Goal: Information Seeking & Learning: Learn about a topic

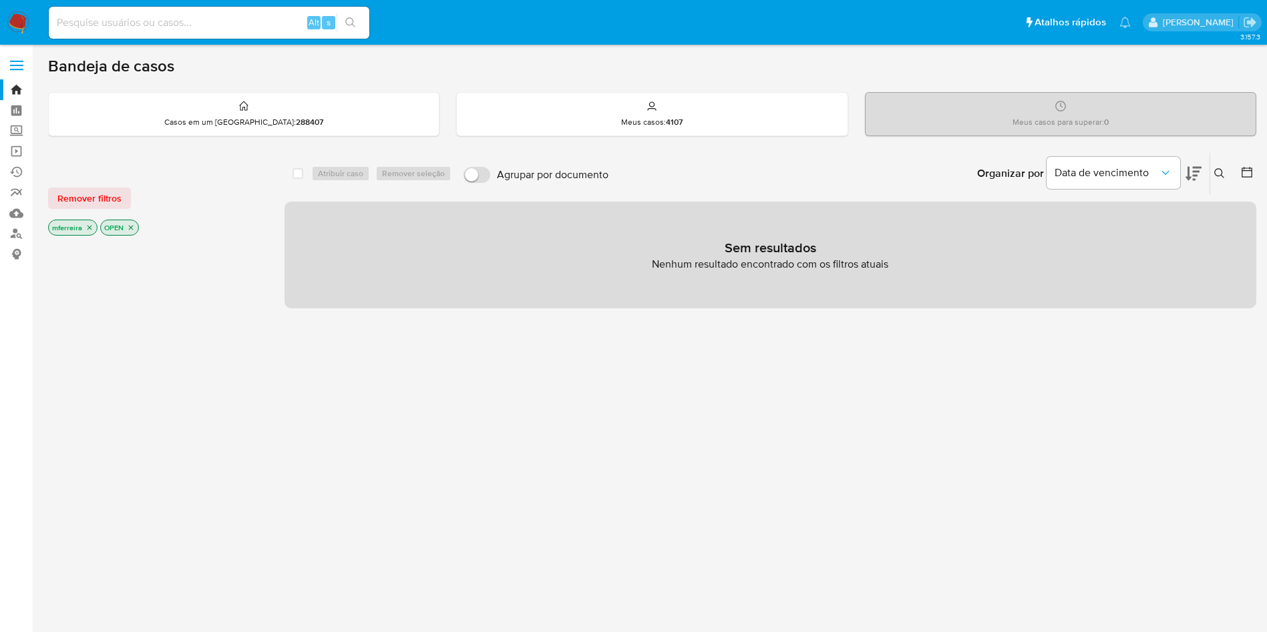
click at [220, 25] on input at bounding box center [209, 22] width 321 height 17
paste input "OpYRIeTMyARelSo1sl7QQjGJ"
type input "OpYRIeTMyARelSo1sl7QQjGJ"
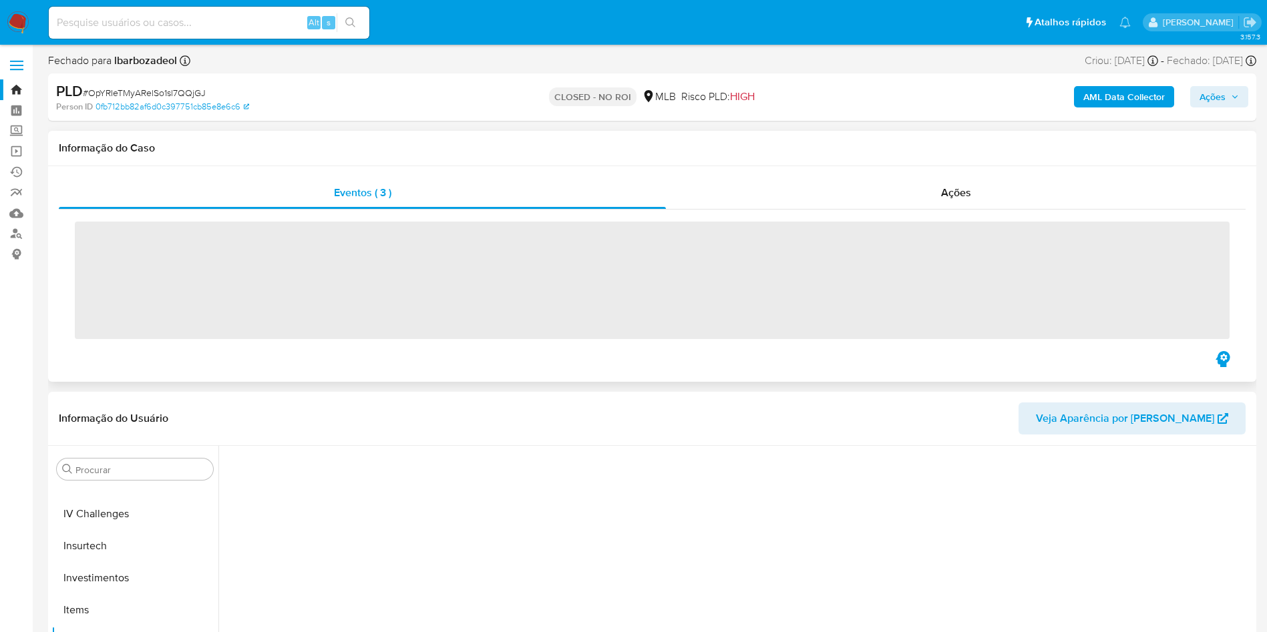
scroll to position [628, 0]
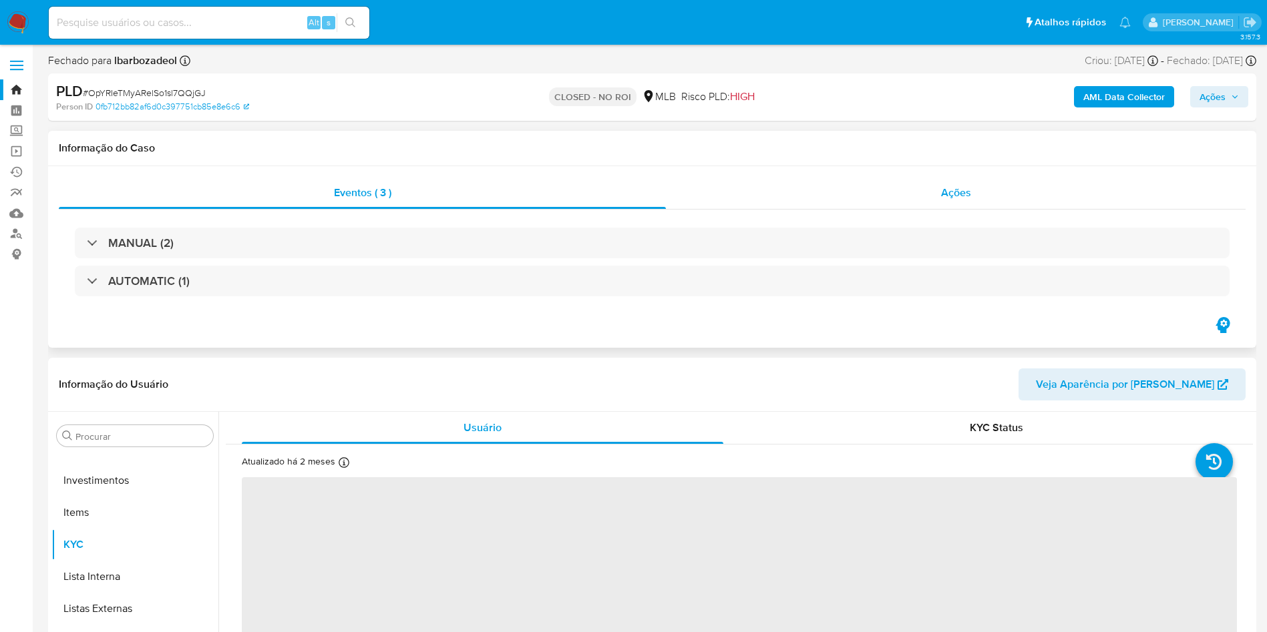
click at [935, 206] on div "Ações" at bounding box center [956, 193] width 580 height 32
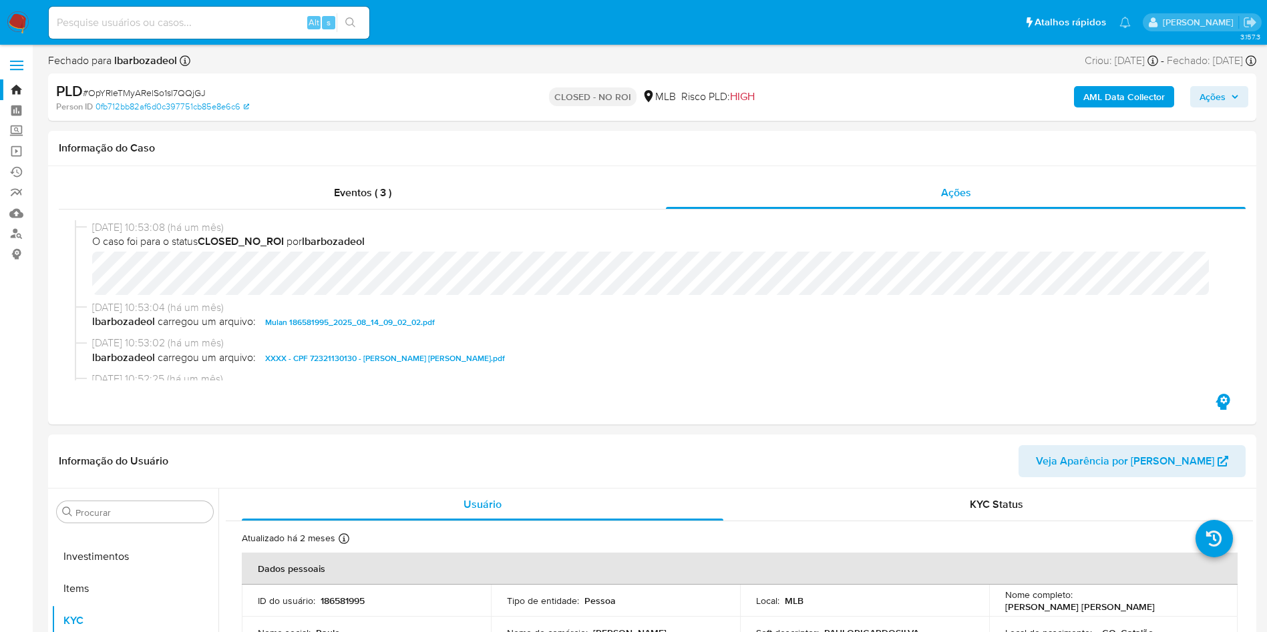
select select "10"
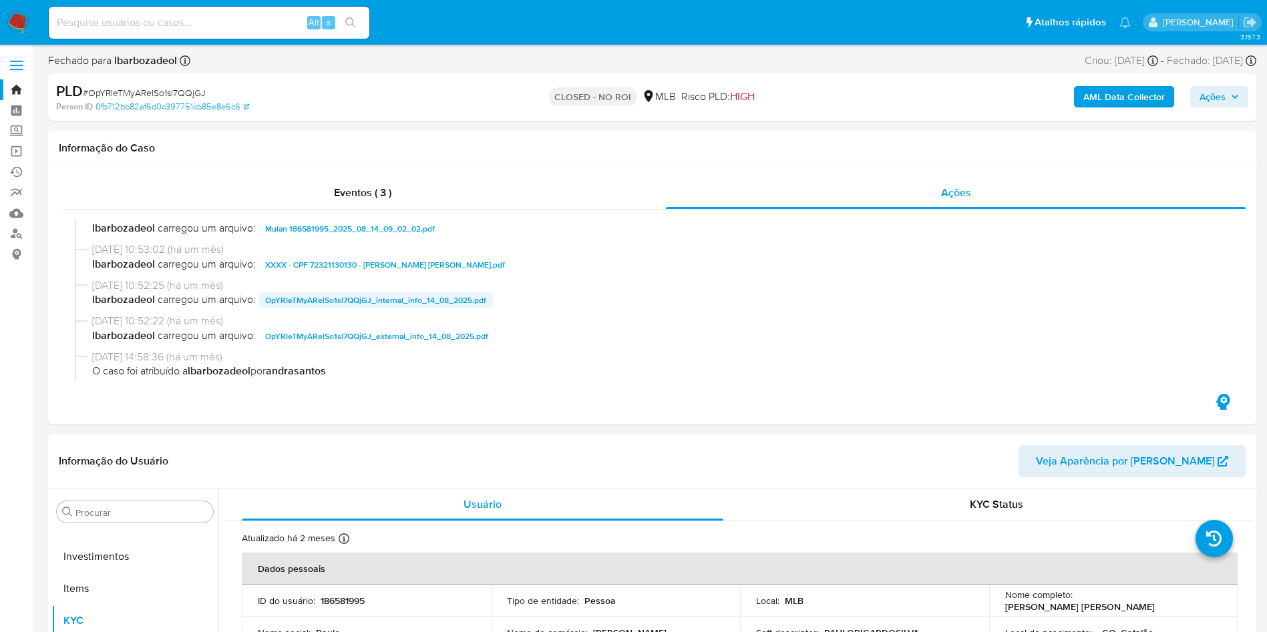
scroll to position [79, 0]
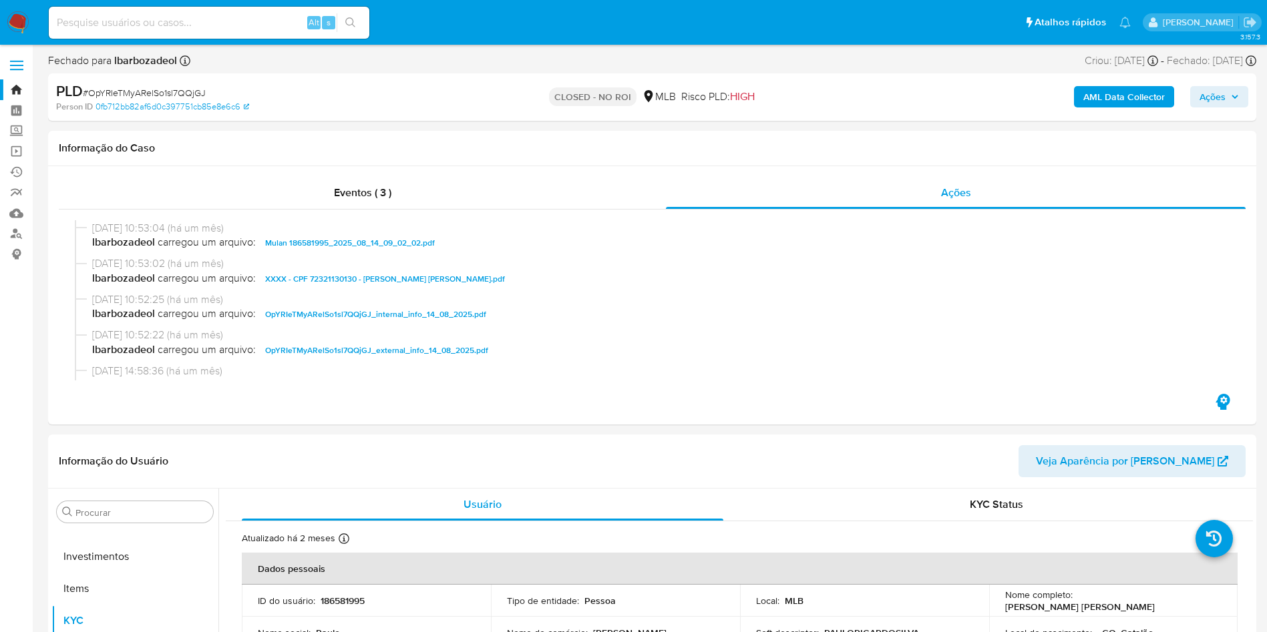
click at [370, 281] on span "XXXX - CPF 72321130130 - PAULO RICARDO SILVA.pdf" at bounding box center [385, 279] width 240 height 16
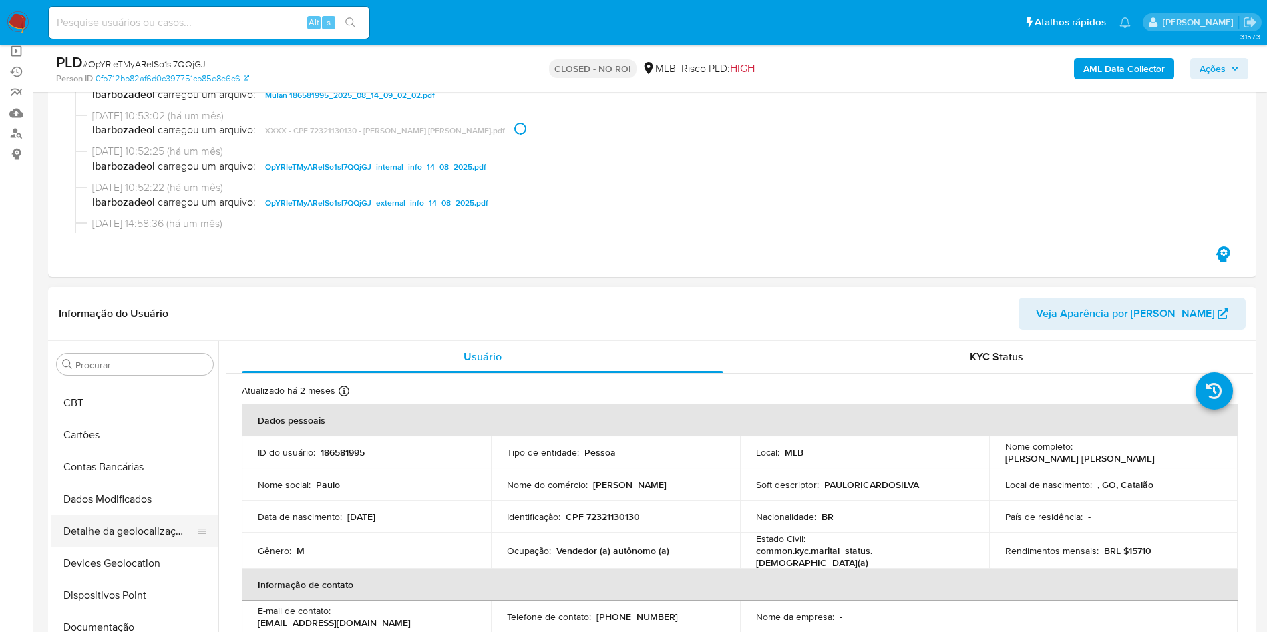
scroll to position [0, 0]
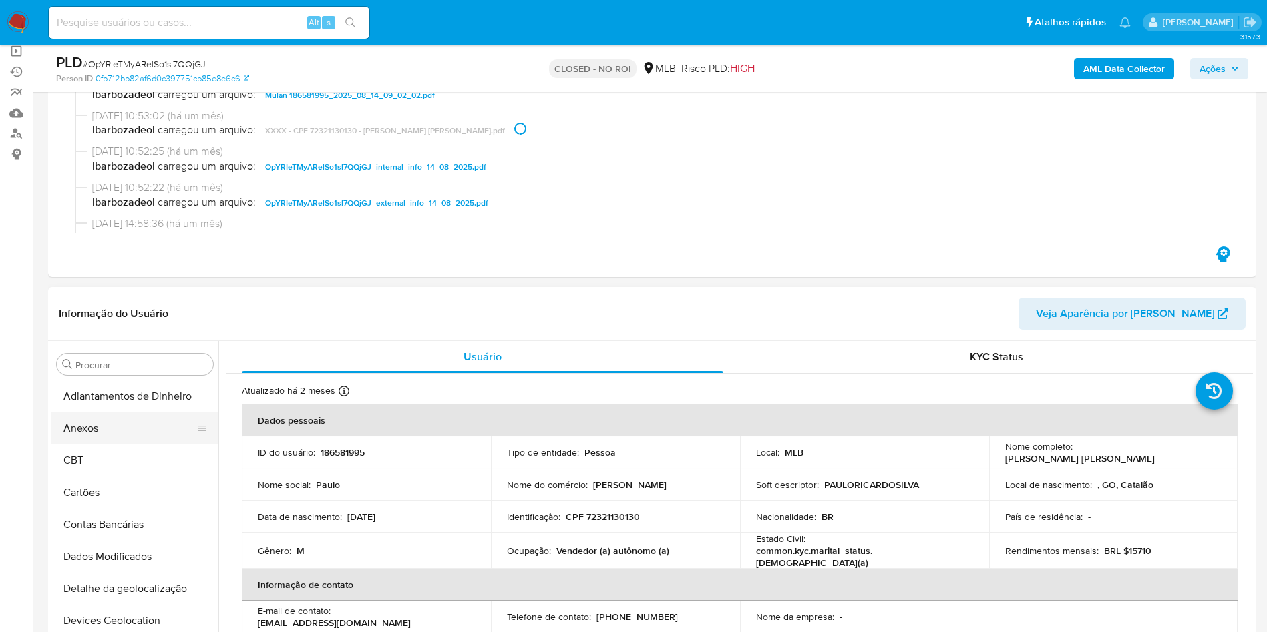
click at [104, 433] on button "Anexos" at bounding box center [129, 429] width 156 height 32
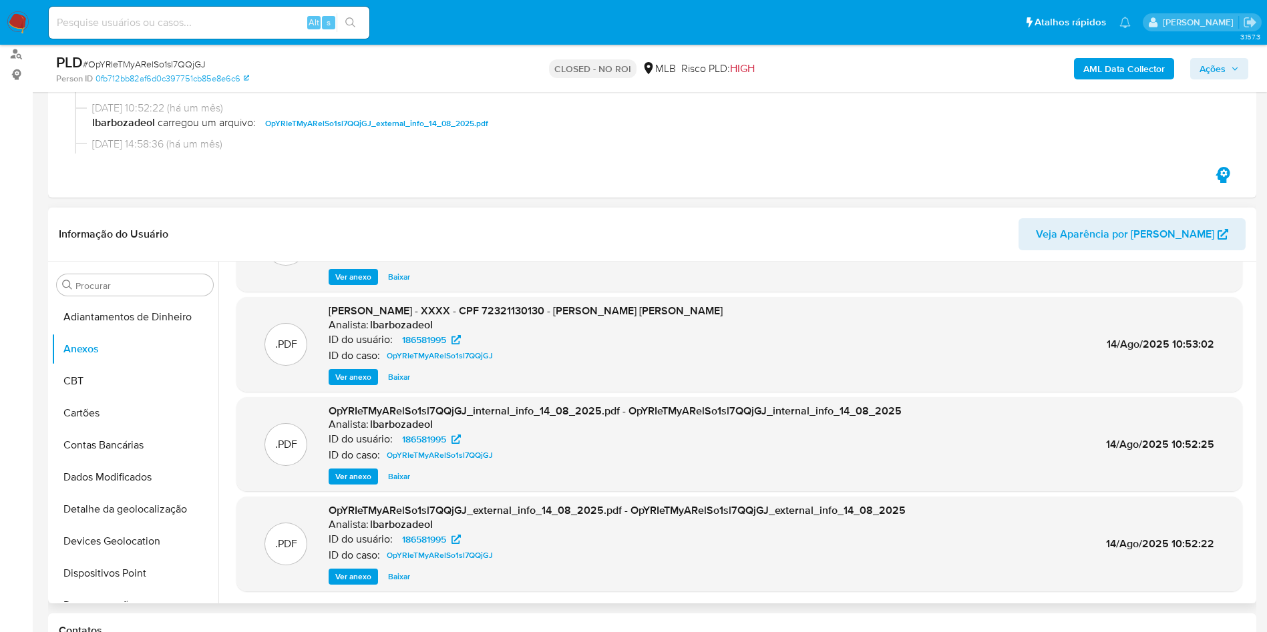
scroll to position [73, 0]
click at [357, 578] on span "Ver anexo" at bounding box center [353, 578] width 36 height 13
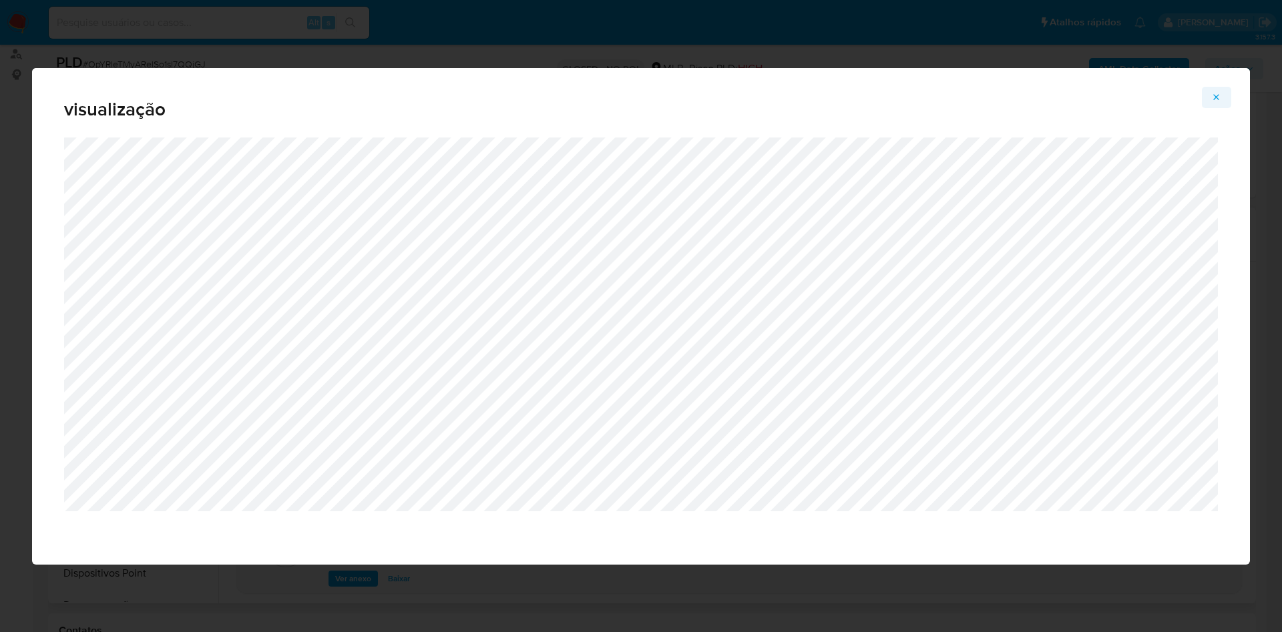
click at [1222, 95] on button "Attachment preview" at bounding box center [1216, 97] width 29 height 21
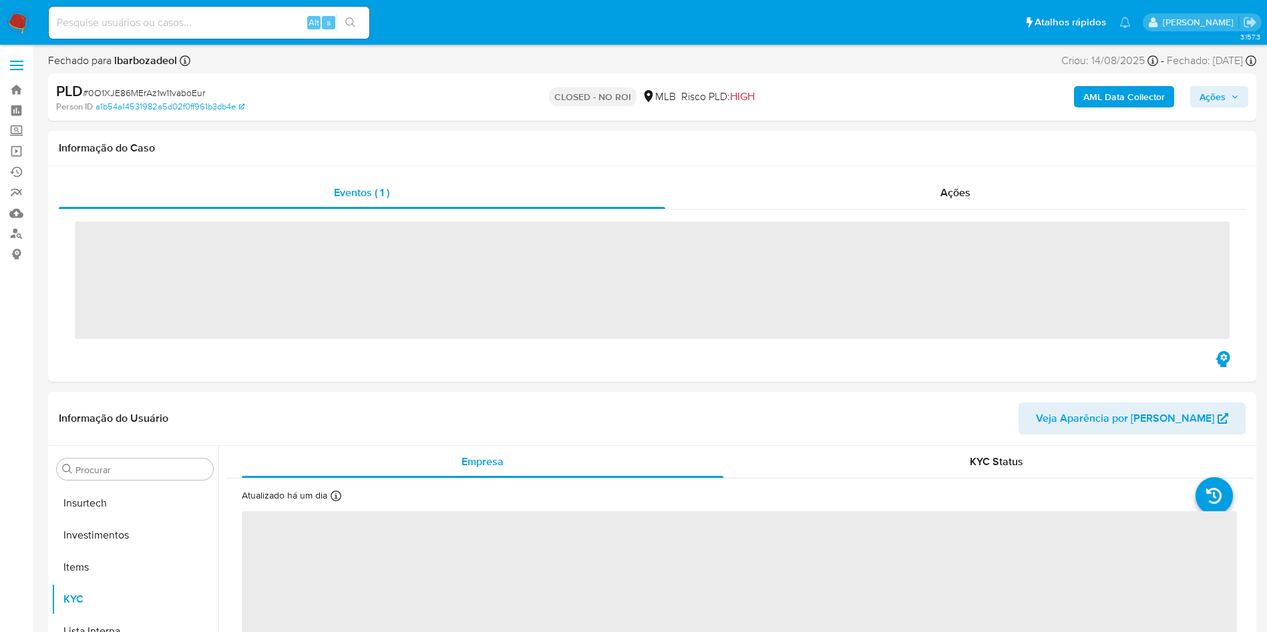
scroll to position [628, 0]
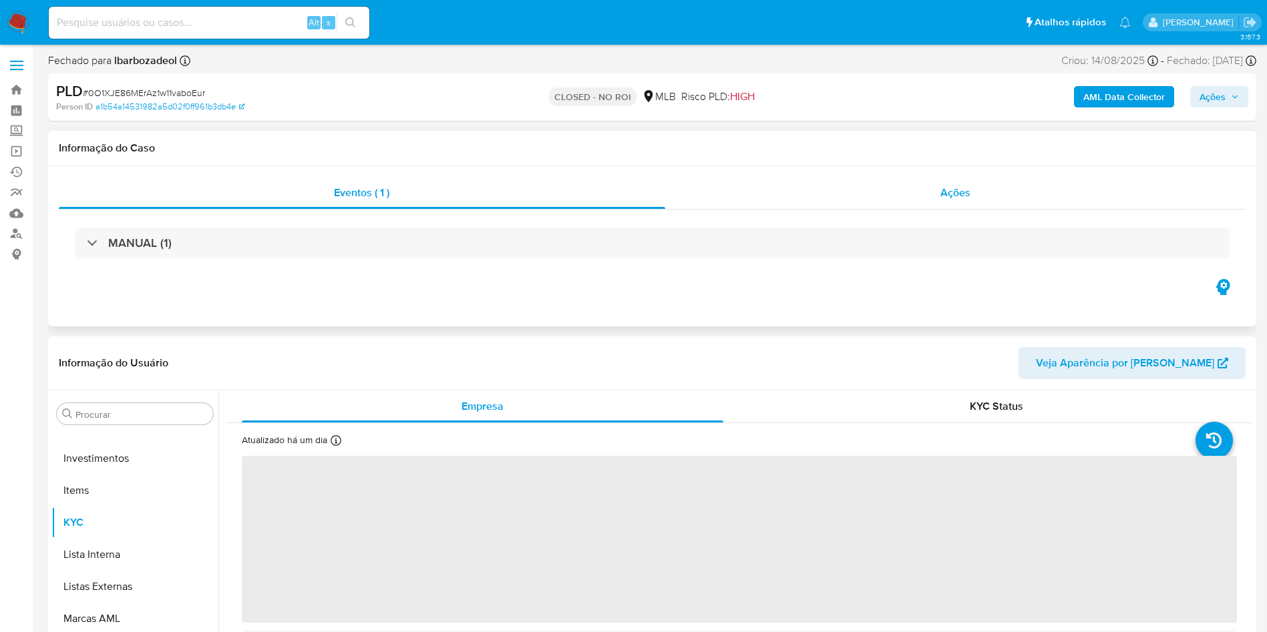
drag, startPoint x: 956, startPoint y: 180, endPoint x: 950, endPoint y: 186, distance: 9.0
click at [950, 186] on div "Ações" at bounding box center [955, 193] width 581 height 32
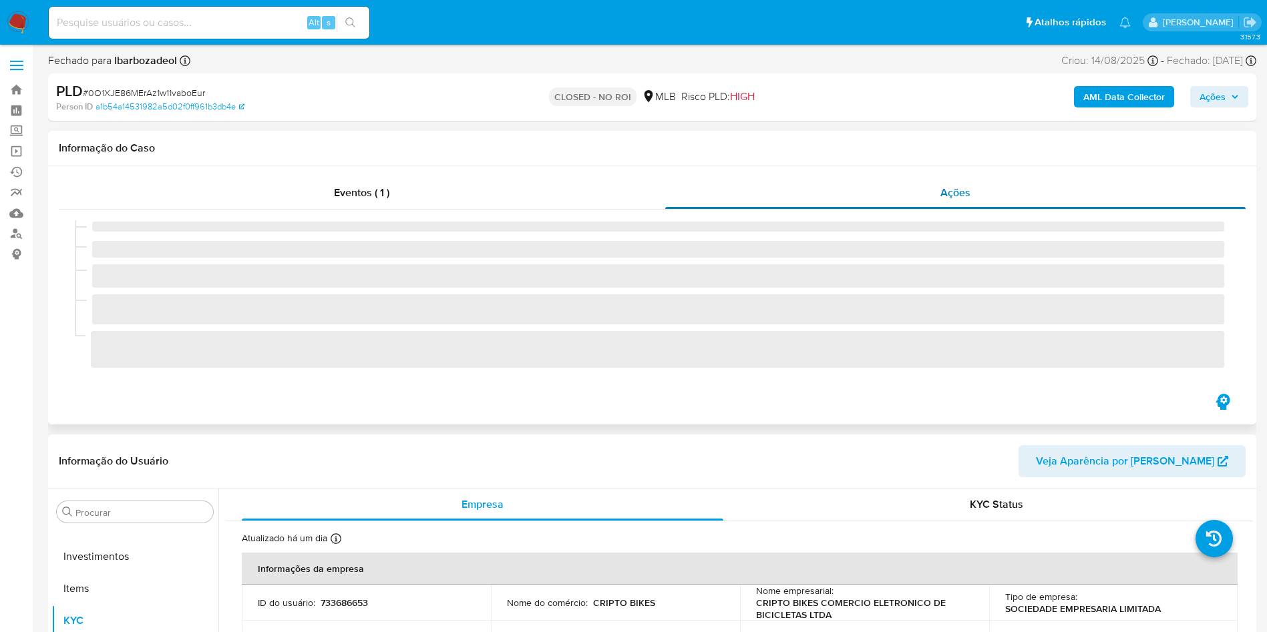
select select "10"
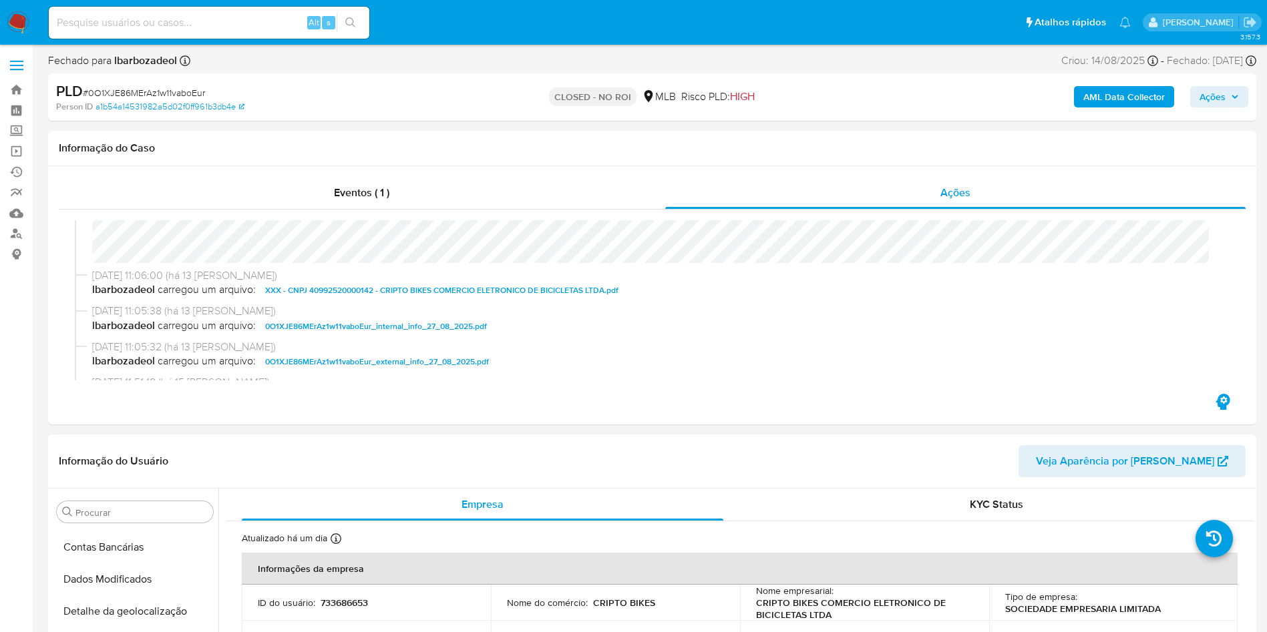
scroll to position [0, 0]
drag, startPoint x: 116, startPoint y: 566, endPoint x: 160, endPoint y: 526, distance: 59.1
click at [117, 566] on button "Anexos" at bounding box center [134, 576] width 167 height 32
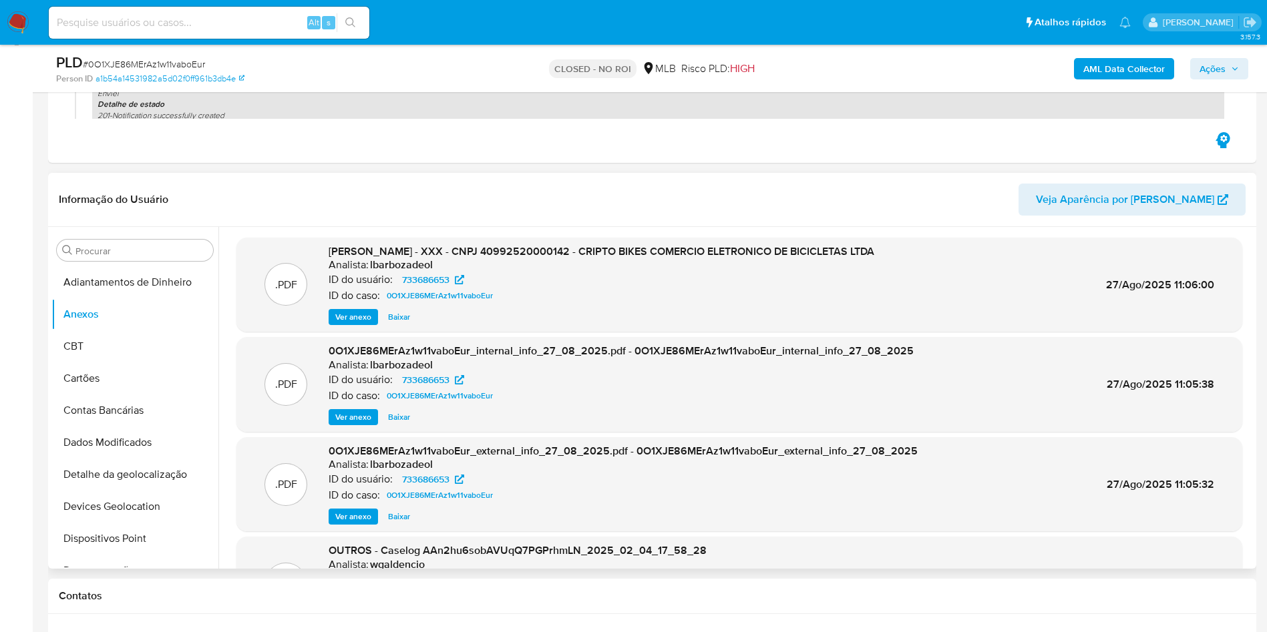
scroll to position [216, 0]
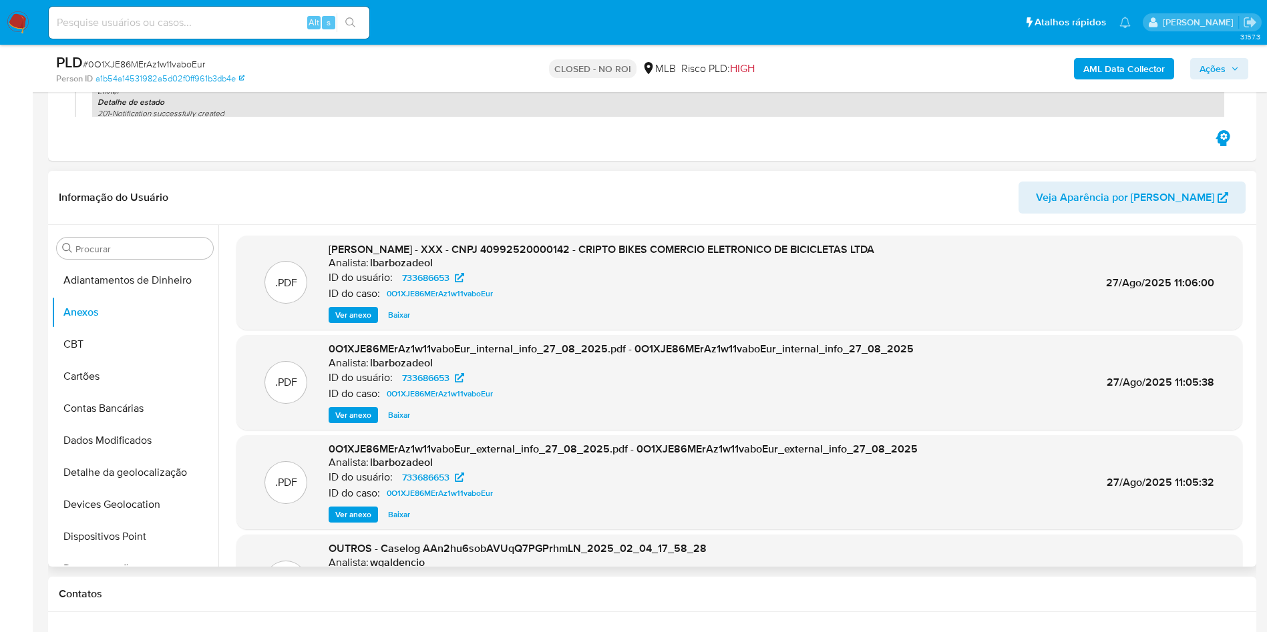
click at [394, 312] on span "Baixar" at bounding box center [399, 315] width 22 height 13
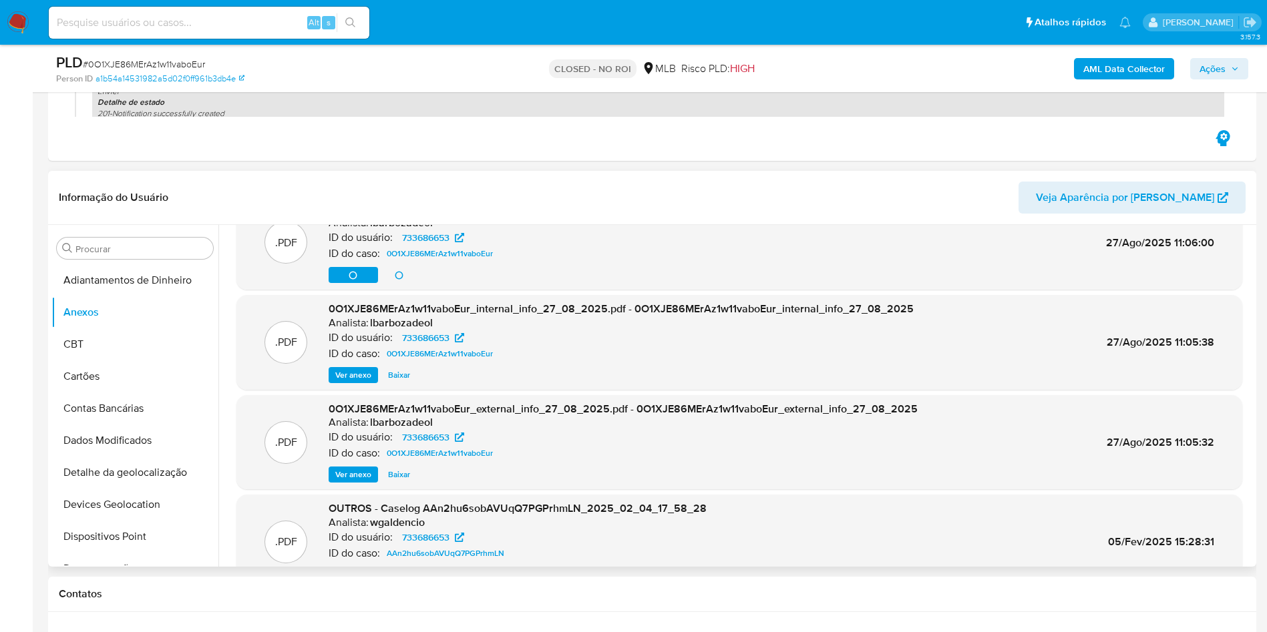
scroll to position [41, 0]
click at [352, 477] on span "Ver anexo" at bounding box center [353, 473] width 36 height 13
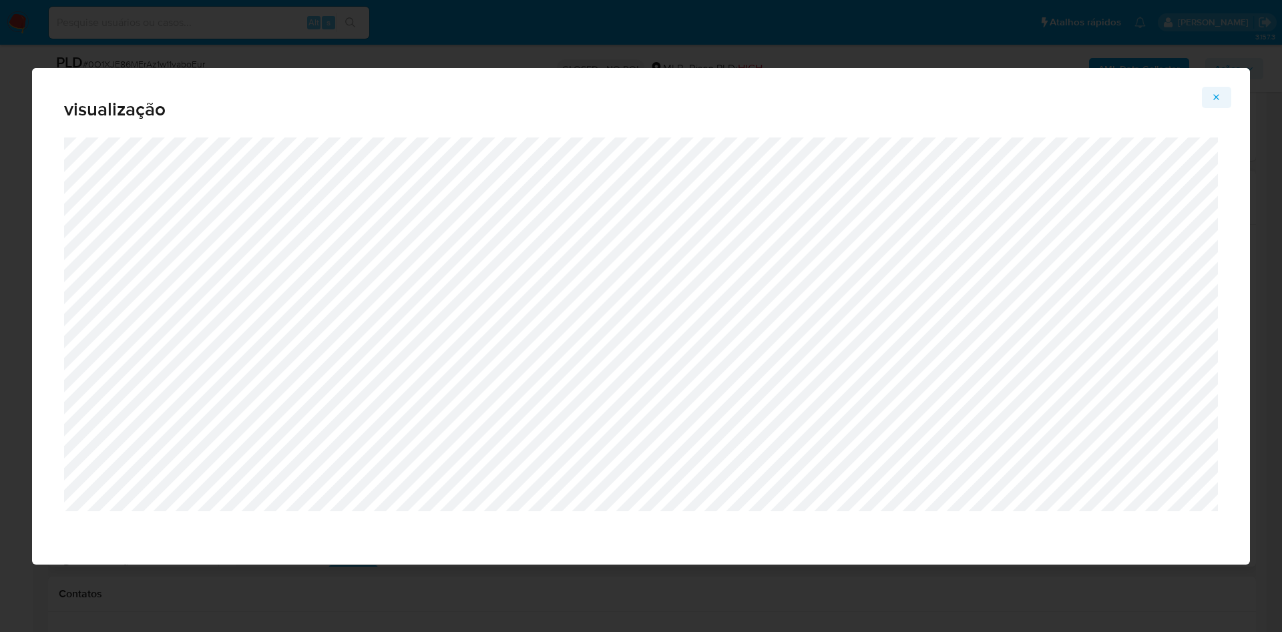
click at [1209, 90] on button "Attachment preview" at bounding box center [1216, 97] width 29 height 21
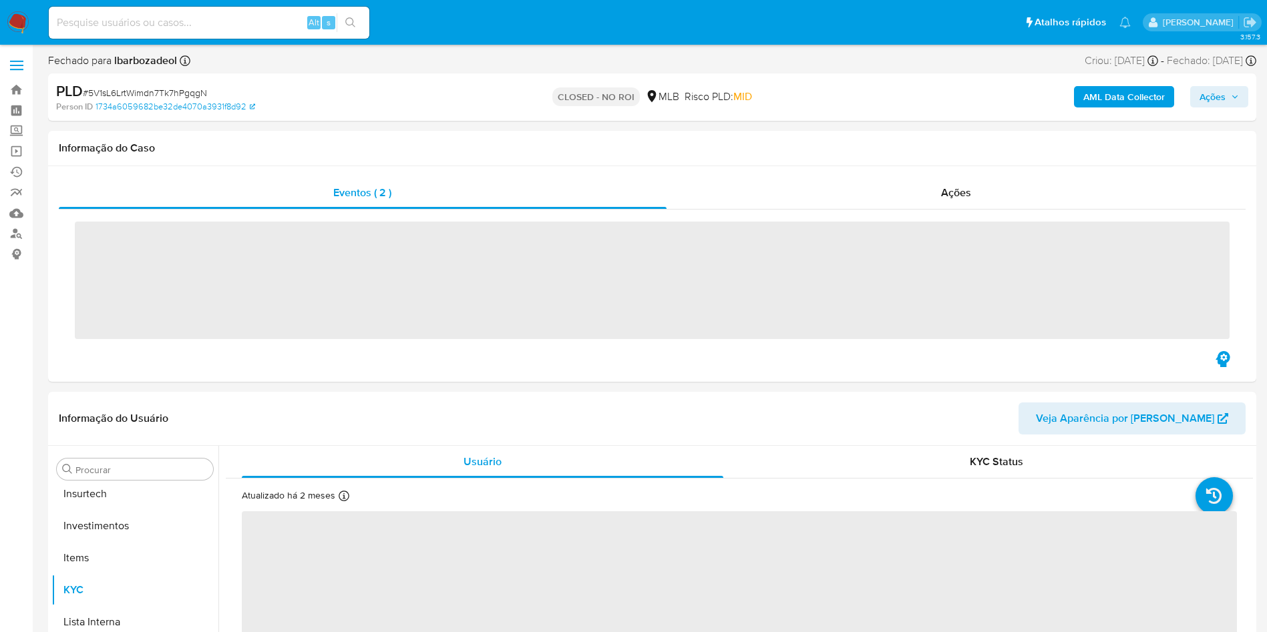
scroll to position [628, 0]
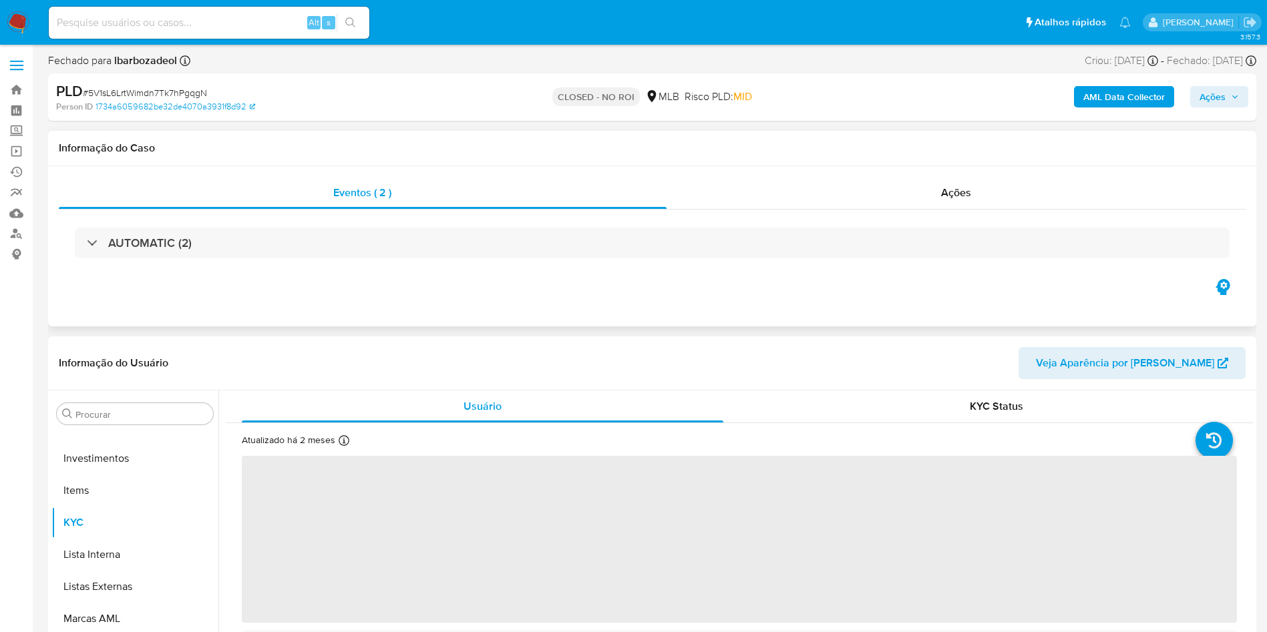
click at [938, 167] on div "Eventos ( 2 ) Ações AUTOMATIC (2)" at bounding box center [652, 246] width 1208 height 160
click at [949, 180] on div "Ações" at bounding box center [956, 193] width 580 height 32
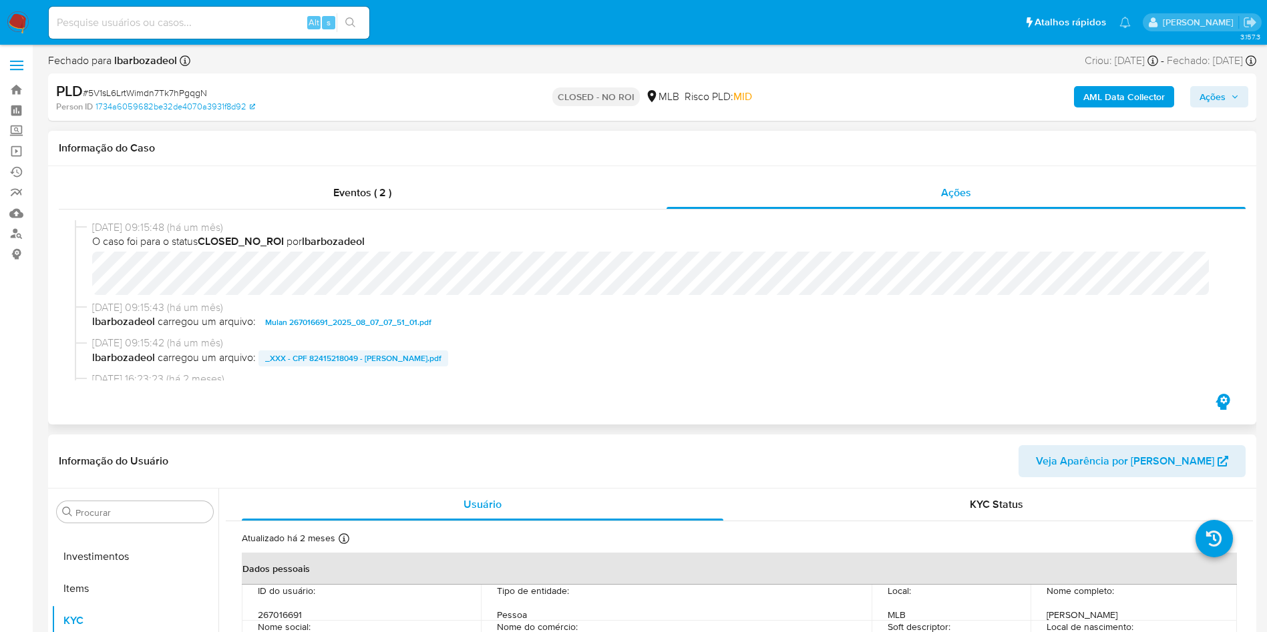
select select "10"
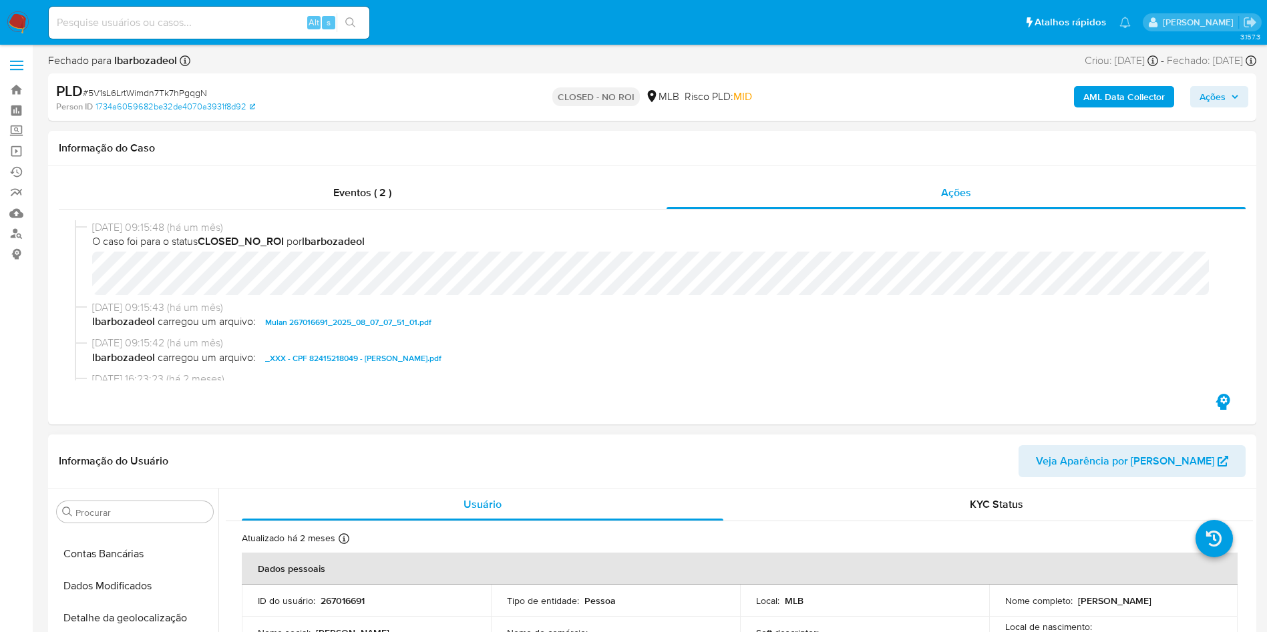
scroll to position [0, 0]
click at [112, 576] on button "Anexos" at bounding box center [134, 576] width 167 height 32
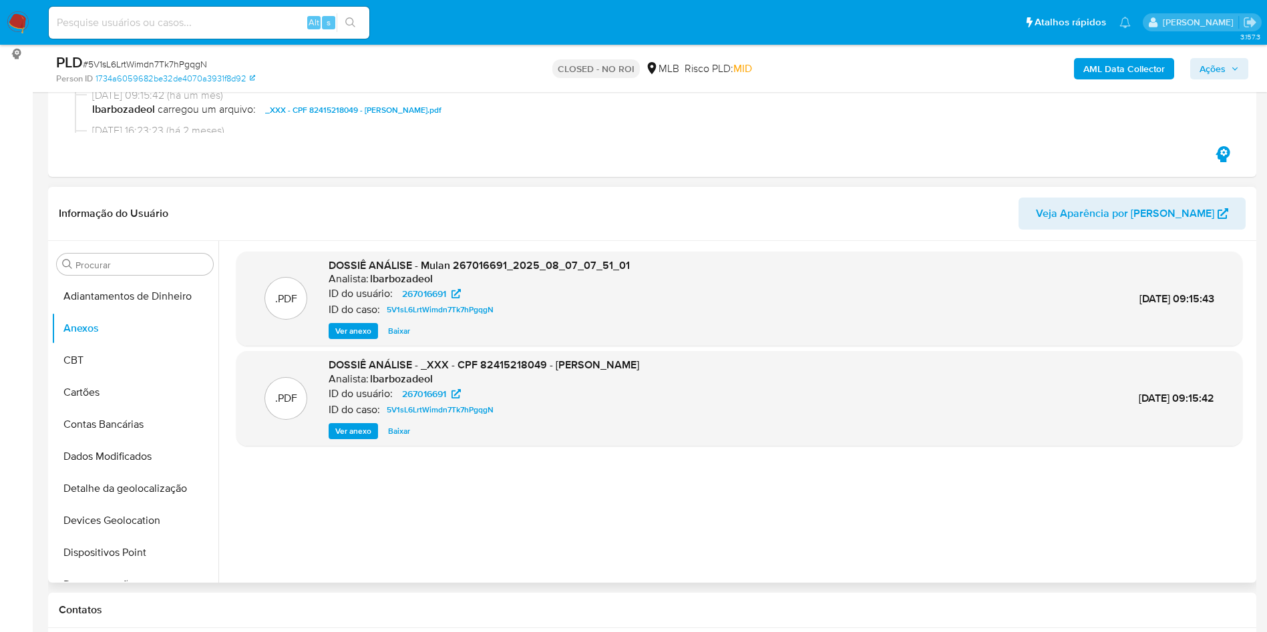
scroll to position [100, 0]
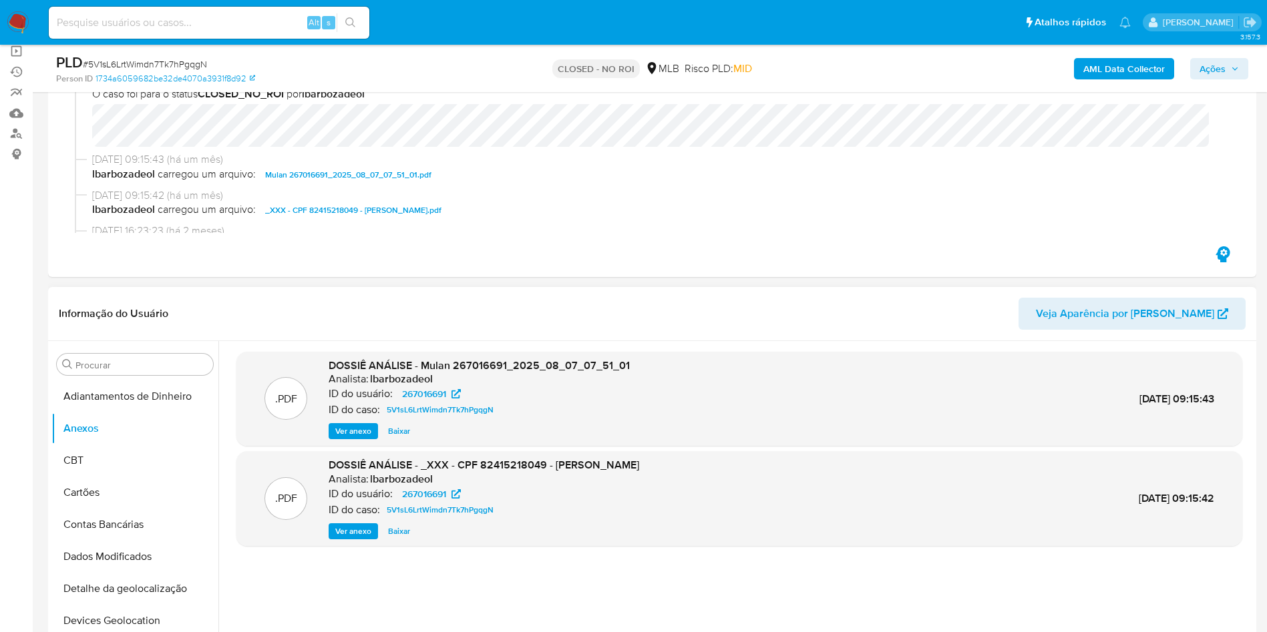
click at [397, 532] on span "Baixar" at bounding box center [399, 531] width 22 height 13
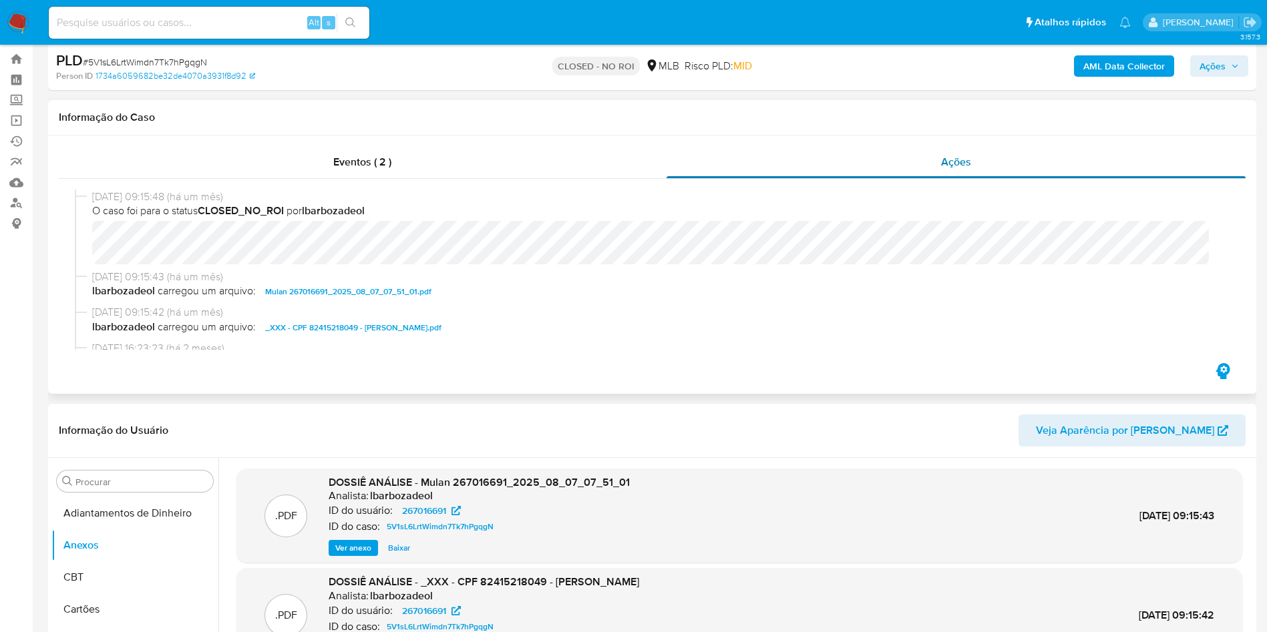
scroll to position [0, 0]
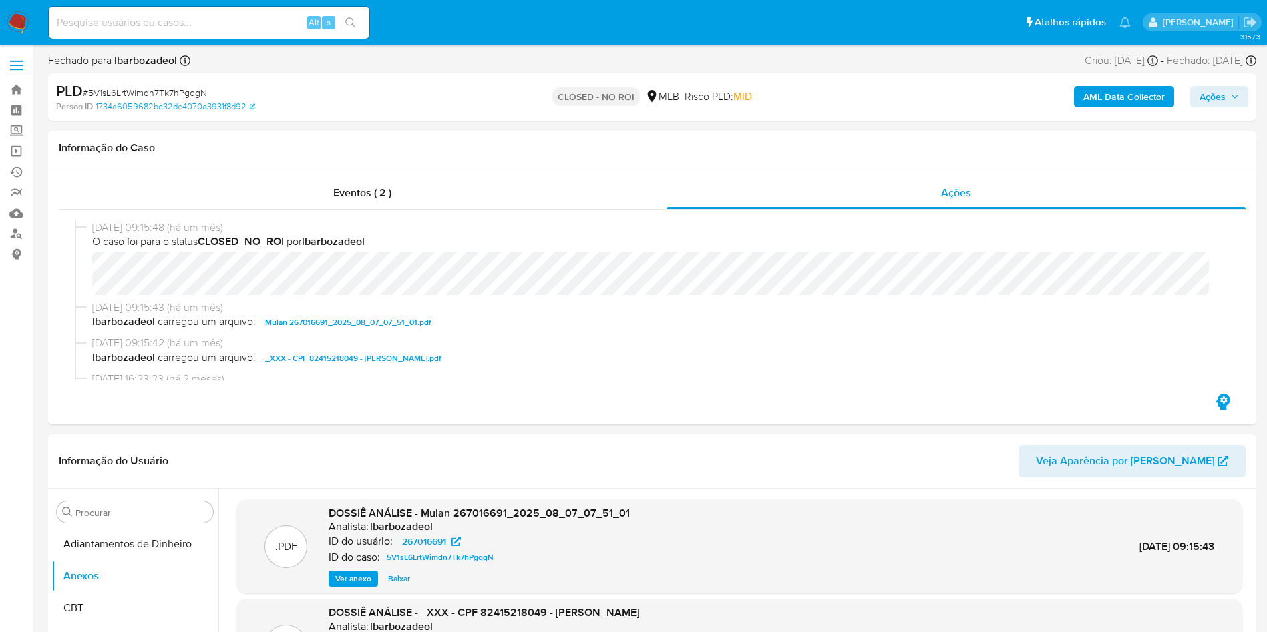
click at [1125, 97] on b "AML Data Collector" at bounding box center [1123, 96] width 81 height 21
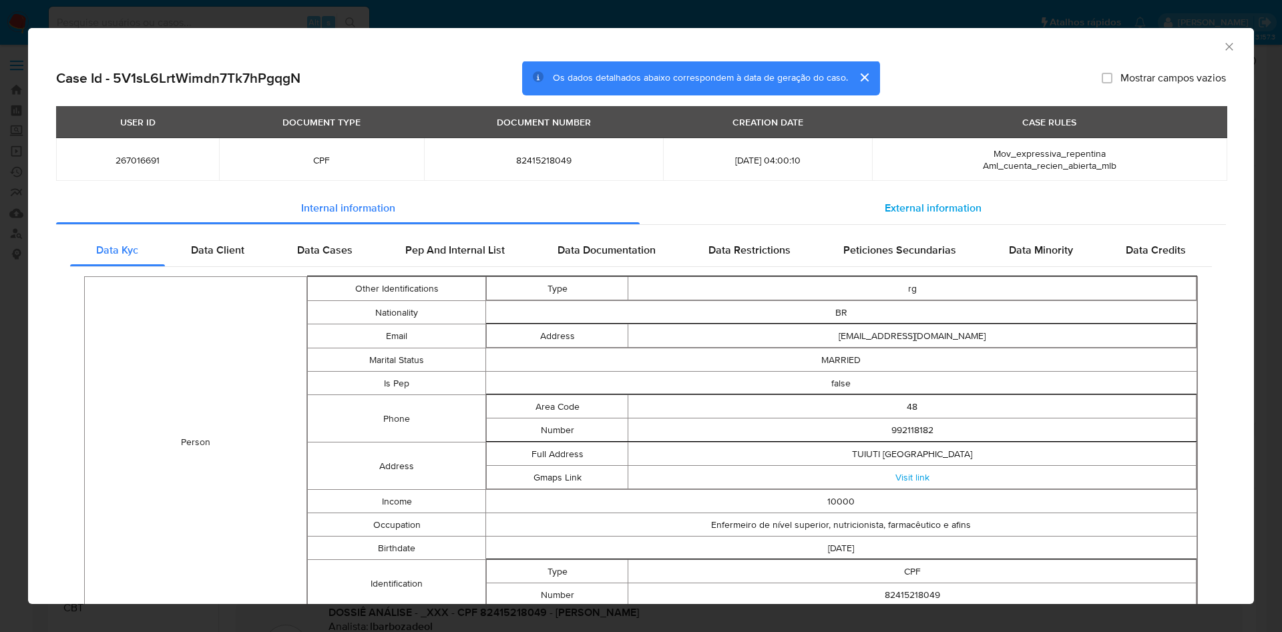
click at [897, 216] on div "External information" at bounding box center [933, 209] width 586 height 32
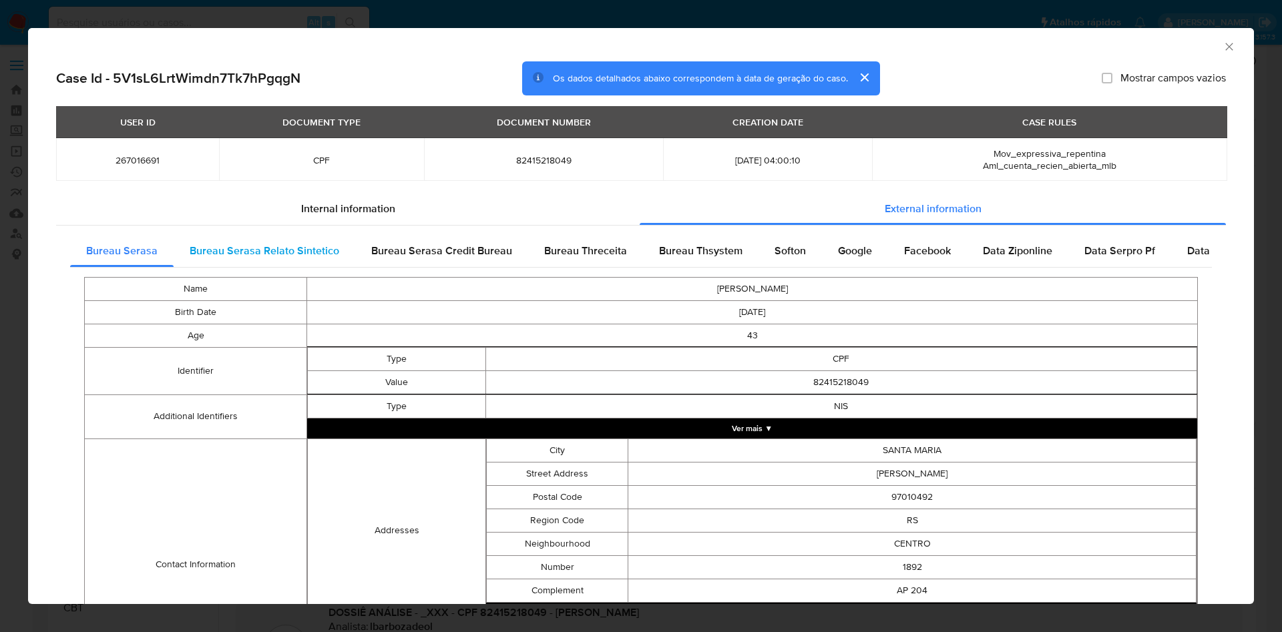
click at [309, 258] on div "Bureau Serasa Relato Sintetico" at bounding box center [265, 251] width 182 height 32
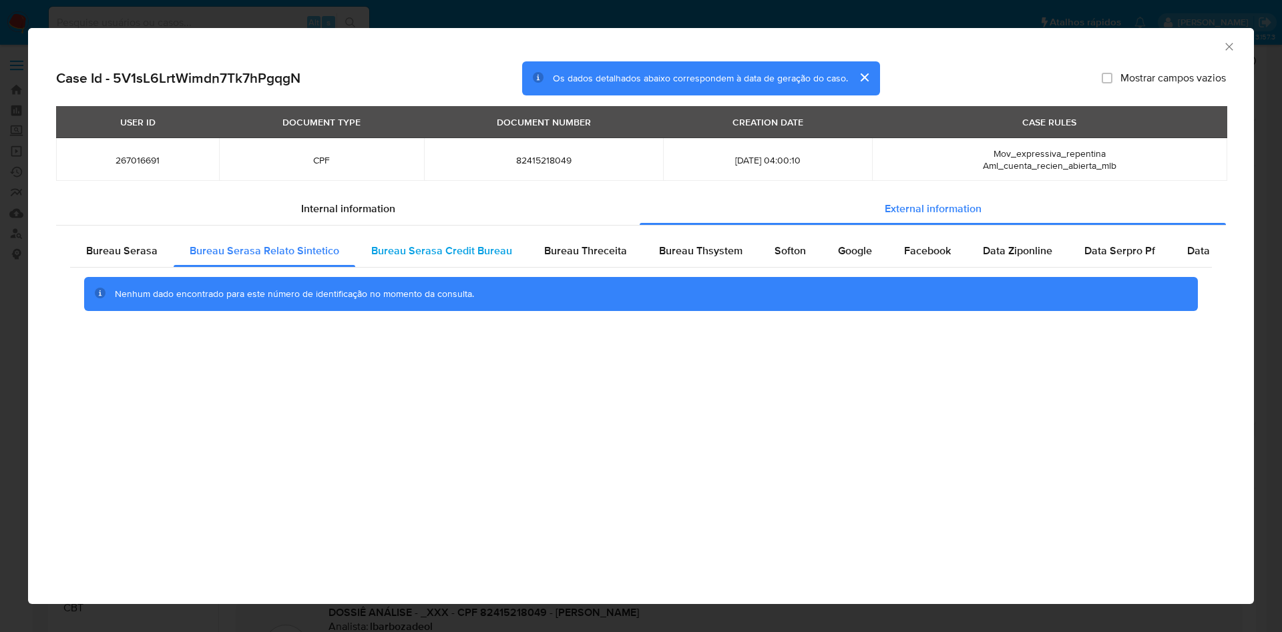
click at [393, 250] on span "Bureau Serasa Credit Bureau" at bounding box center [441, 250] width 141 height 15
click at [765, 252] on div "Softon" at bounding box center [790, 251] width 63 height 32
click at [855, 244] on span "Google" at bounding box center [855, 250] width 34 height 15
click at [1229, 45] on icon "Fechar a janela" at bounding box center [1229, 46] width 13 height 13
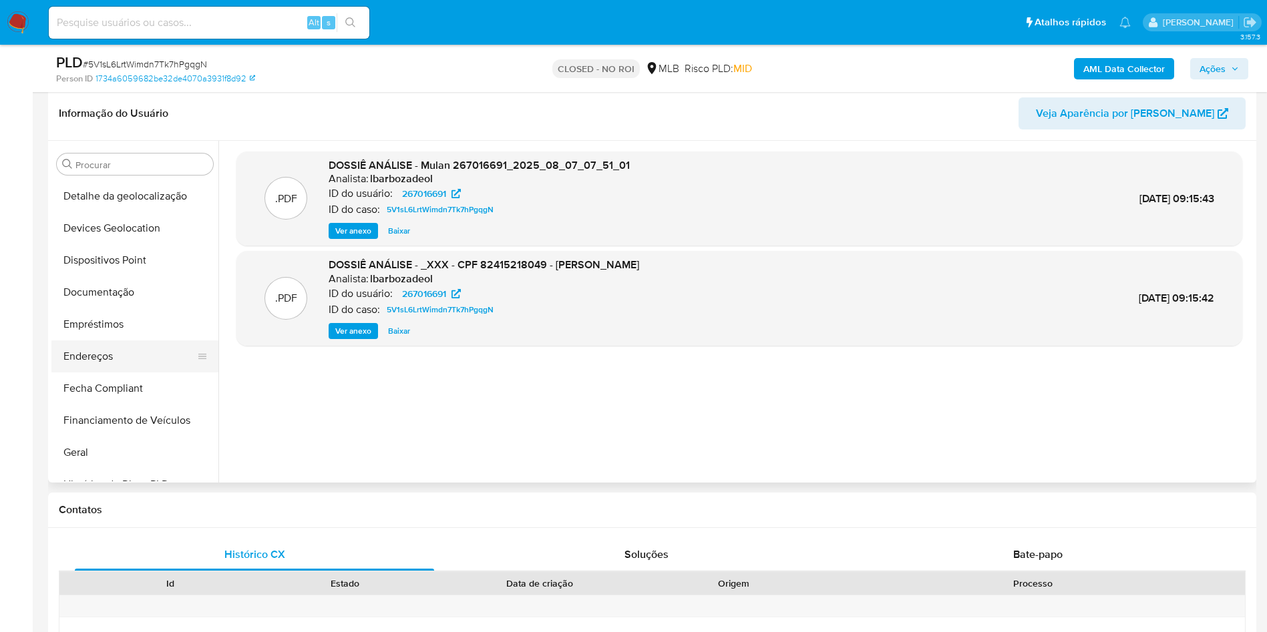
scroll to position [200, 0]
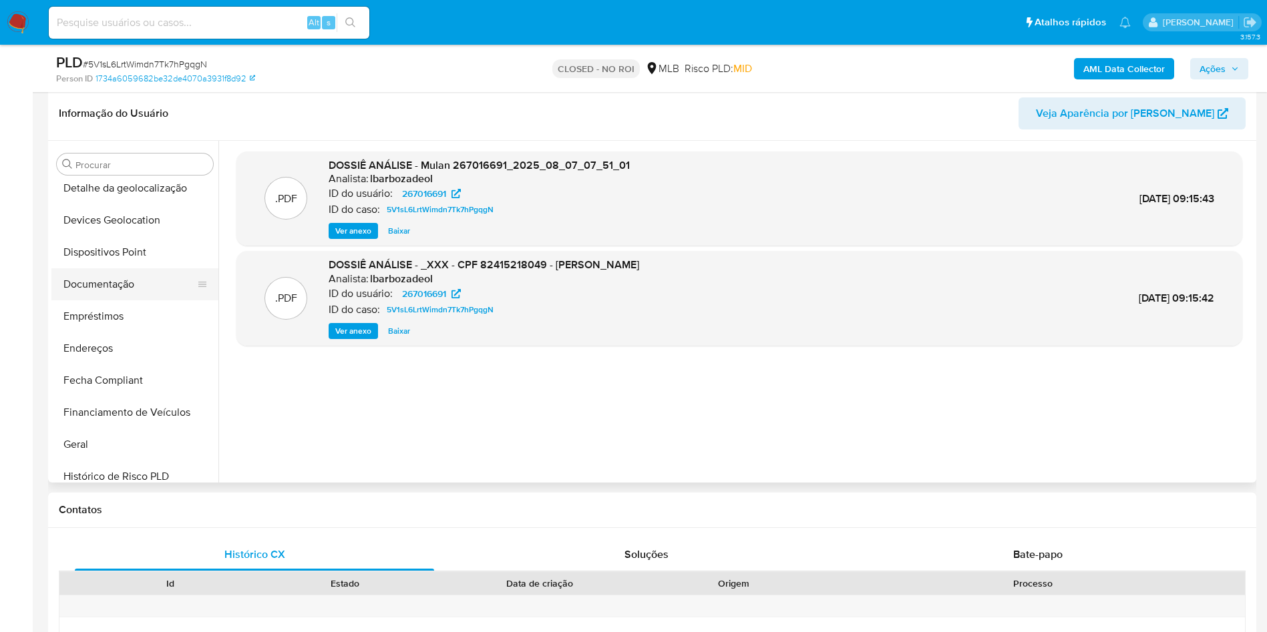
click at [112, 293] on button "Documentação" at bounding box center [129, 284] width 156 height 32
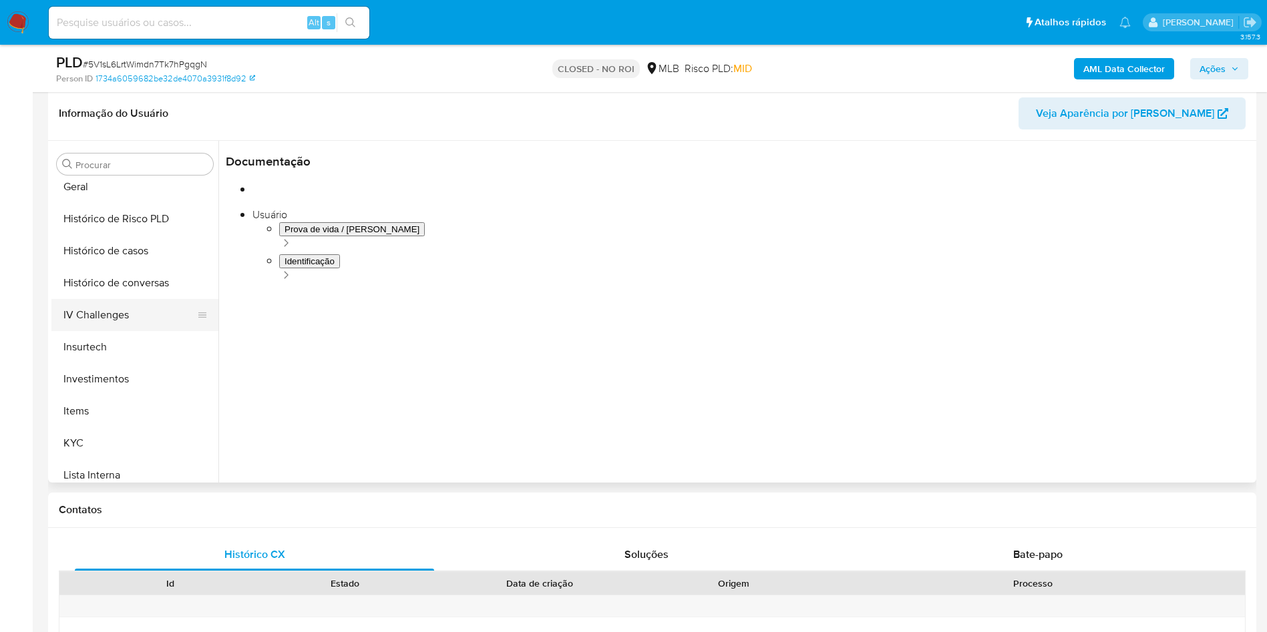
scroll to position [601, 0]
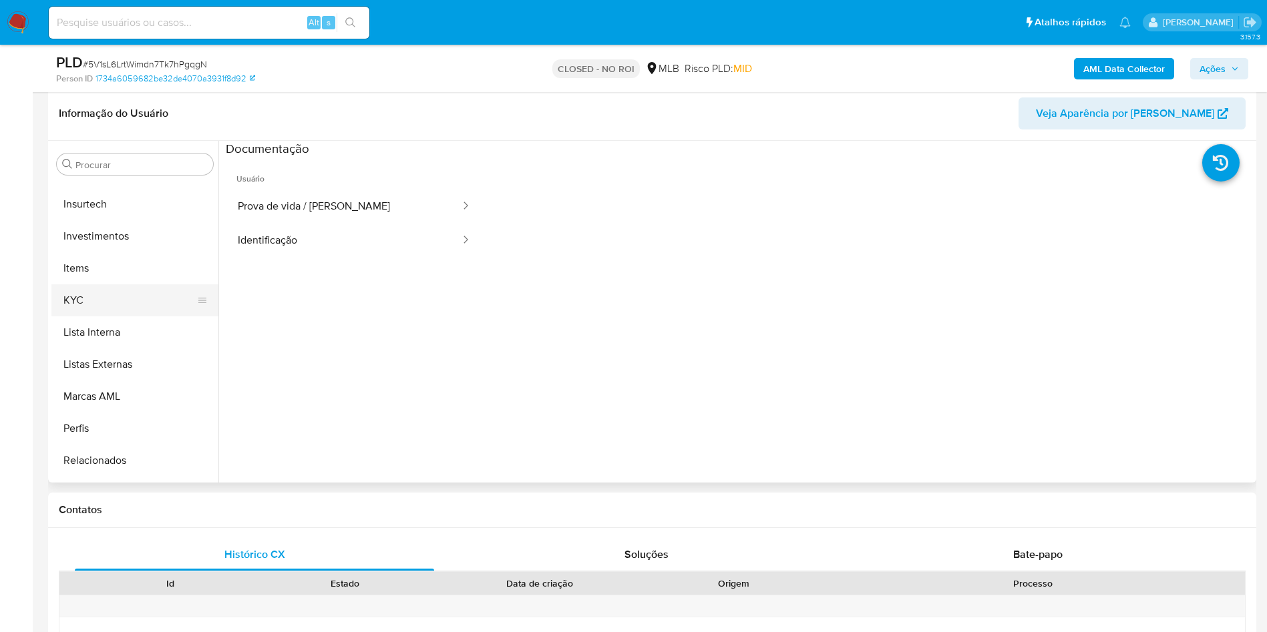
click at [87, 305] on button "KYC" at bounding box center [129, 300] width 156 height 32
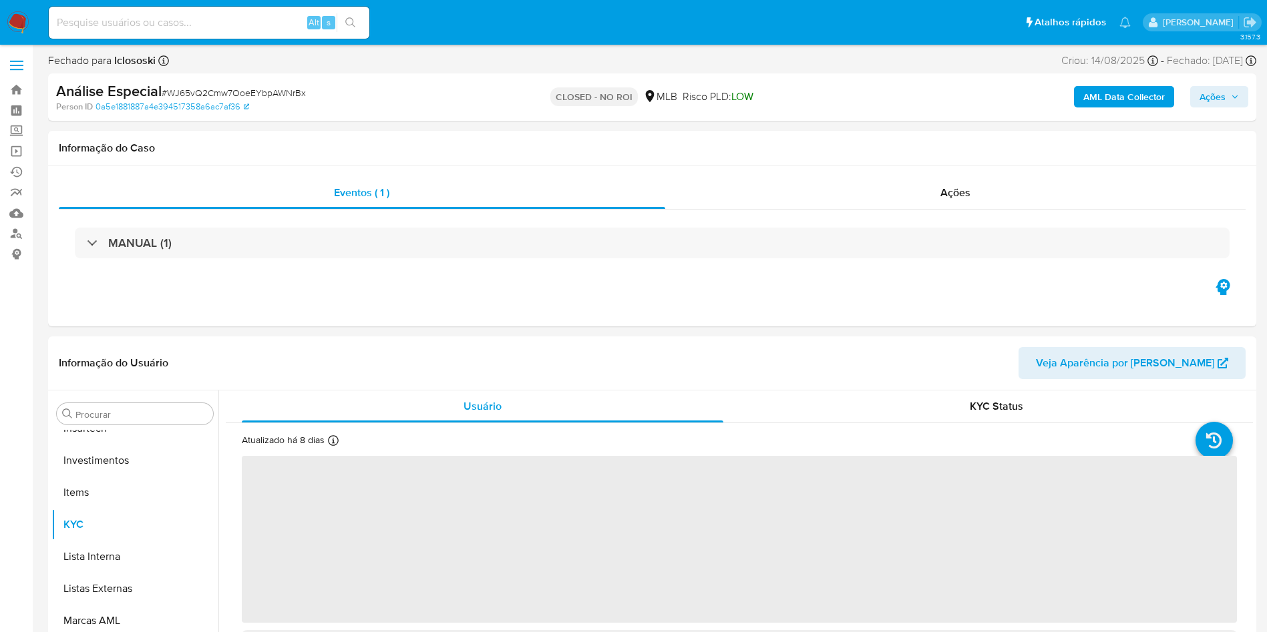
scroll to position [628, 0]
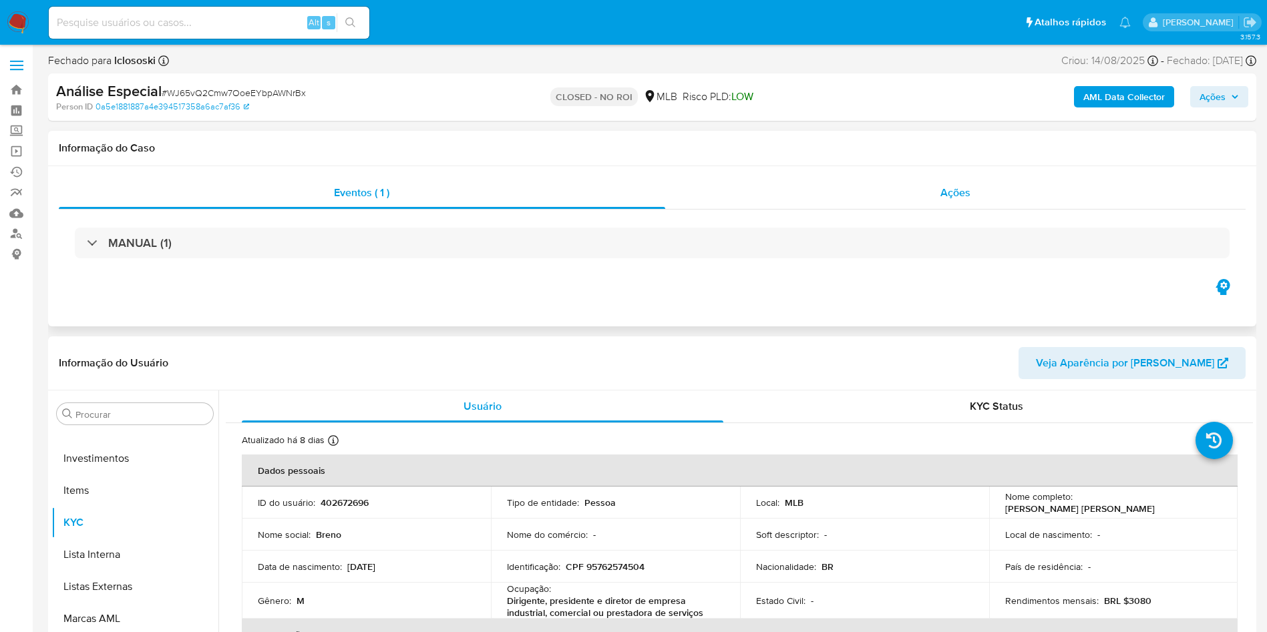
click at [961, 200] on div "Ações" at bounding box center [955, 193] width 581 height 32
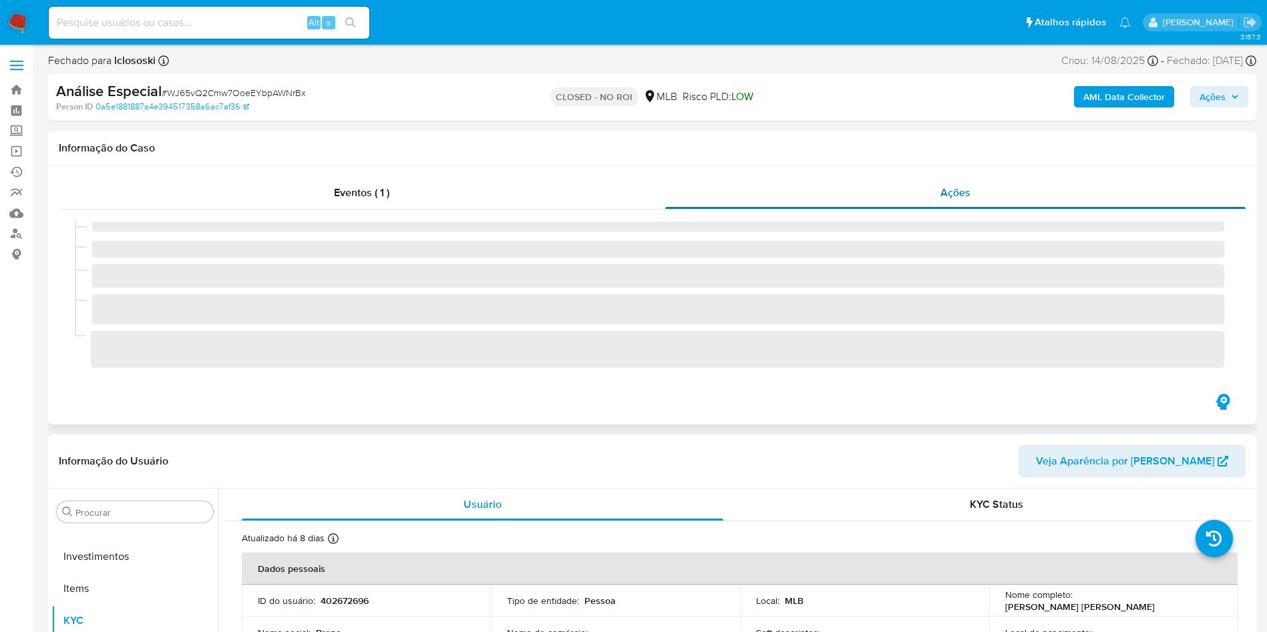
select select "10"
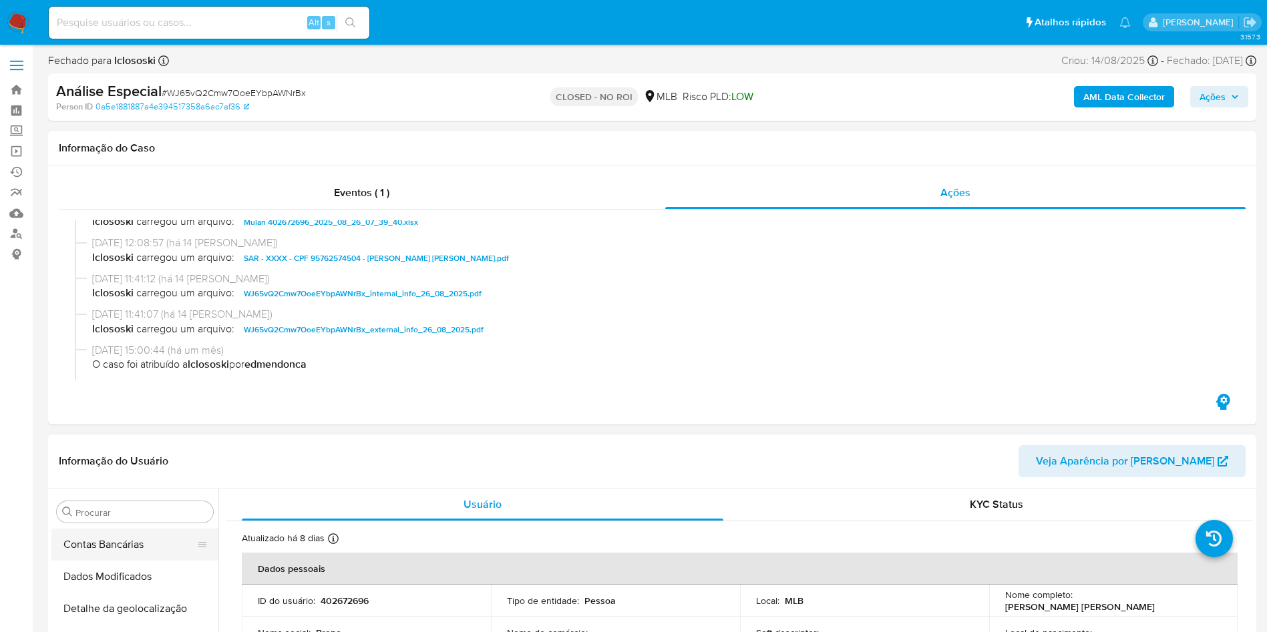
scroll to position [0, 0]
click at [104, 572] on button "Anexos" at bounding box center [129, 576] width 156 height 32
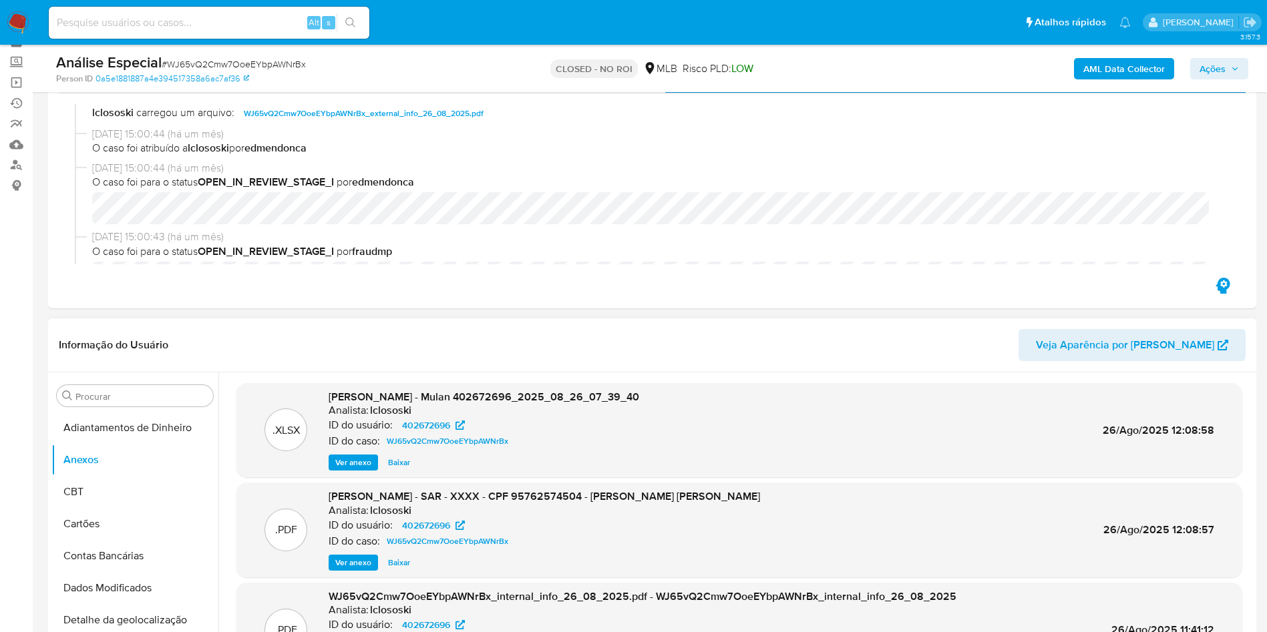
scroll to position [100, 0]
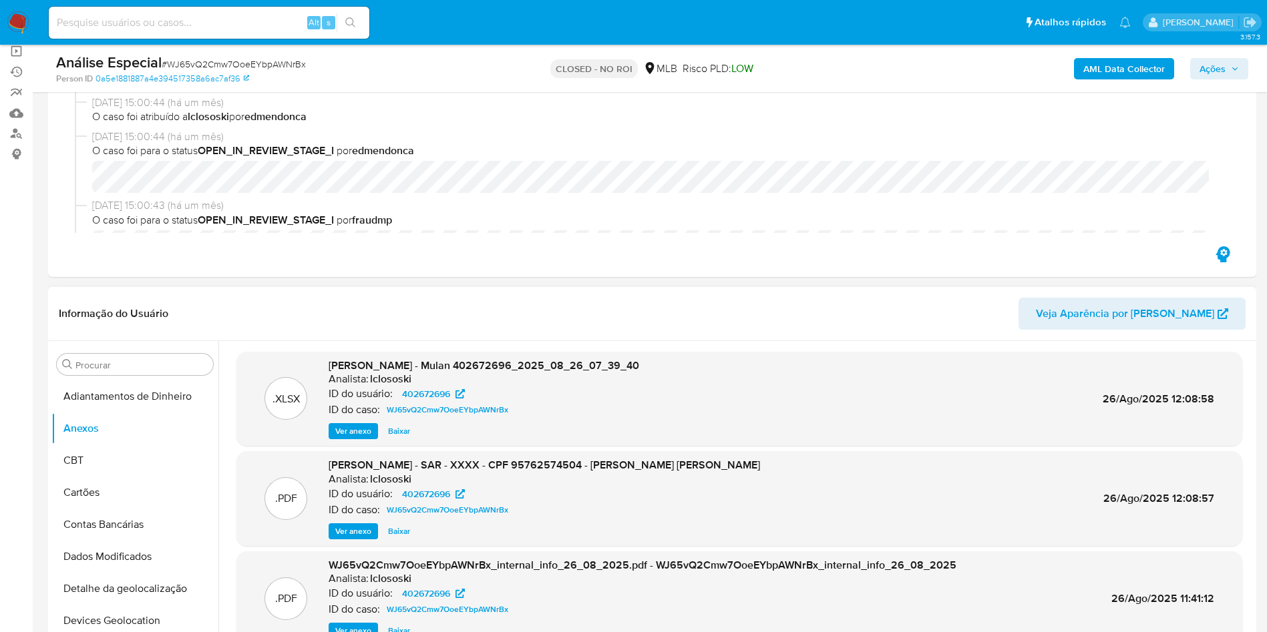
click at [397, 531] on span "Baixar" at bounding box center [399, 531] width 22 height 13
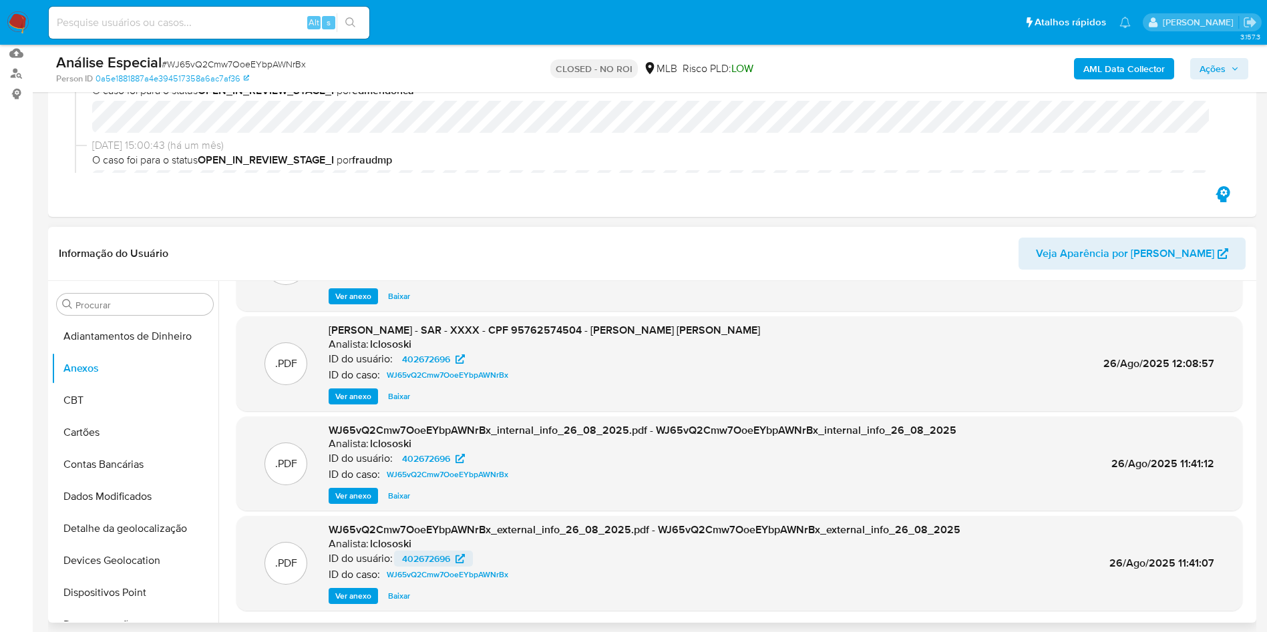
scroll to position [200, 0]
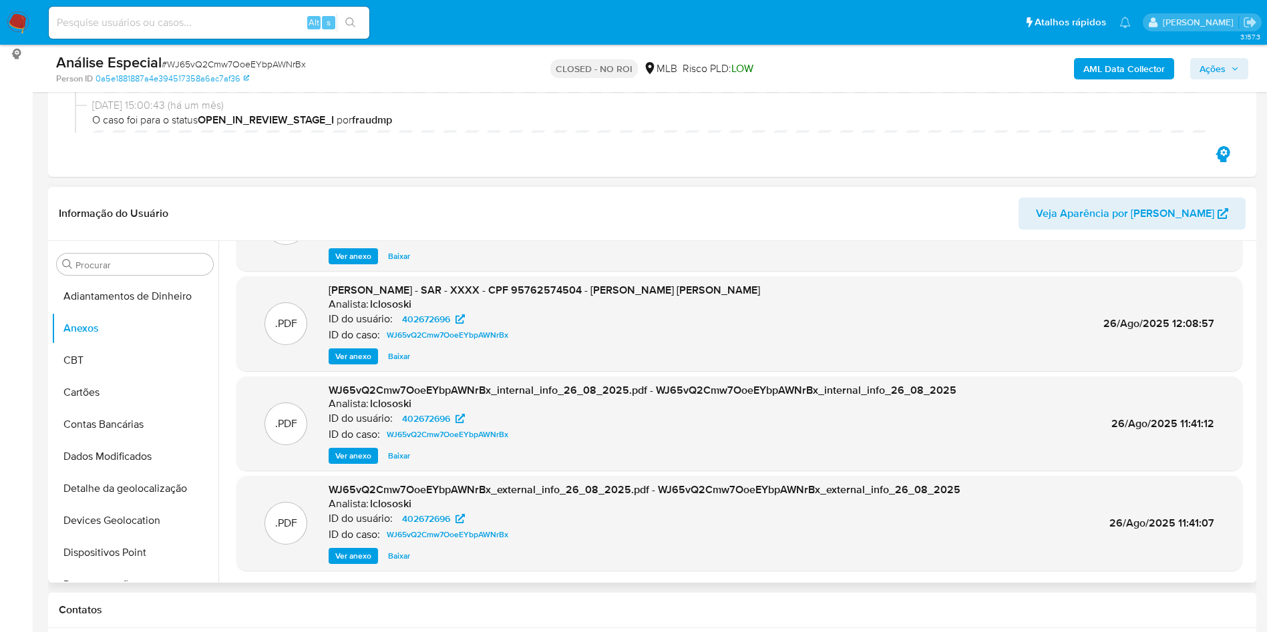
click at [354, 557] on span "Ver anexo" at bounding box center [353, 556] width 36 height 13
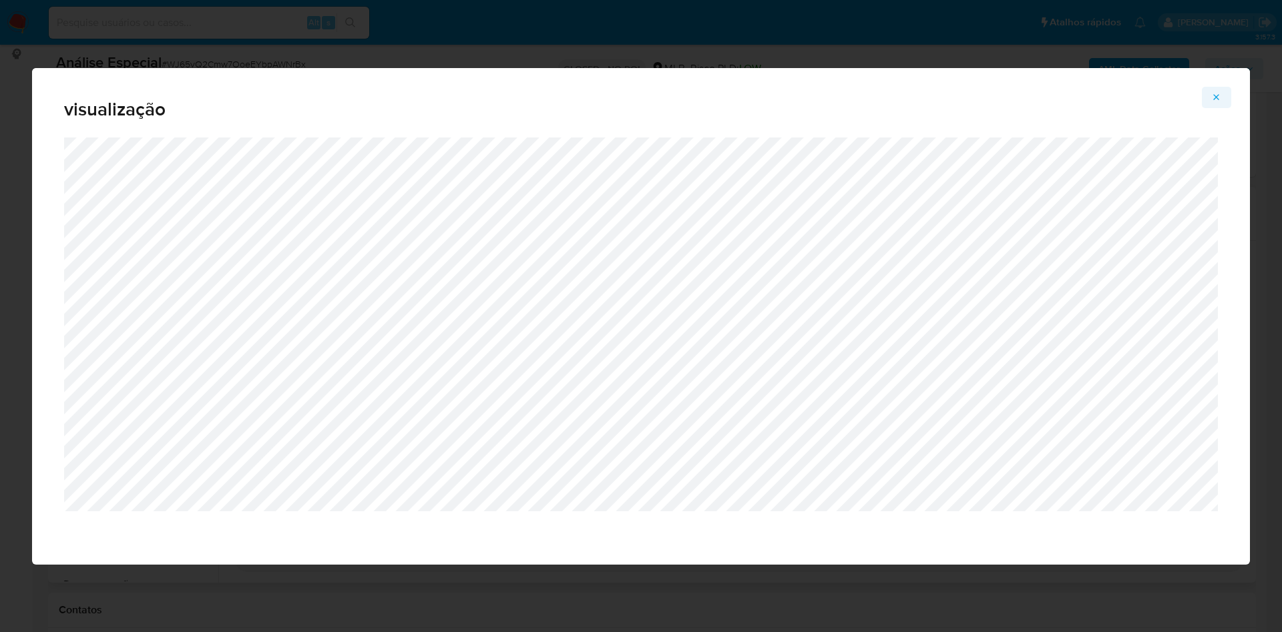
click at [1215, 95] on icon "Attachment preview" at bounding box center [1216, 97] width 11 height 11
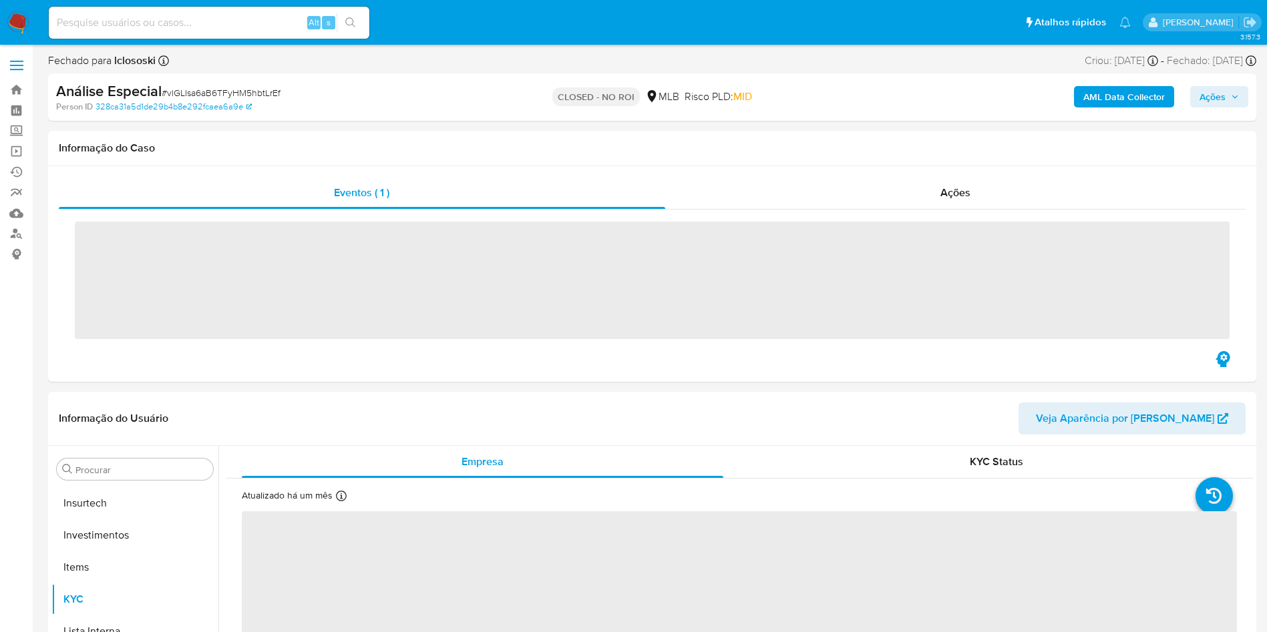
scroll to position [628, 0]
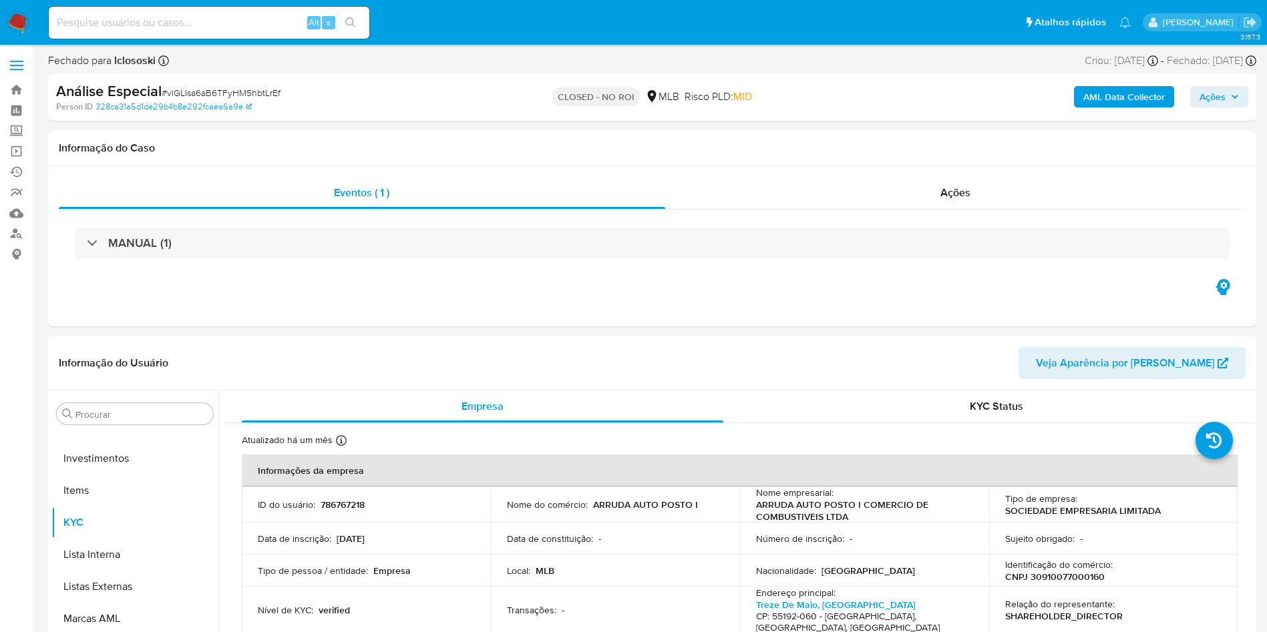
select select "10"
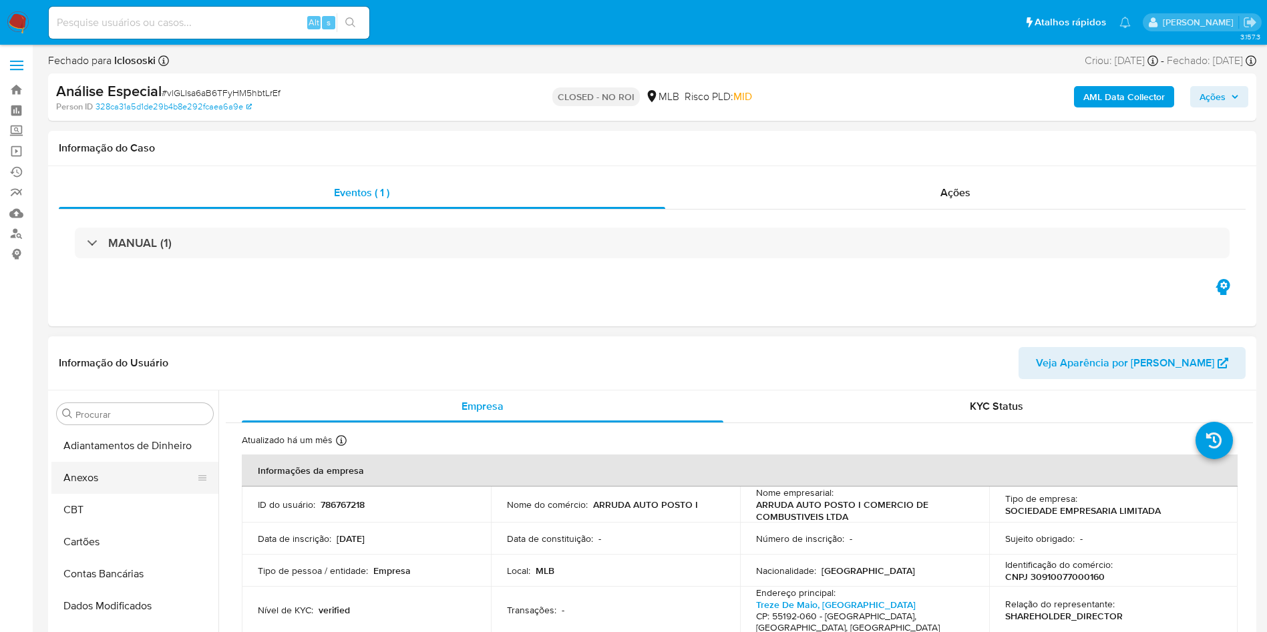
click at [95, 480] on button "Anexos" at bounding box center [129, 478] width 156 height 32
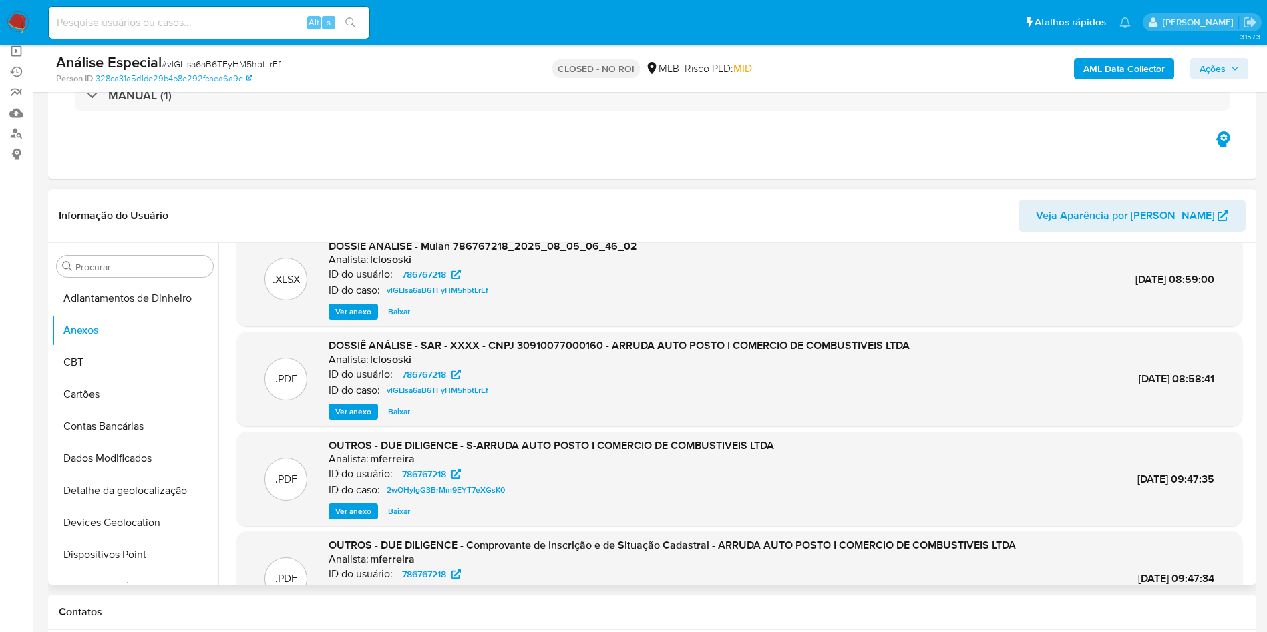
scroll to position [22, 0]
click at [403, 409] on span "Baixar" at bounding box center [399, 411] width 22 height 13
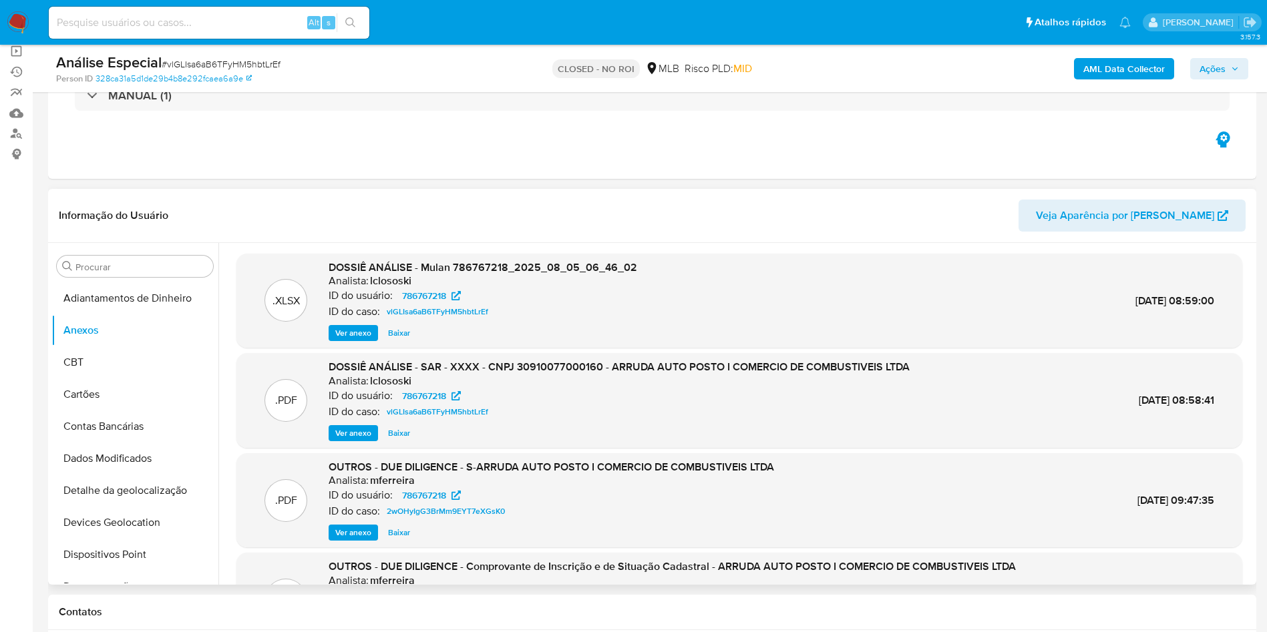
scroll to position [112, 0]
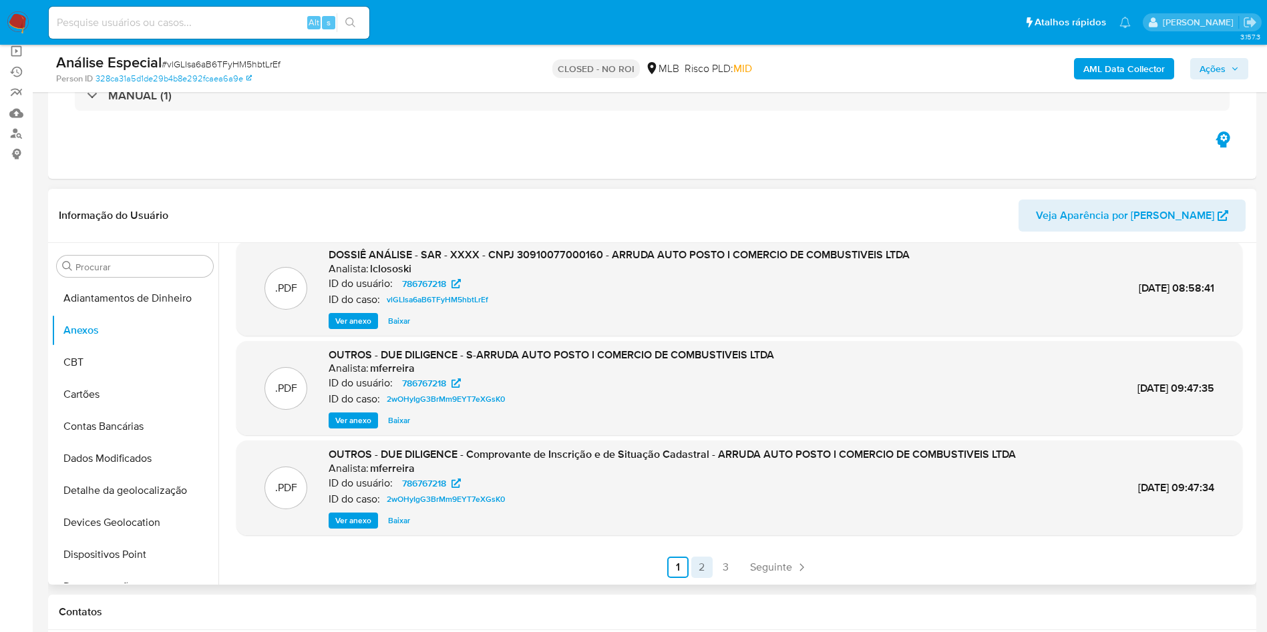
click at [703, 564] on link "2" at bounding box center [701, 567] width 21 height 21
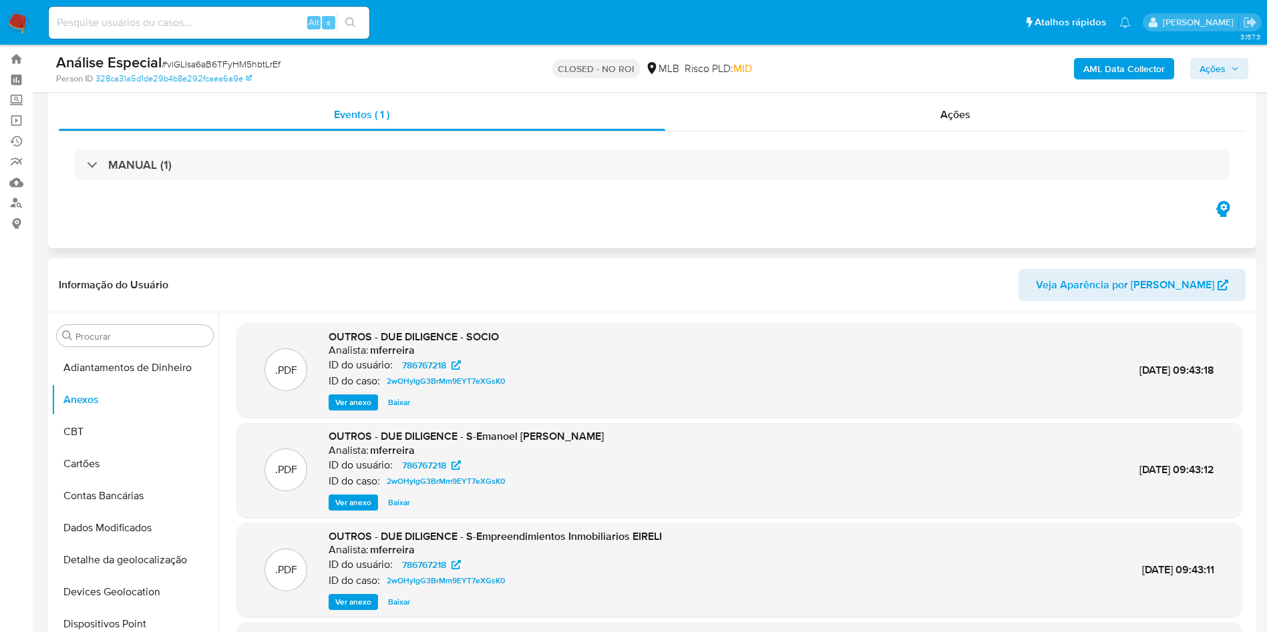
scroll to position [0, 0]
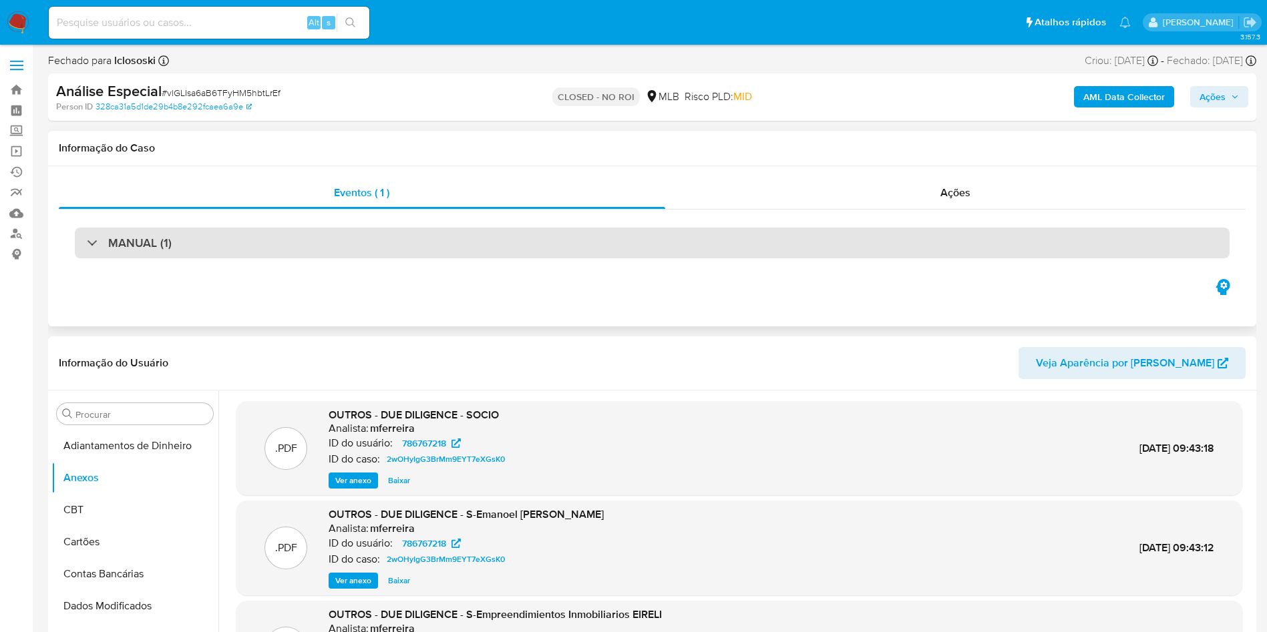
click at [386, 232] on div "MANUAL (1)" at bounding box center [652, 243] width 1155 height 31
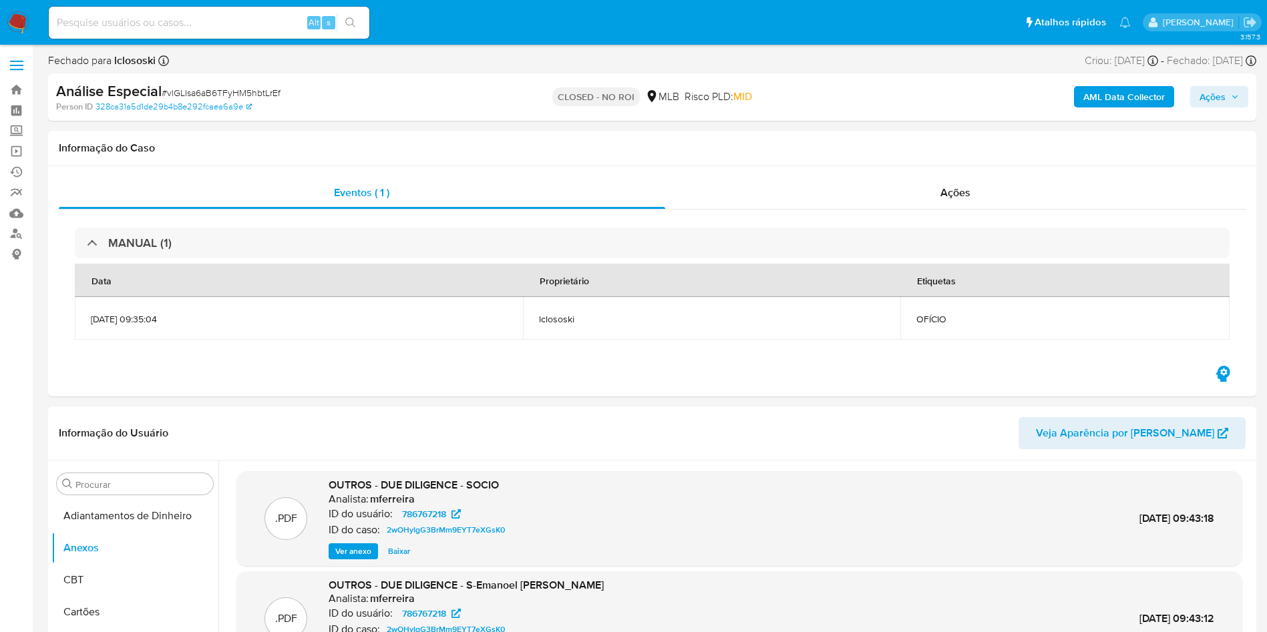
click at [270, 25] on input at bounding box center [209, 22] width 321 height 17
paste input "KEt2w0bOgwtJwUdACqzXuCnN"
type input "KEt2w0bOgwtJwUdACqzXuCnN"
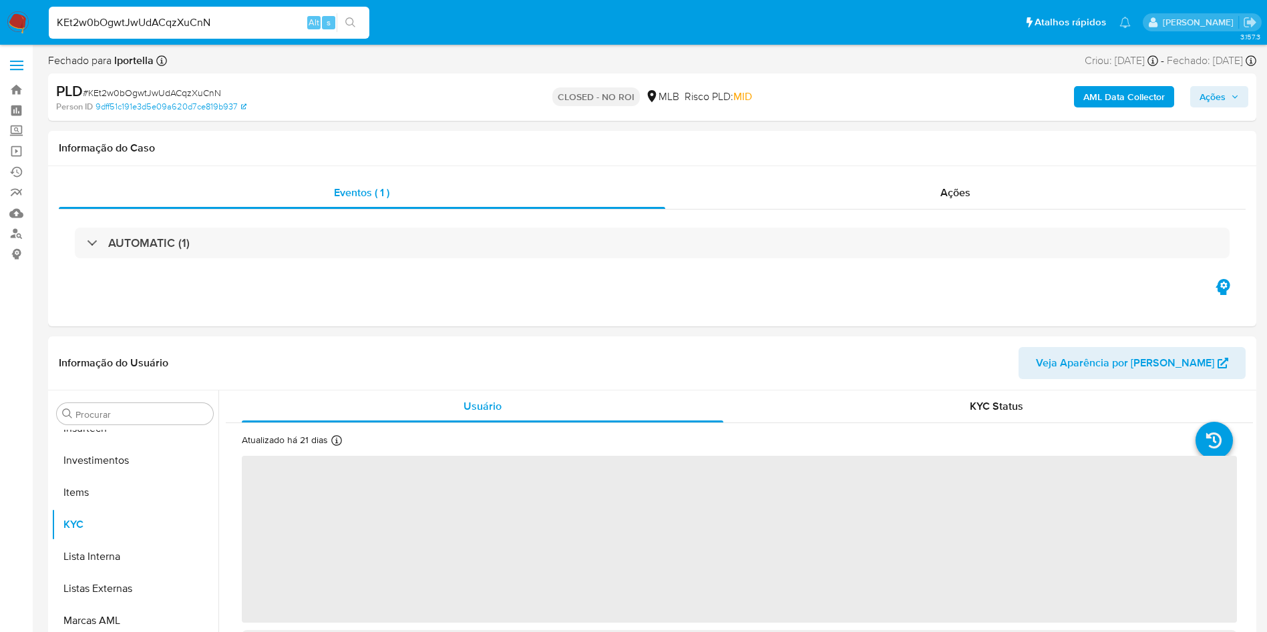
scroll to position [628, 0]
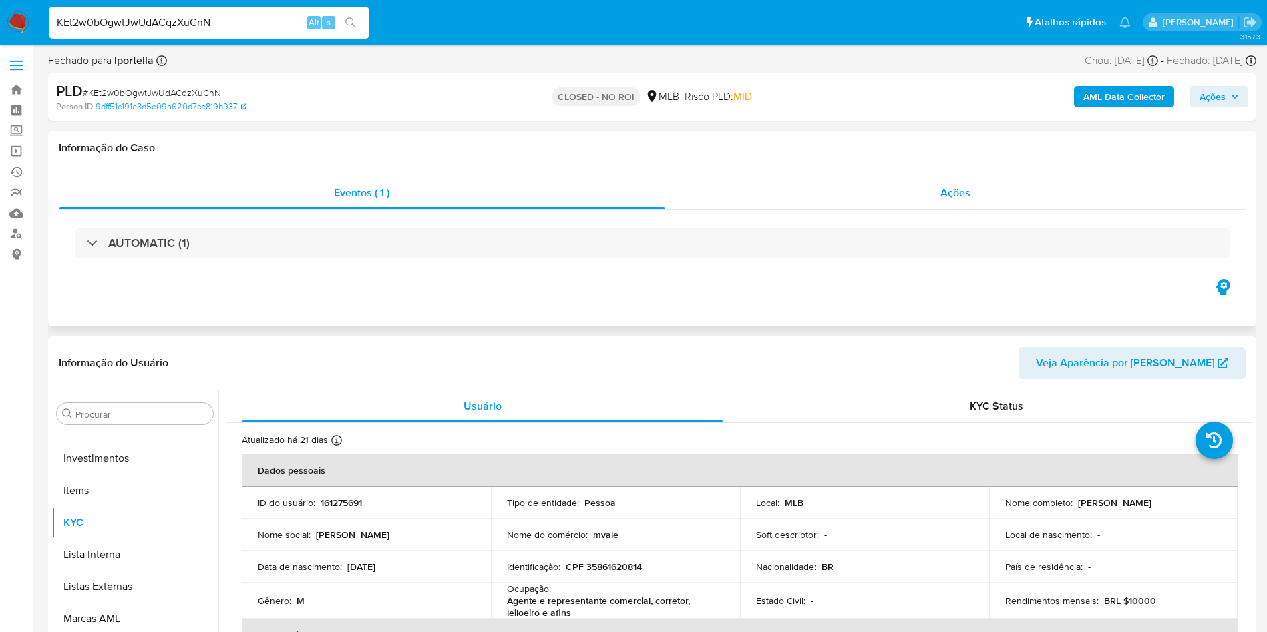
select select "10"
click at [971, 190] on div "Ações" at bounding box center [955, 193] width 581 height 32
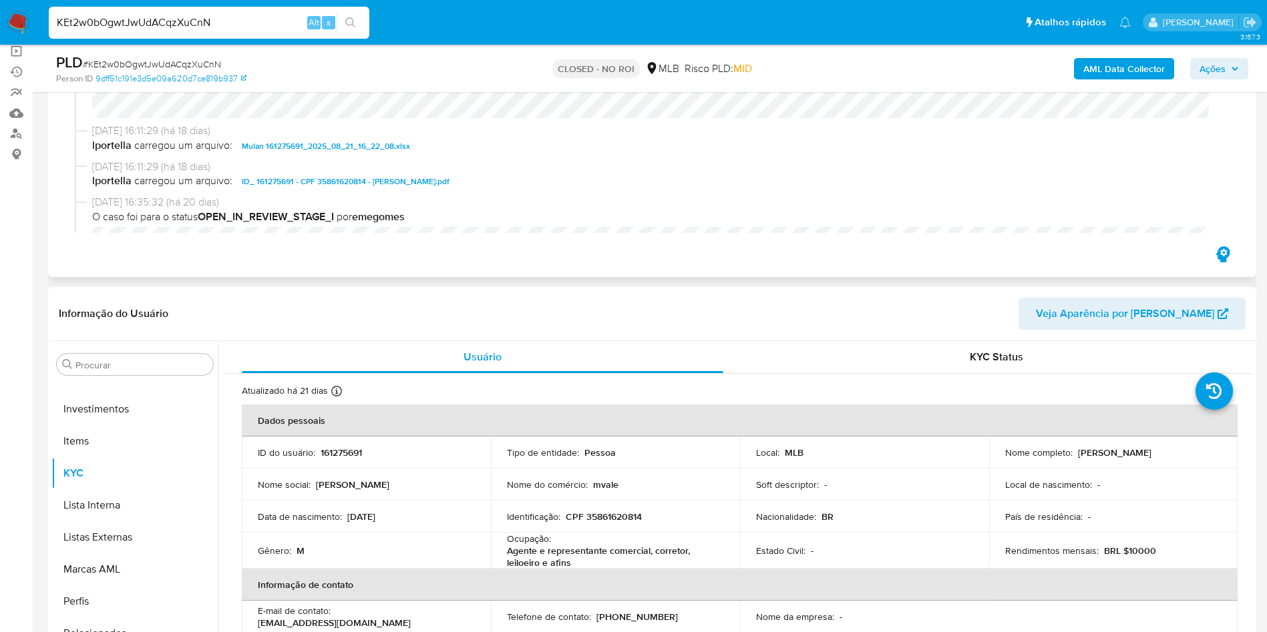
scroll to position [0, 0]
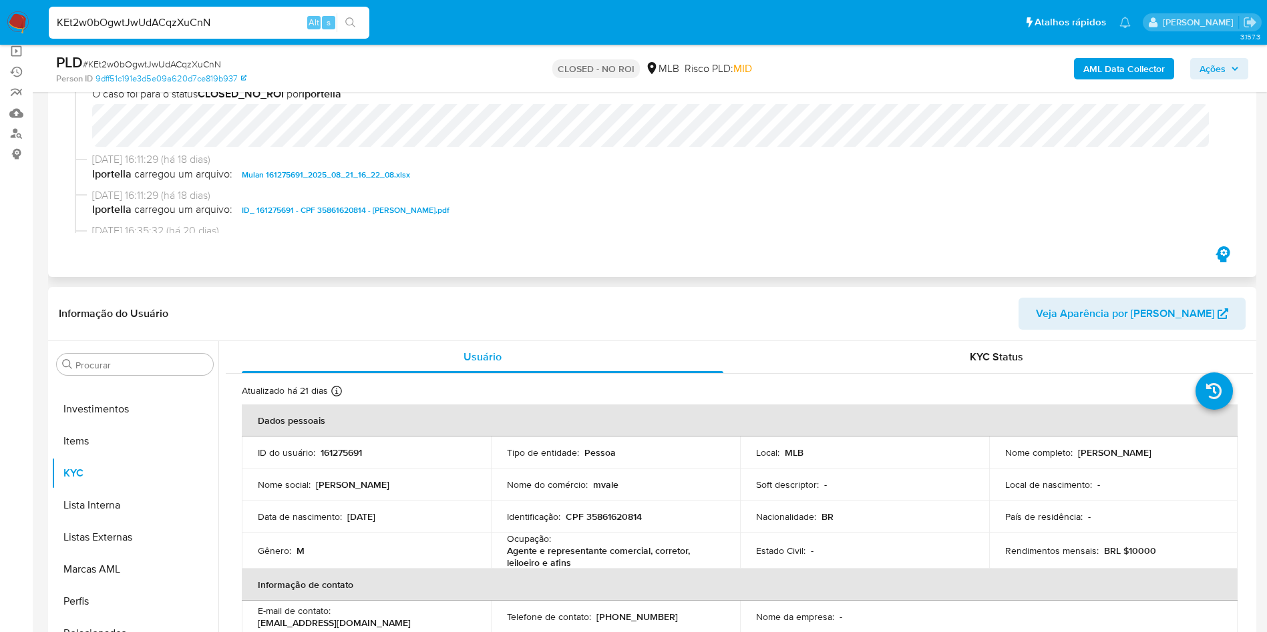
click at [364, 208] on span "ID_ 161275691 - CPF 35861620814 - LUCIANO JERONIMO DA CUNHA LOPES.pdf" at bounding box center [346, 210] width 208 height 16
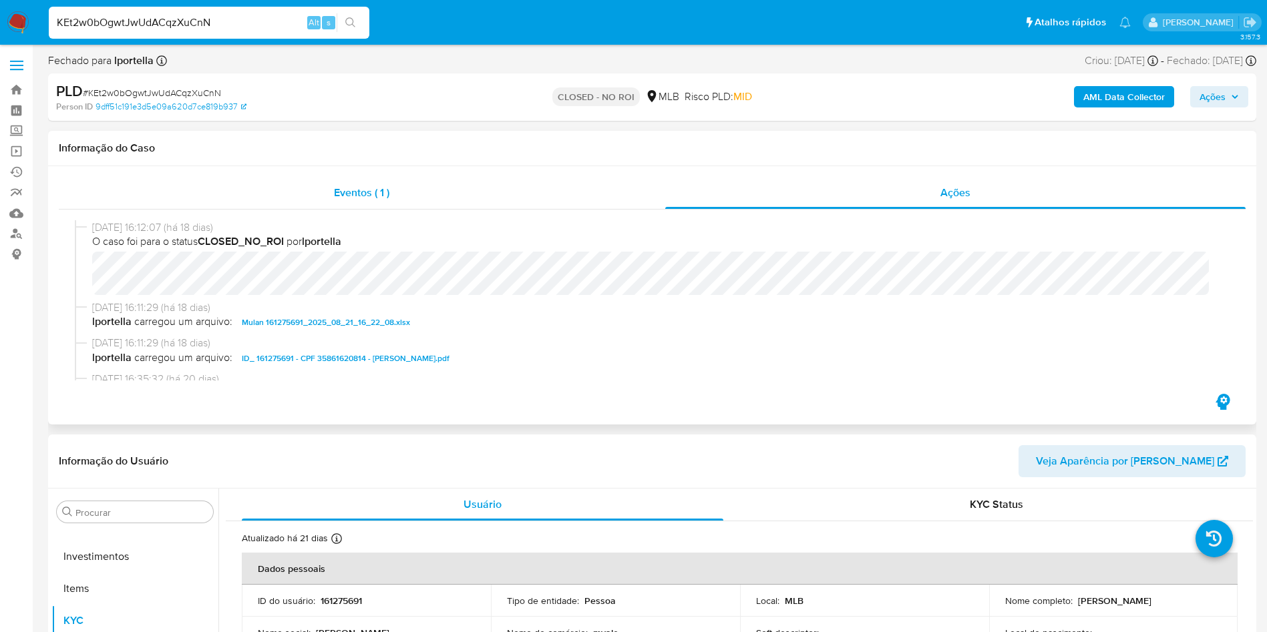
click at [376, 188] on span "Eventos ( 1 )" at bounding box center [361, 192] width 55 height 15
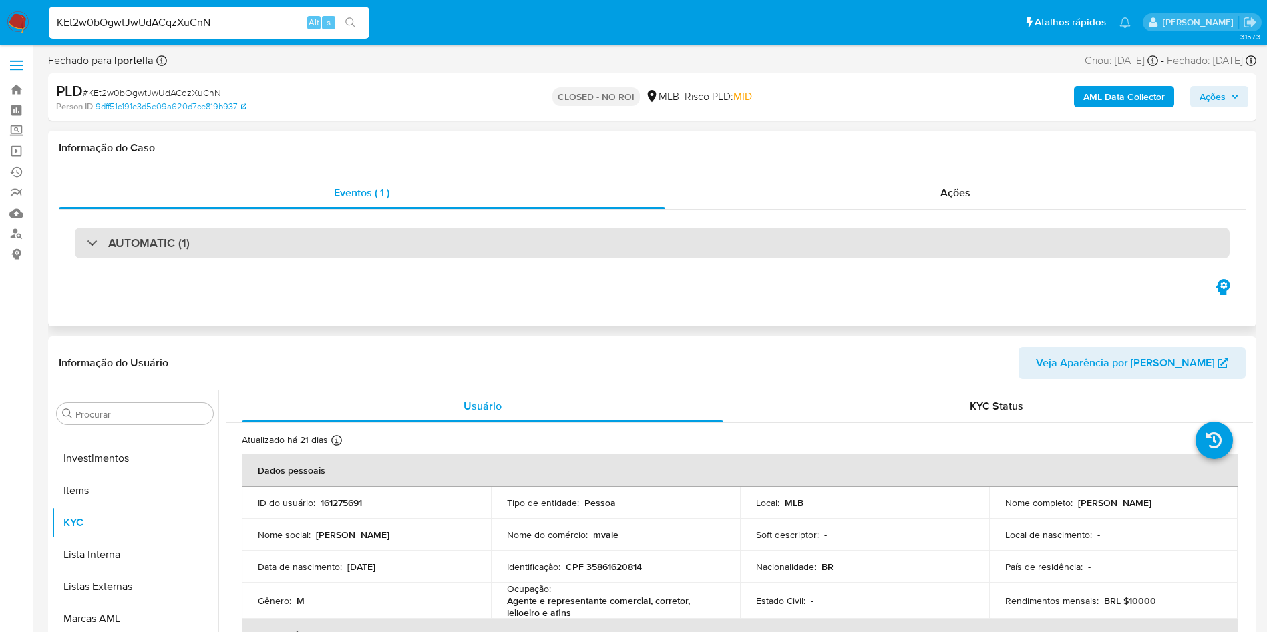
click at [212, 253] on div "AUTOMATIC (1)" at bounding box center [652, 243] width 1155 height 31
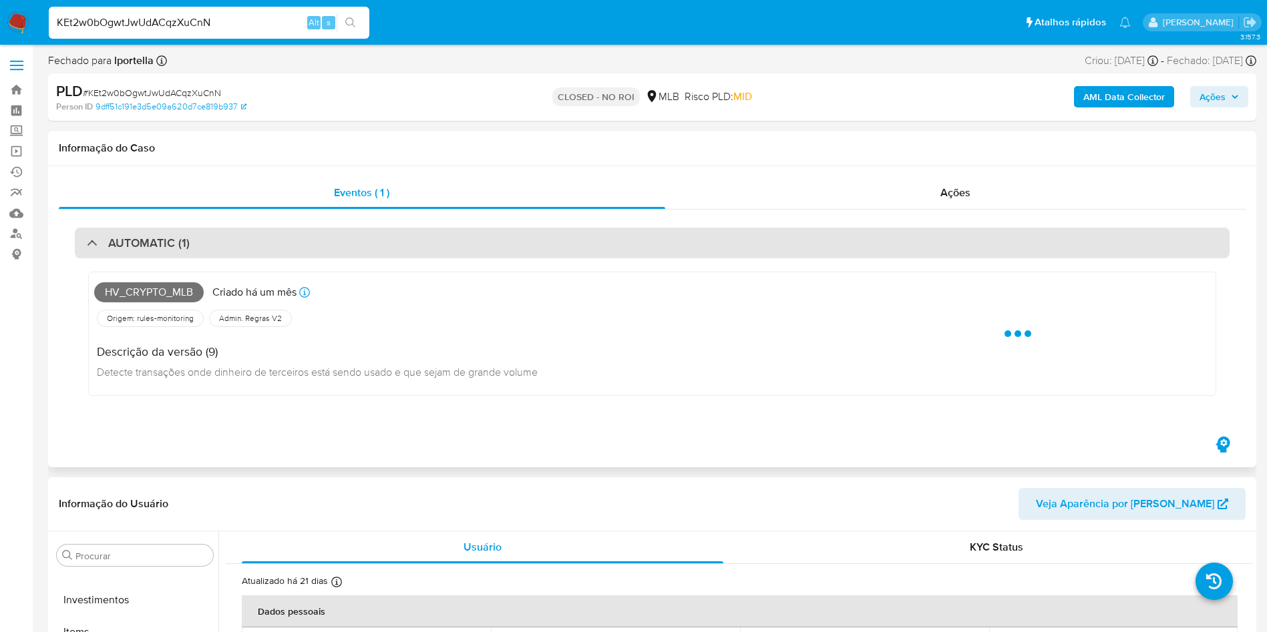
click at [244, 233] on div "AUTOMATIC (1)" at bounding box center [652, 243] width 1155 height 31
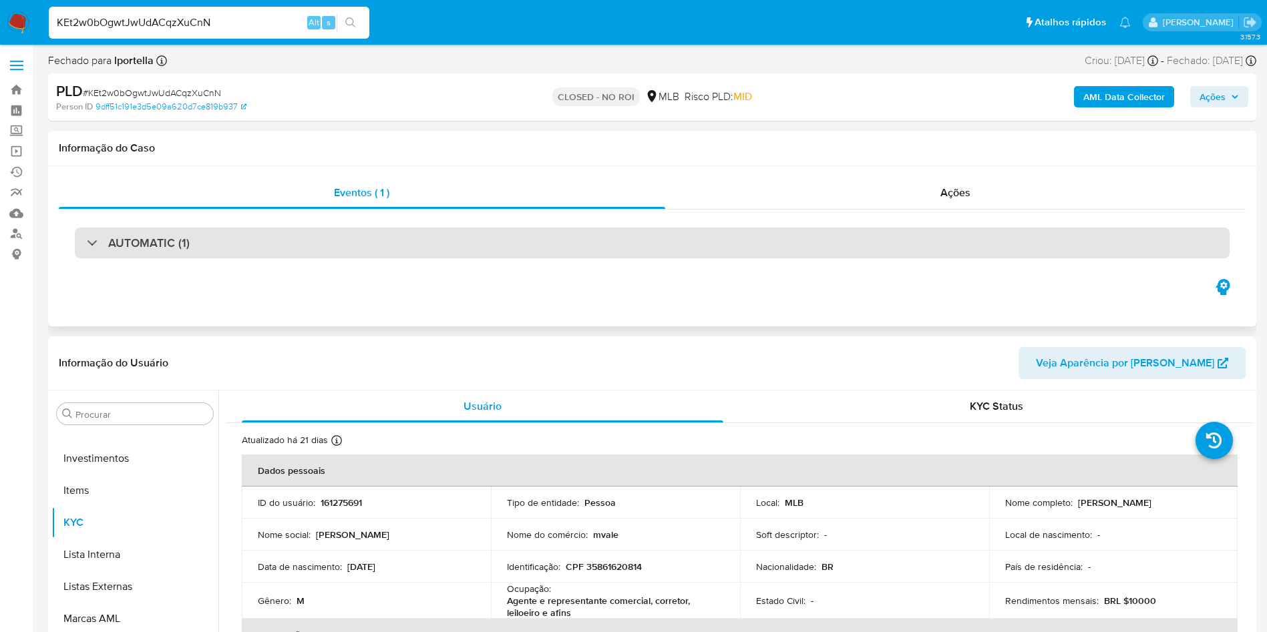
click at [244, 233] on div "AUTOMATIC (1)" at bounding box center [652, 243] width 1155 height 31
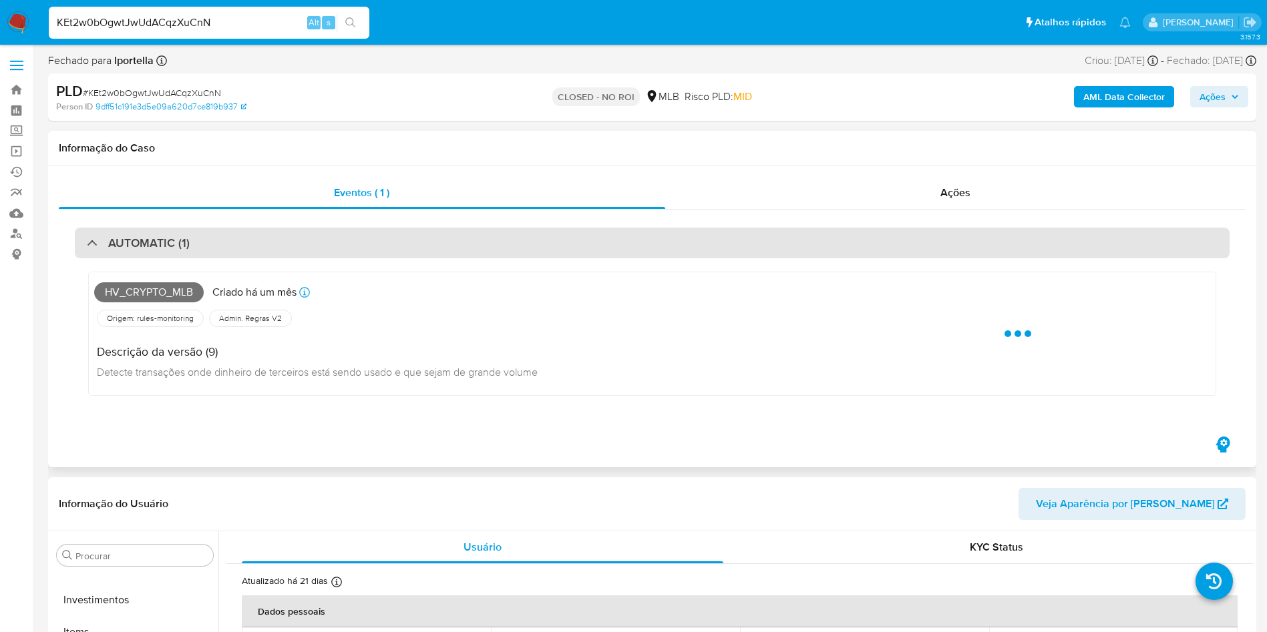
click at [244, 233] on div "AUTOMATIC (1)" at bounding box center [652, 243] width 1155 height 31
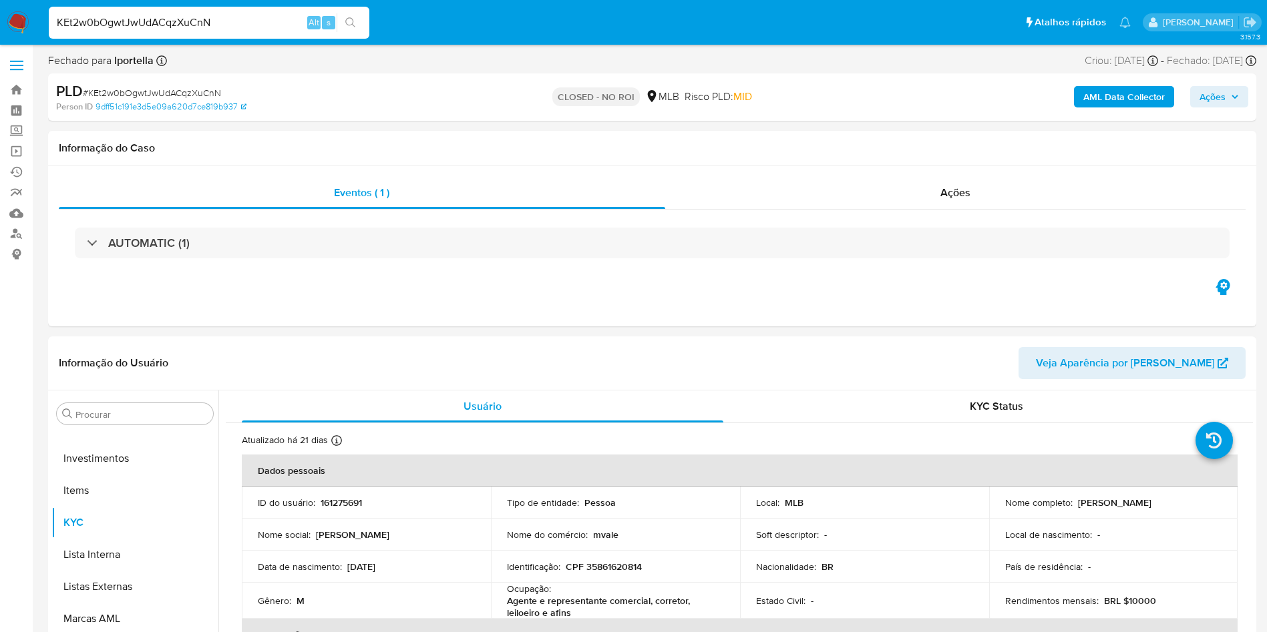
click at [1110, 84] on div "AML Data Collector Ações" at bounding box center [1051, 96] width 394 height 31
click at [1111, 97] on b "AML Data Collector" at bounding box center [1123, 96] width 81 height 21
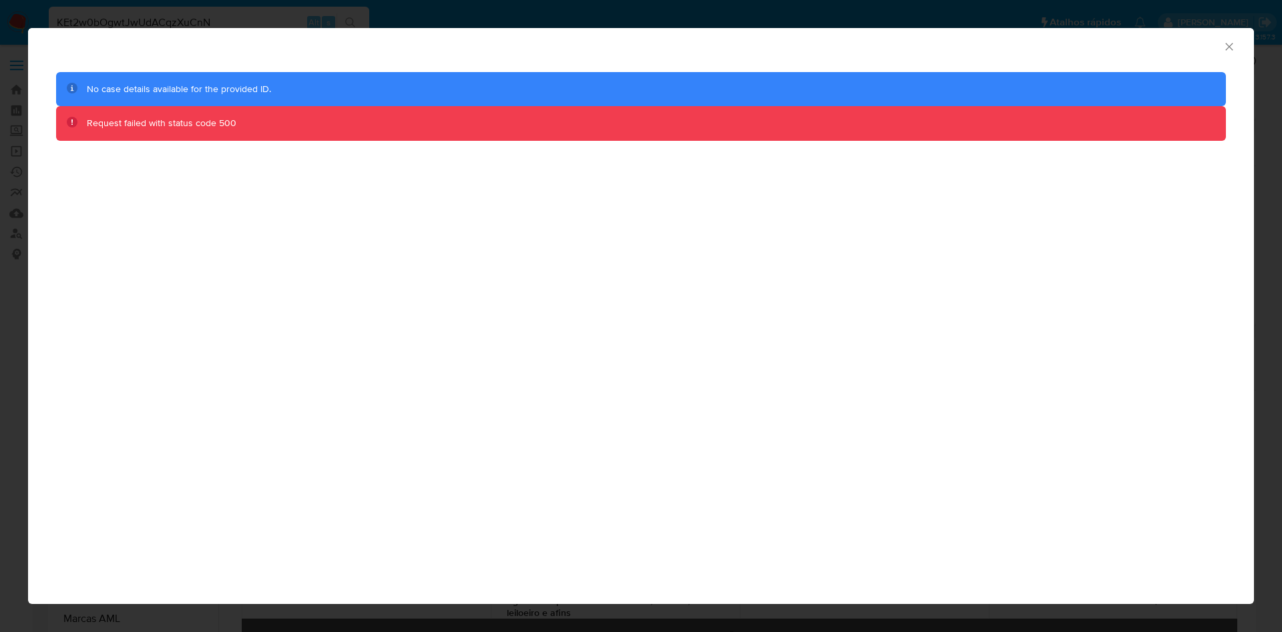
click at [1235, 42] on icon "Fechar a janela" at bounding box center [1229, 46] width 13 height 13
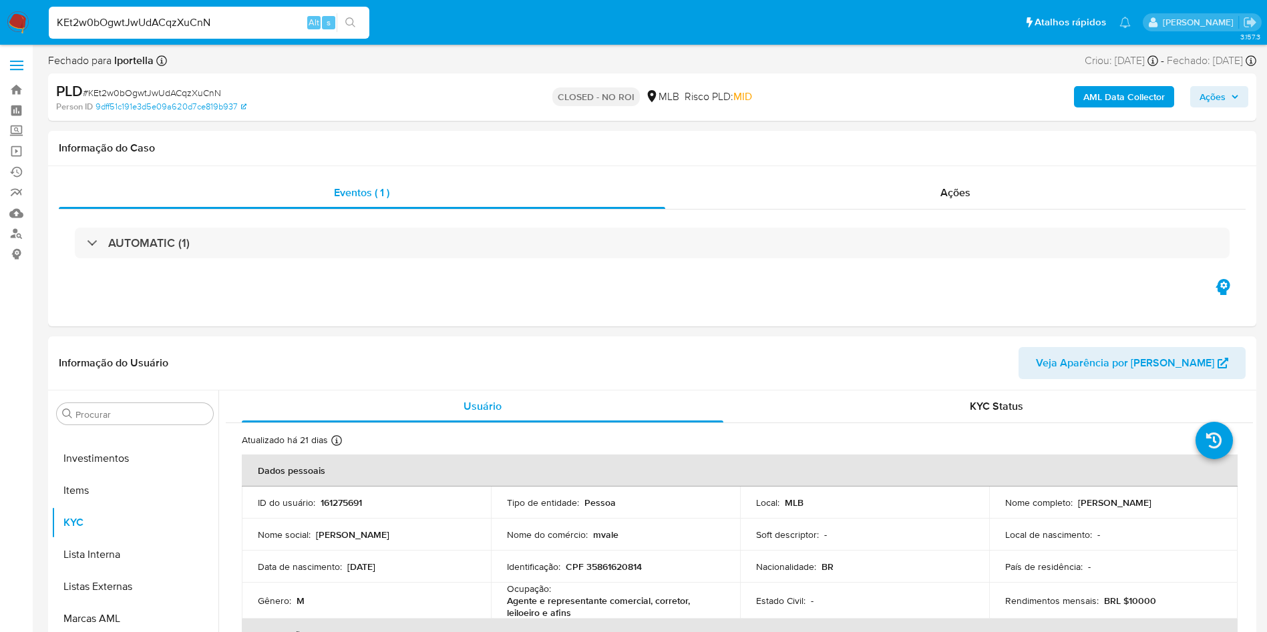
click at [1086, 106] on b "AML Data Collector" at bounding box center [1123, 96] width 81 height 21
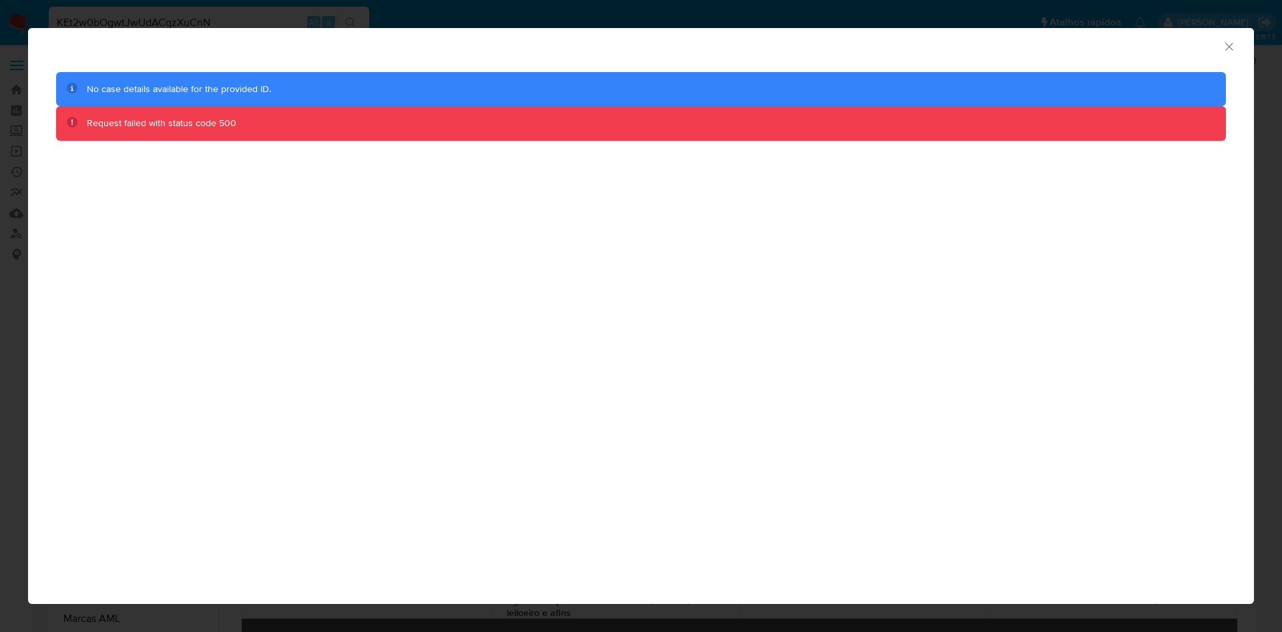
click at [1225, 43] on icon "Fechar a janela" at bounding box center [1229, 46] width 13 height 13
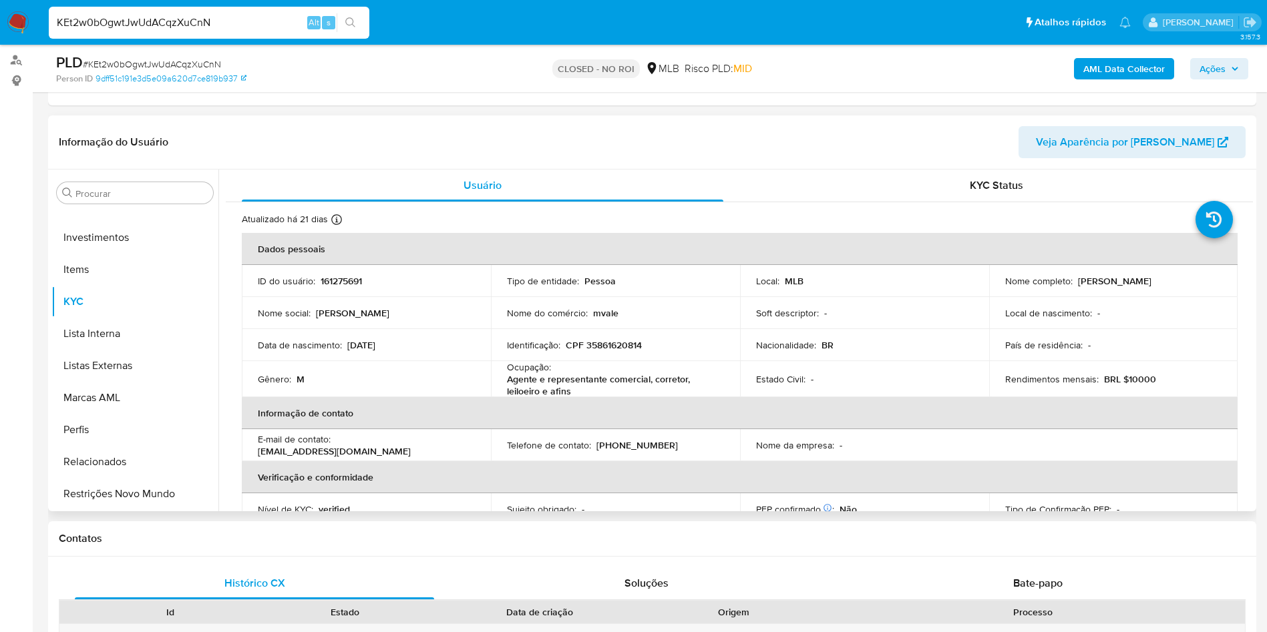
scroll to position [100, 0]
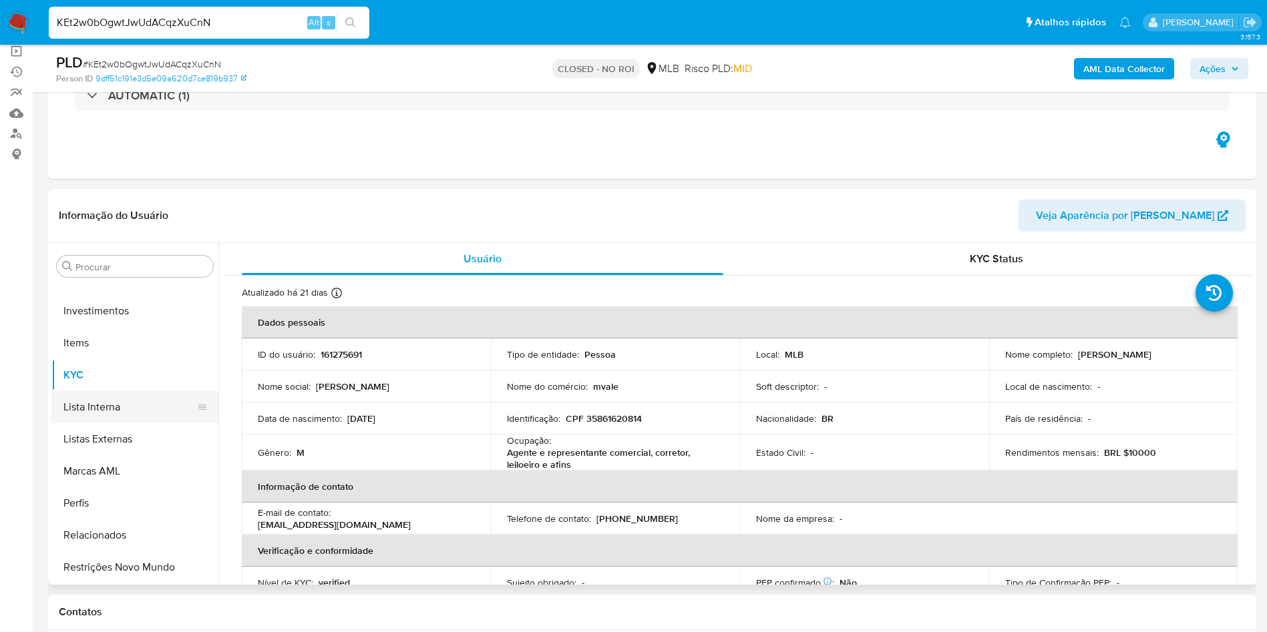
click at [113, 399] on button "Lista Interna" at bounding box center [129, 407] width 156 height 32
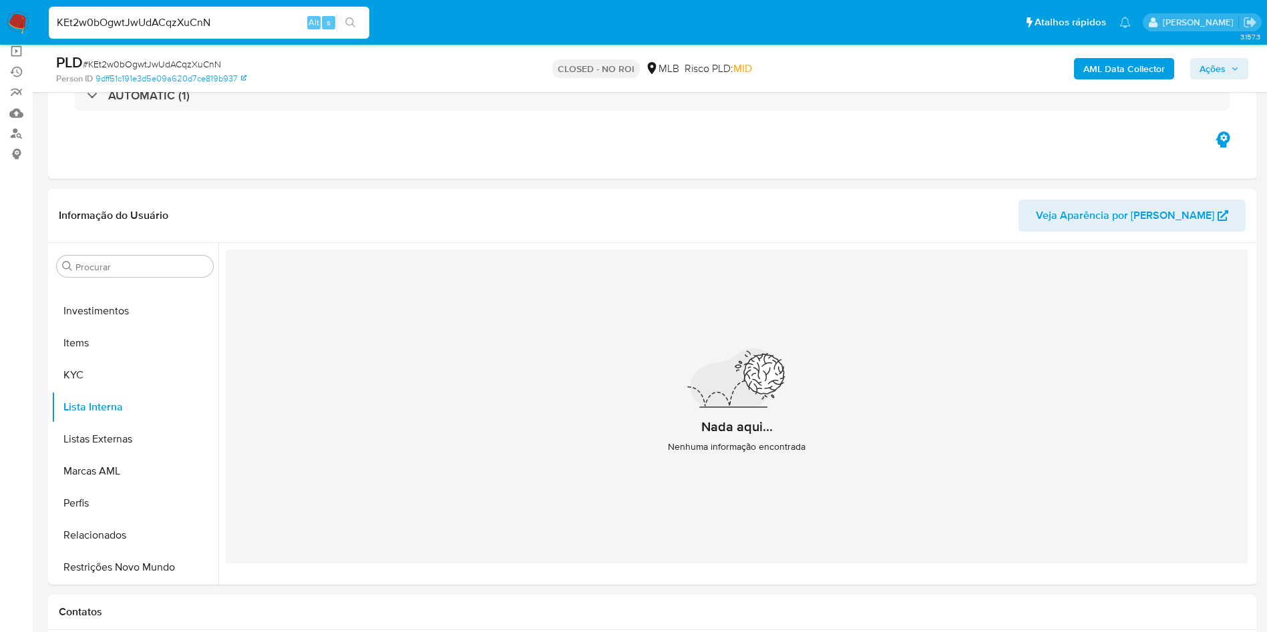
click at [1124, 68] on b "AML Data Collector" at bounding box center [1123, 68] width 81 height 21
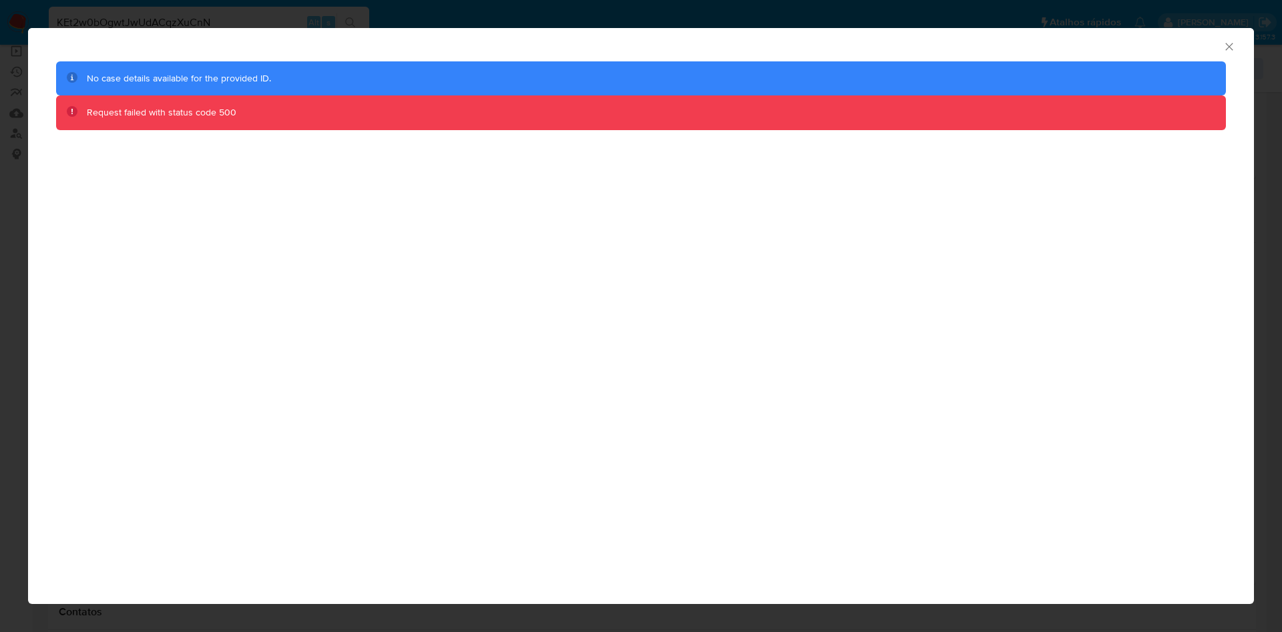
click at [1227, 45] on icon "Fechar a janela" at bounding box center [1229, 46] width 13 height 13
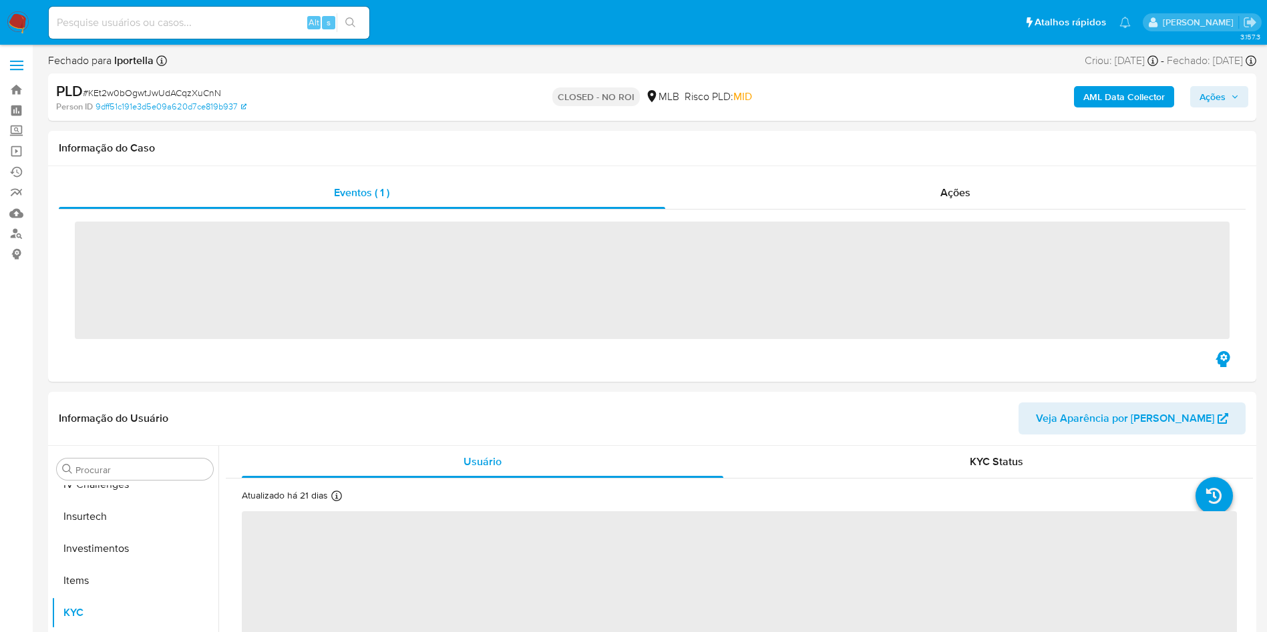
scroll to position [628, 0]
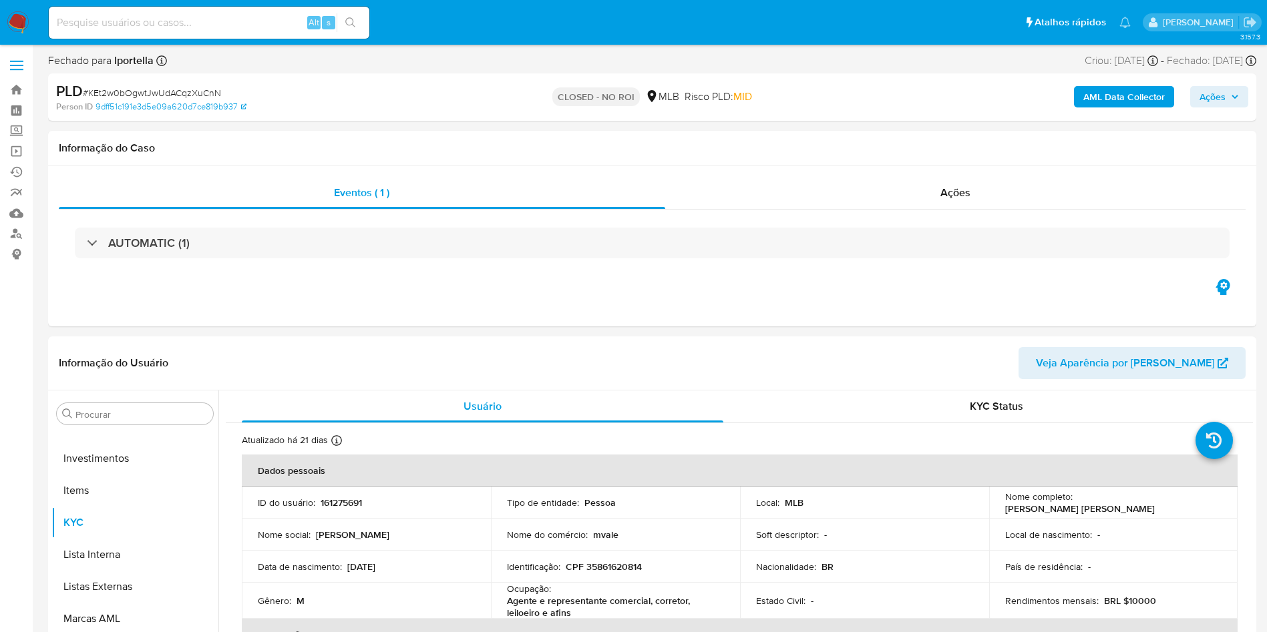
click at [1148, 89] on b "AML Data Collector" at bounding box center [1123, 96] width 81 height 21
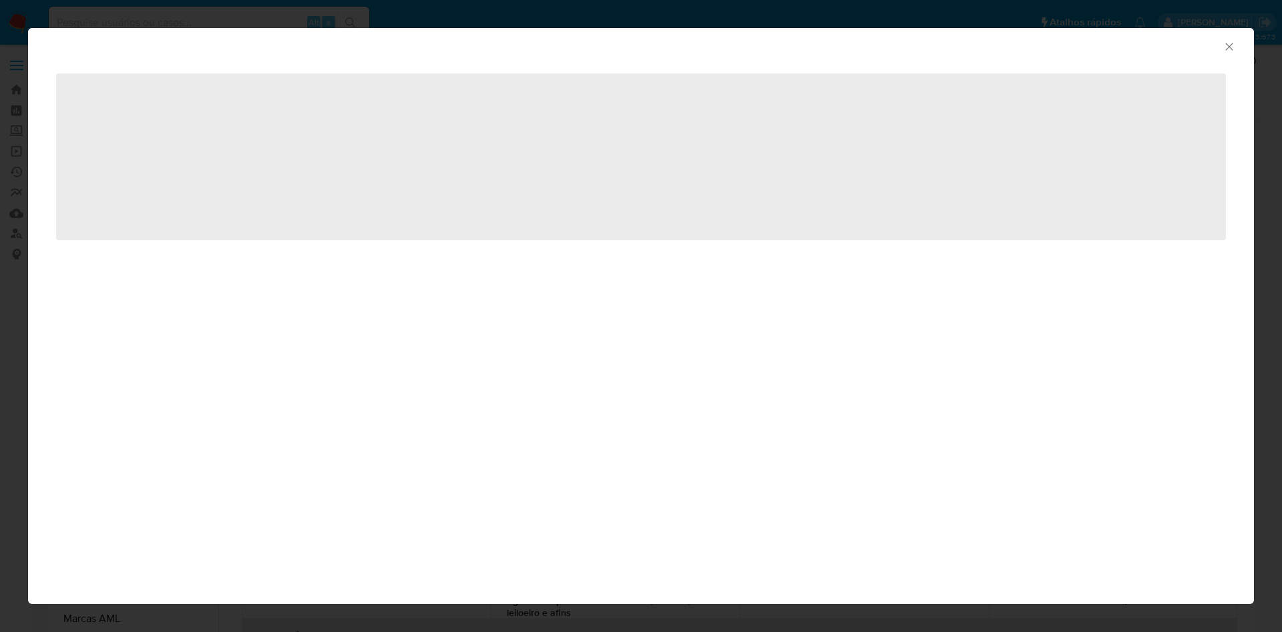
select select "10"
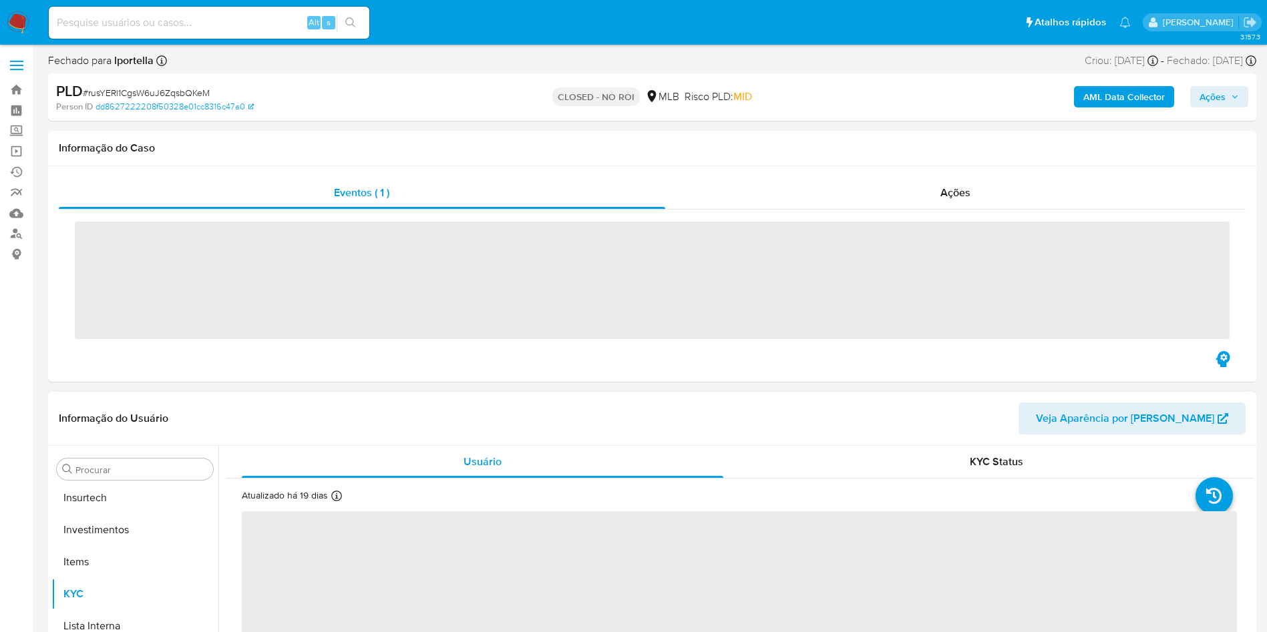
scroll to position [628, 0]
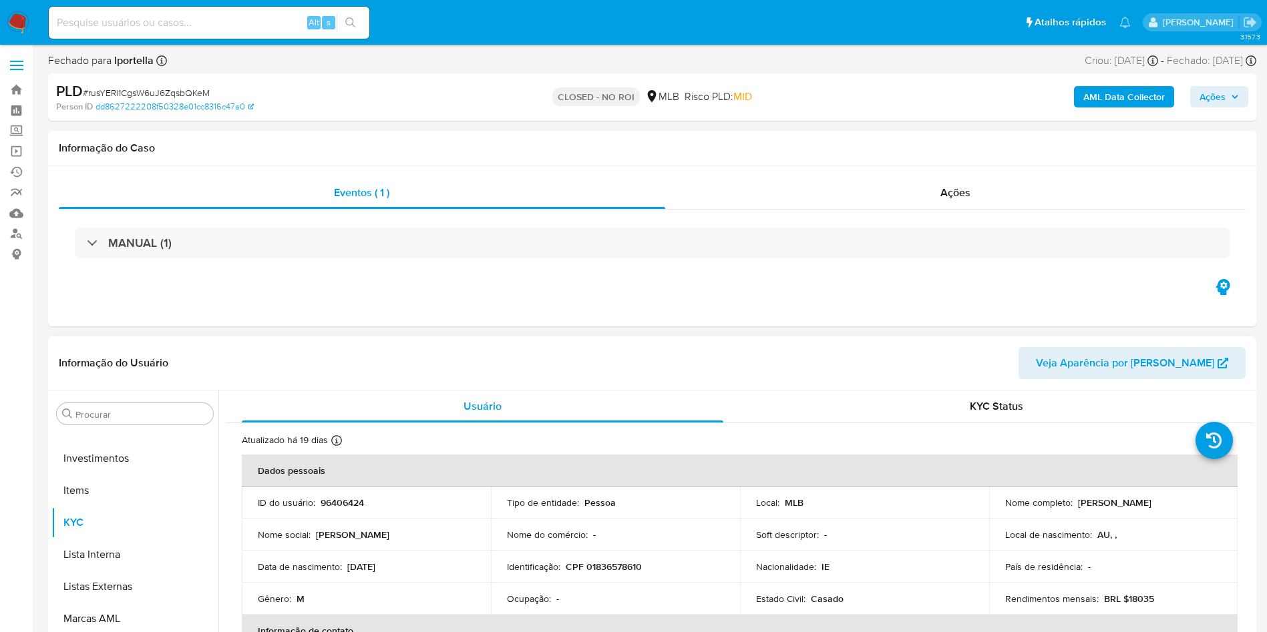
click at [334, 378] on header "Informação do Usuário Veja Aparência por Pessoa" at bounding box center [652, 363] width 1187 height 32
select select "10"
click at [995, 198] on div "Ações" at bounding box center [955, 193] width 581 height 32
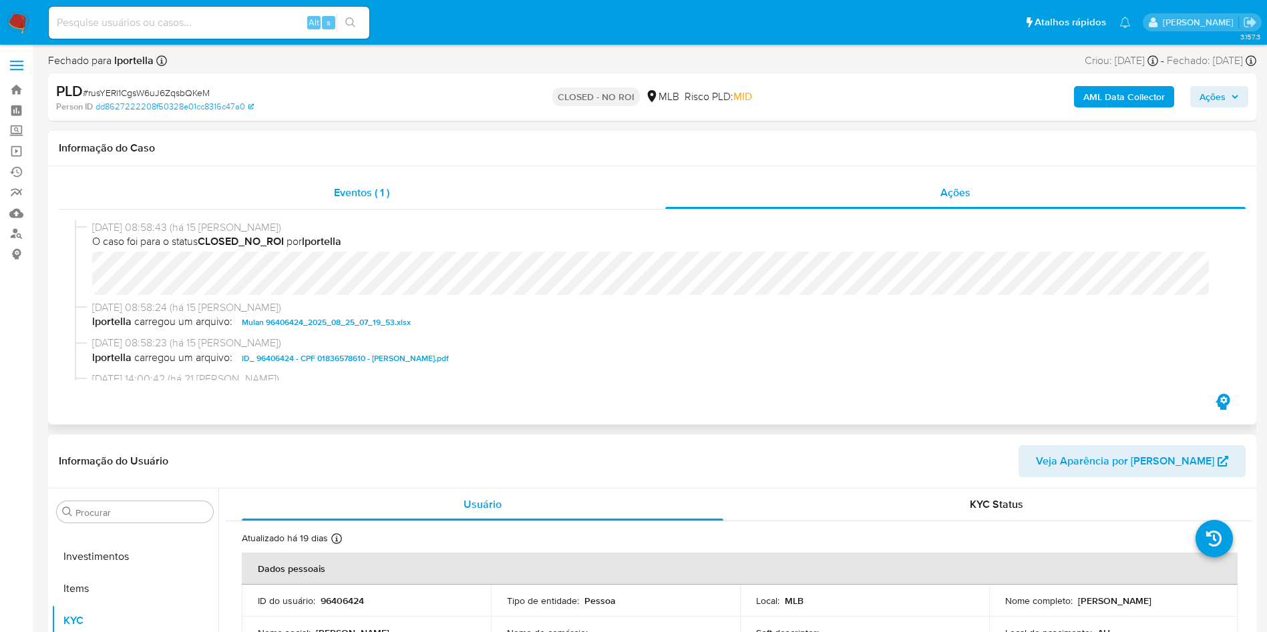
click at [369, 191] on span "Eventos ( 1 )" at bounding box center [361, 192] width 55 height 15
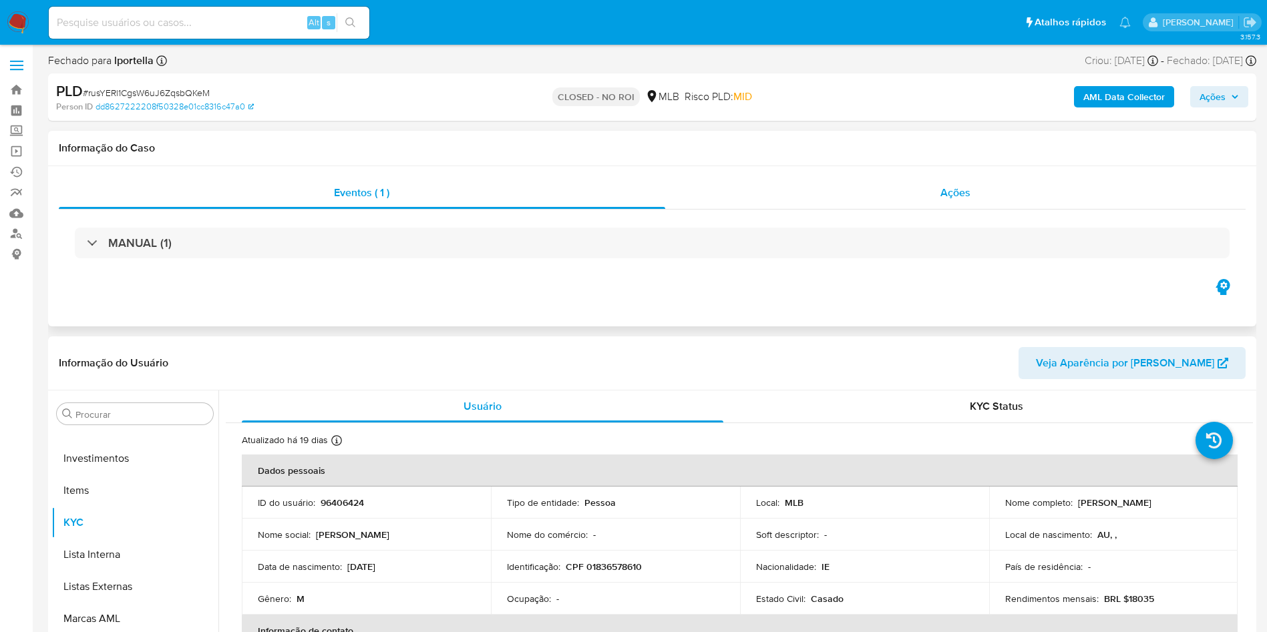
click at [981, 196] on div "Ações" at bounding box center [955, 193] width 581 height 32
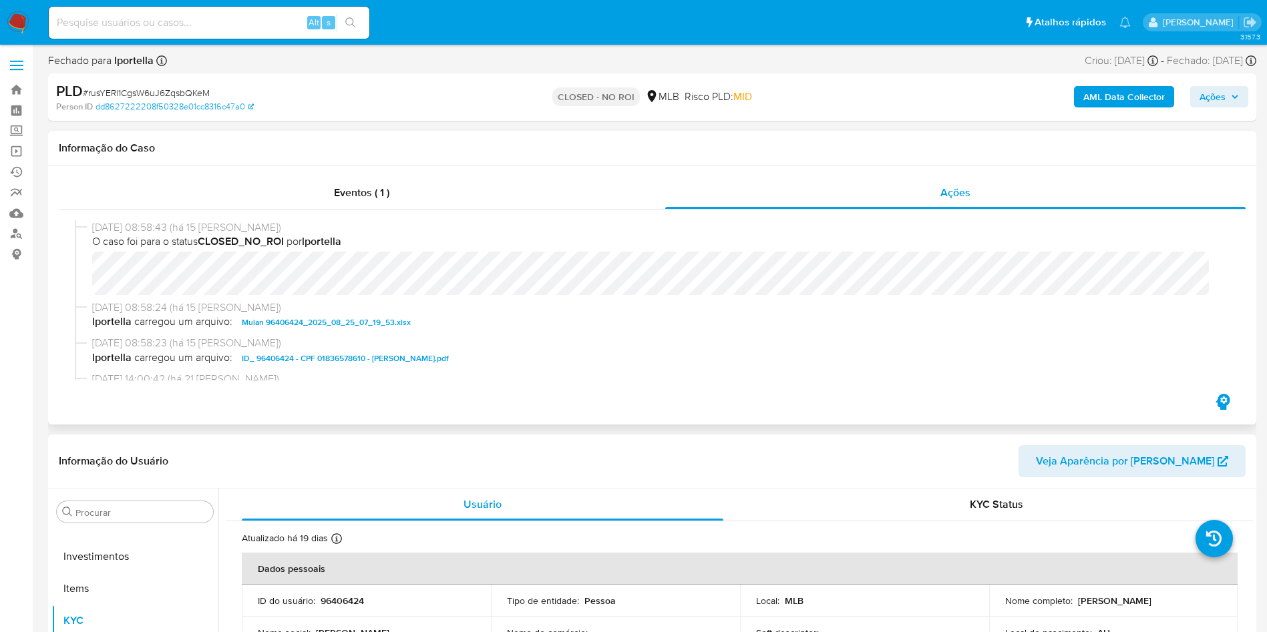
scroll to position [100, 0]
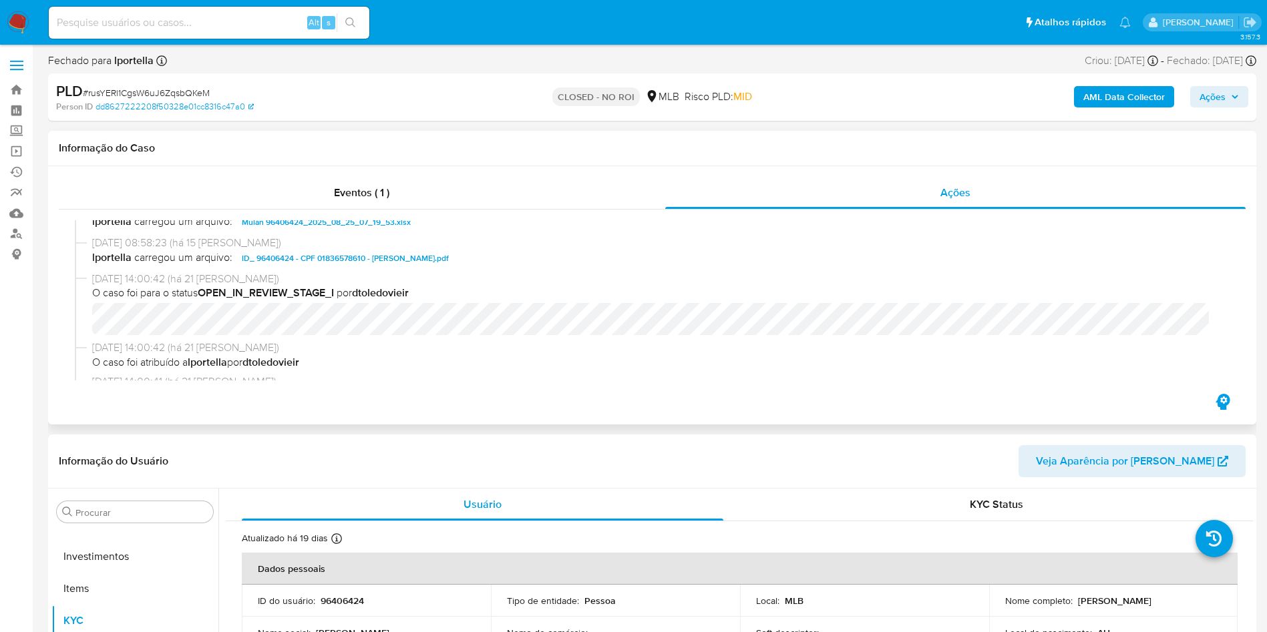
click at [363, 254] on span "ID_ 96406424 - CPF 01836578610 - TERENCE RICHARD BURNS.pdf" at bounding box center [345, 258] width 207 height 16
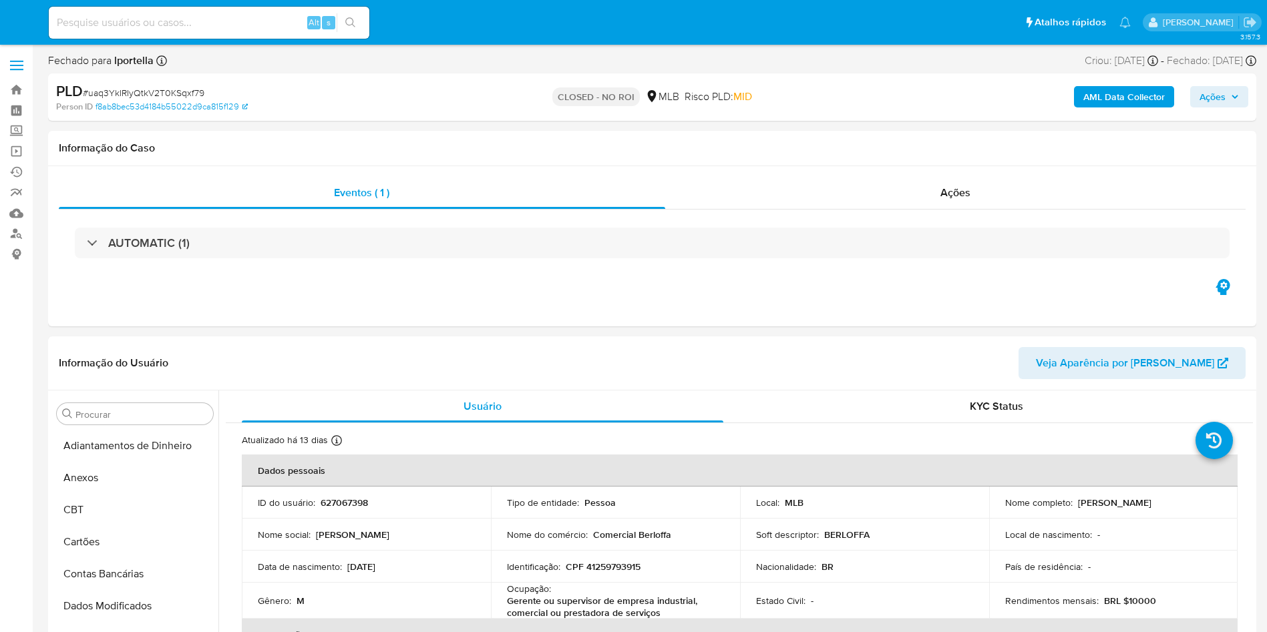
select select "10"
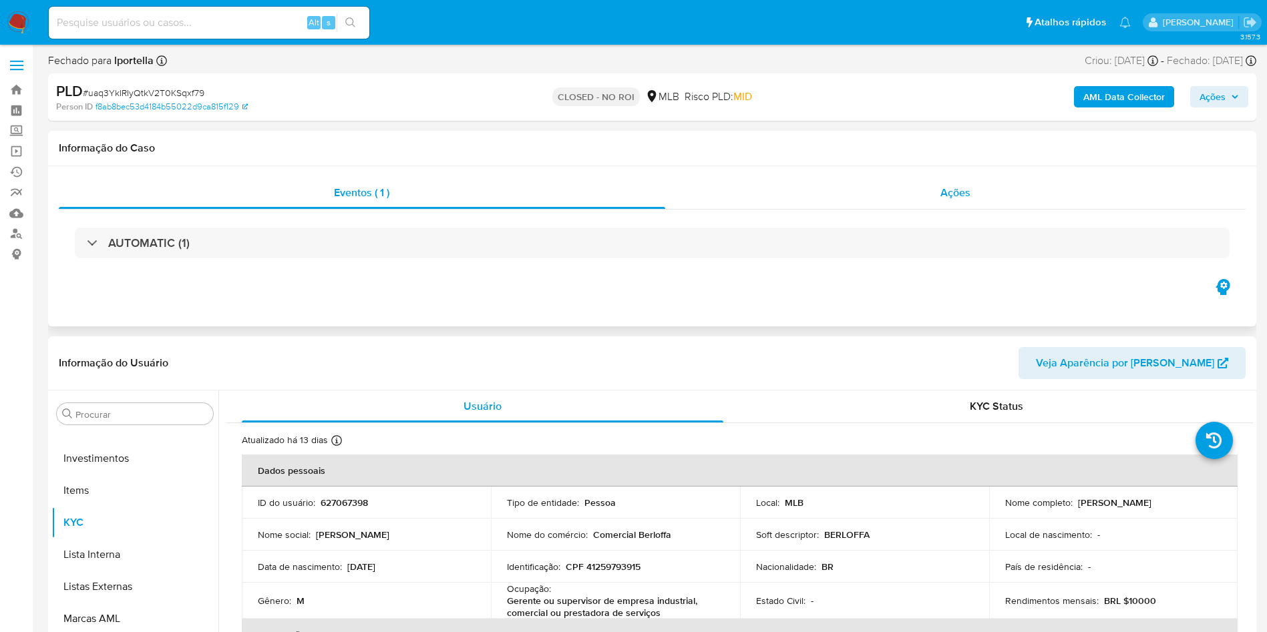
click at [908, 198] on div "Ações" at bounding box center [955, 193] width 581 height 32
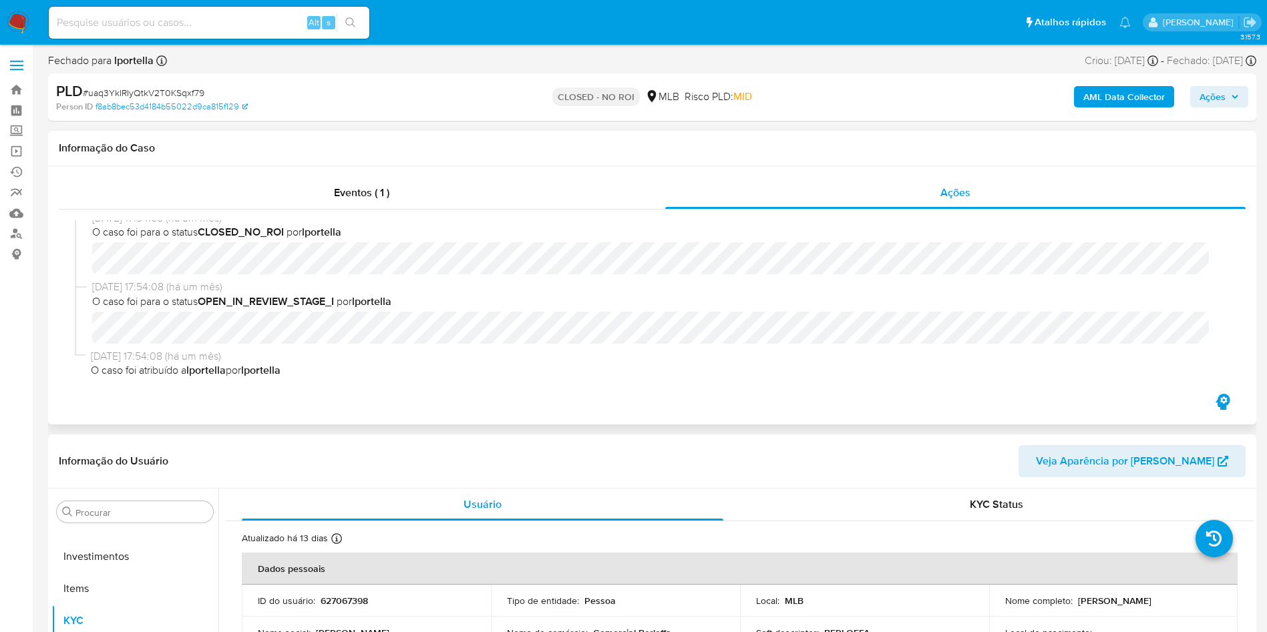
scroll to position [12, 0]
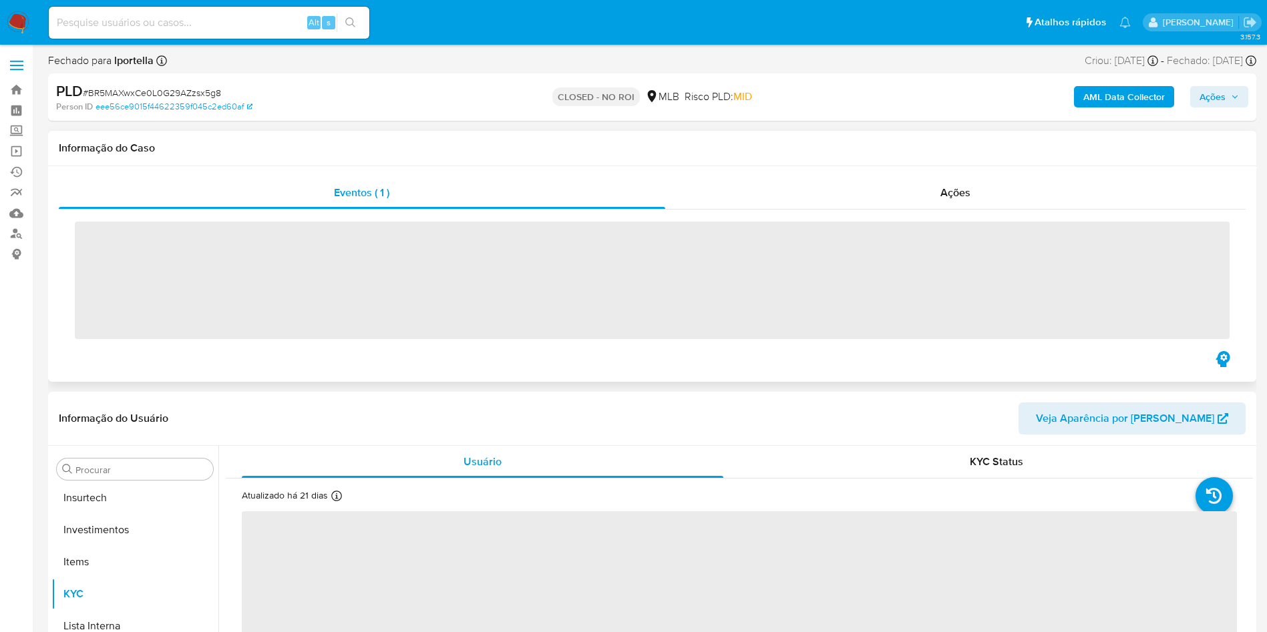
scroll to position [628, 0]
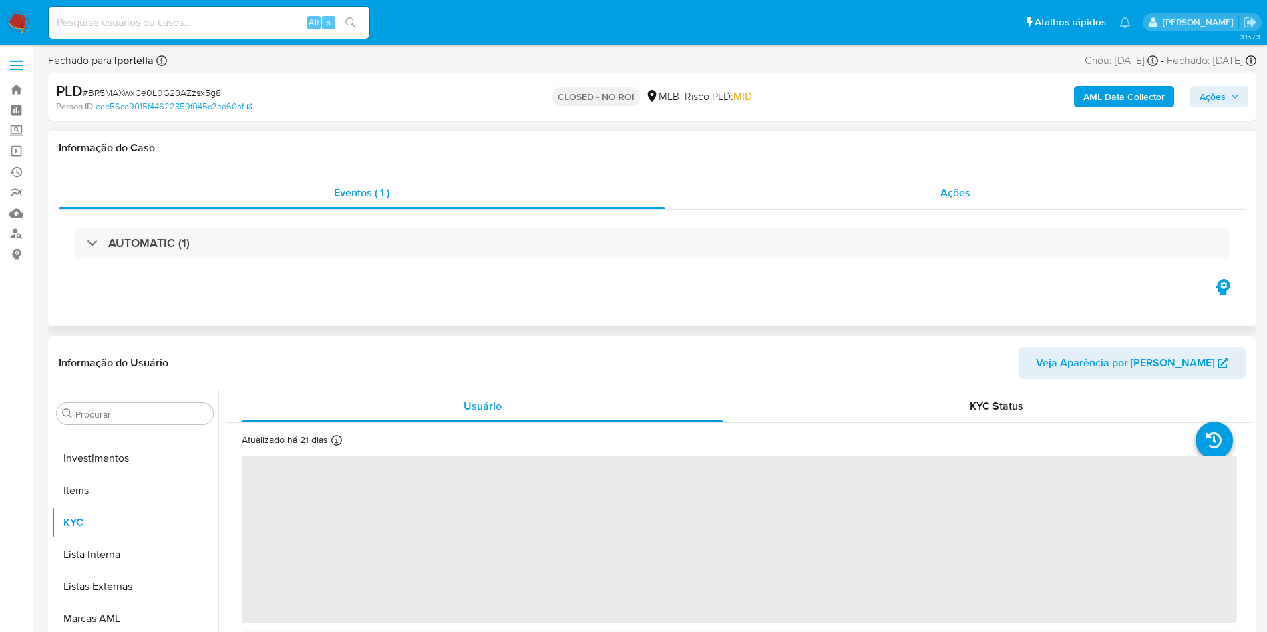
click at [900, 188] on div "Ações" at bounding box center [955, 193] width 581 height 32
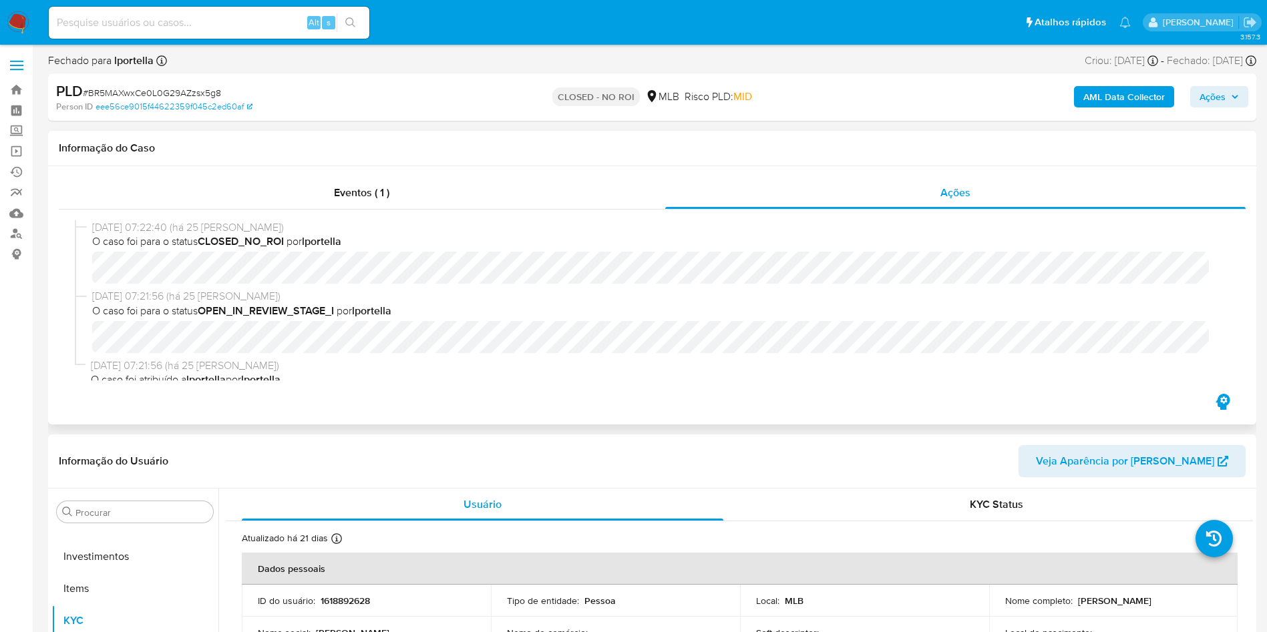
select select "10"
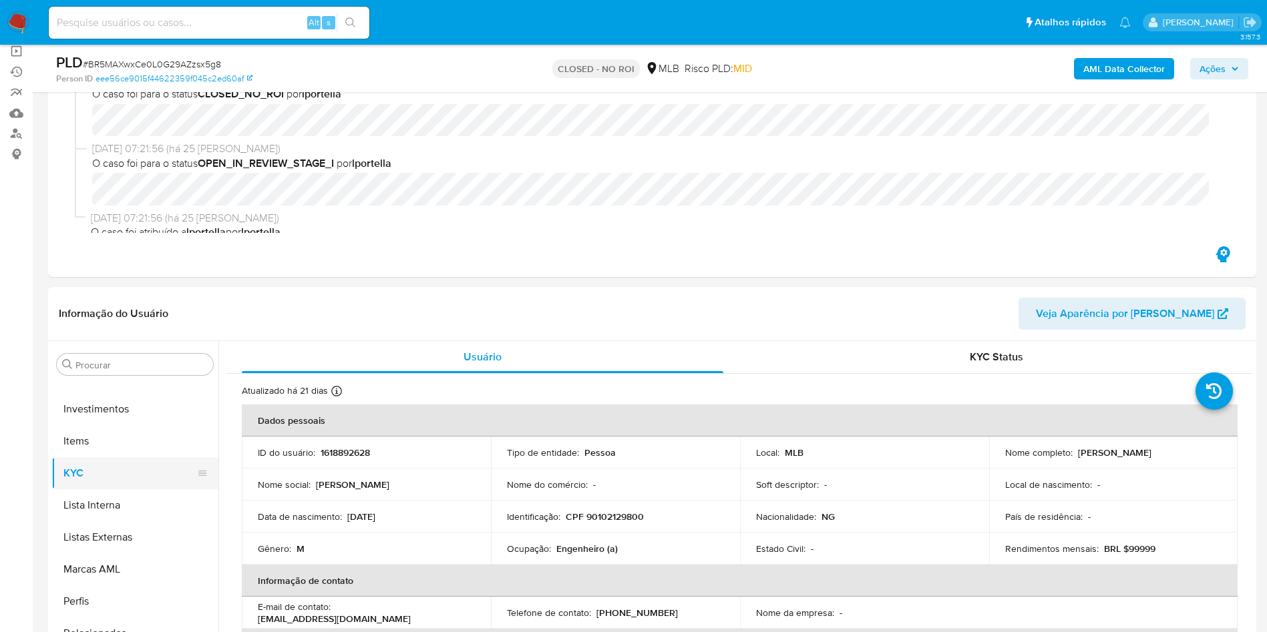
scroll to position [428, 0]
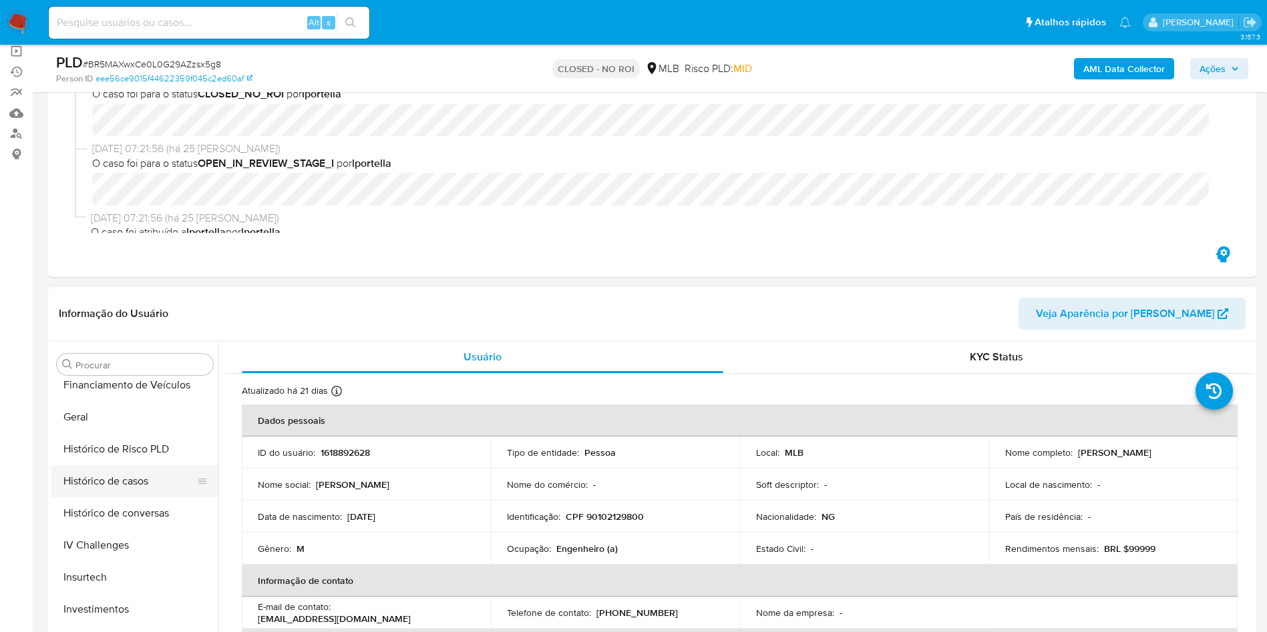
click at [118, 486] on button "Histórico de casos" at bounding box center [129, 481] width 156 height 32
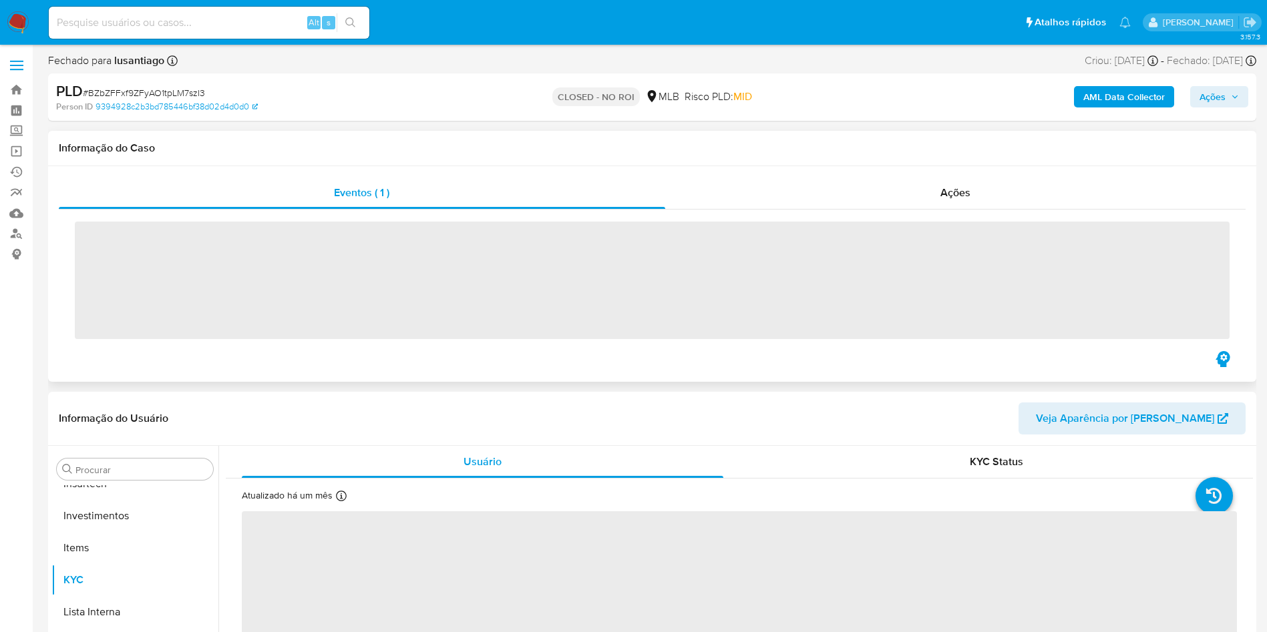
scroll to position [628, 0]
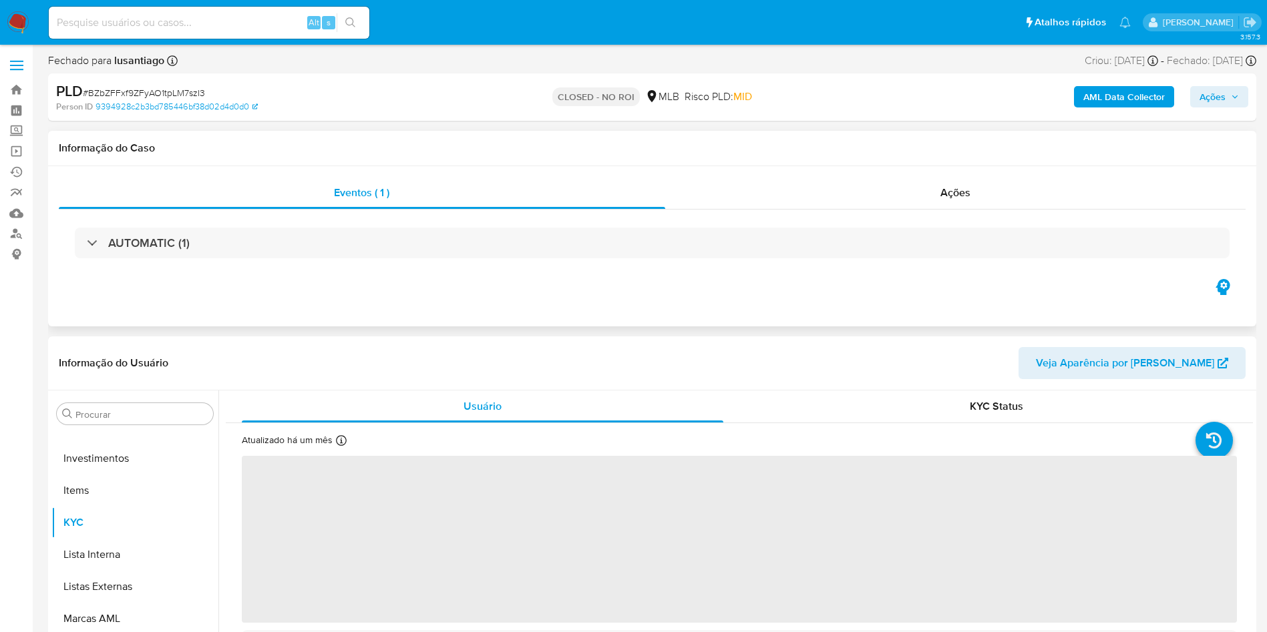
click at [952, 210] on div "AUTOMATIC (1)" at bounding box center [652, 243] width 1187 height 67
click at [943, 181] on div "Ações" at bounding box center [955, 193] width 581 height 32
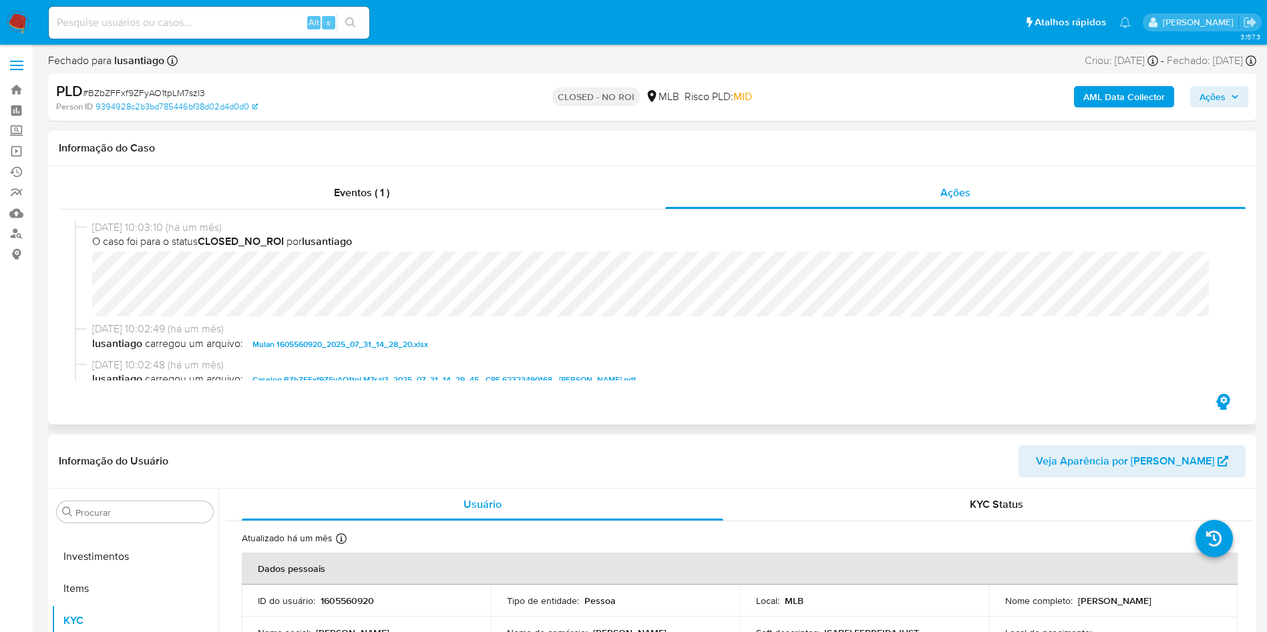
select select "10"
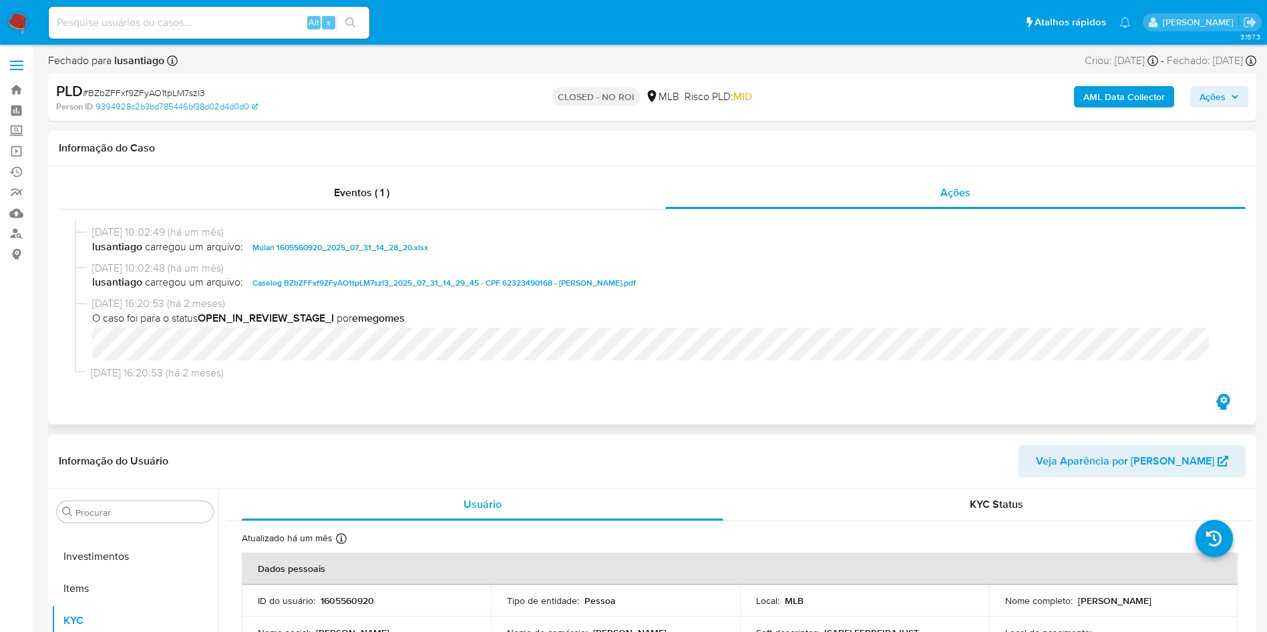
scroll to position [100, 0]
click at [383, 279] on span "Caselog BZbZFFxf9ZFyAO1tpLM7szI3_2025_07_31_14_29_45 - CPF 62323490168 - ISABEL…" at bounding box center [443, 280] width 383 height 16
click at [357, 186] on span "Eventos ( 1 )" at bounding box center [361, 192] width 55 height 15
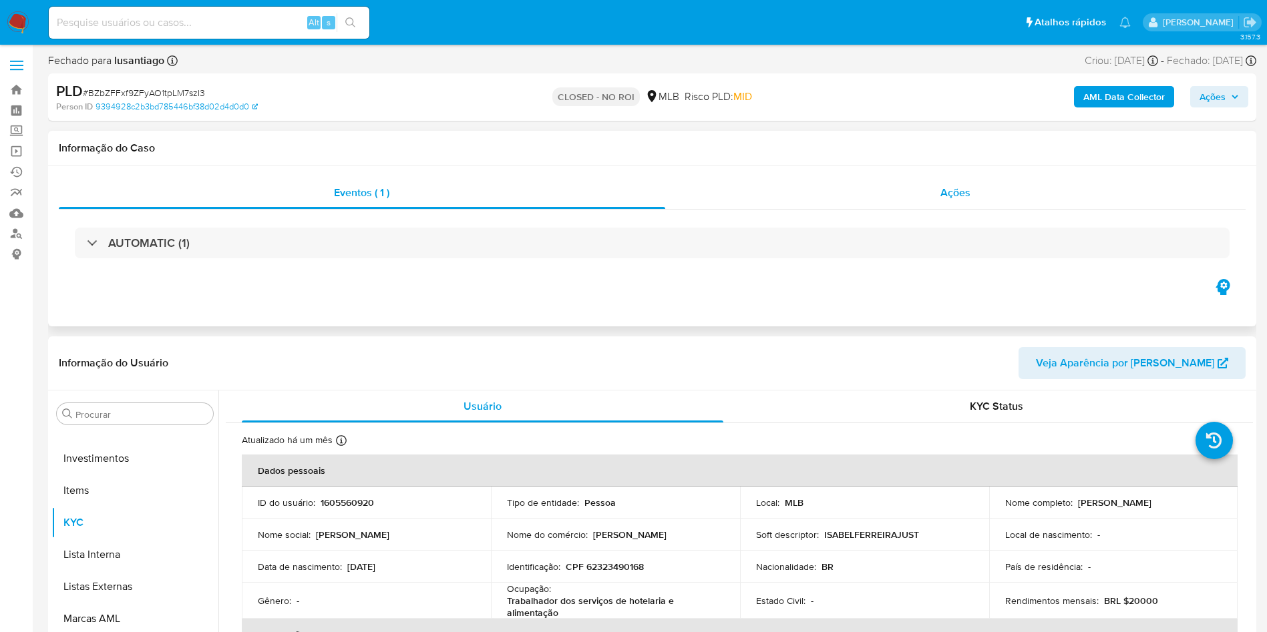
click at [952, 192] on span "Ações" at bounding box center [955, 192] width 30 height 15
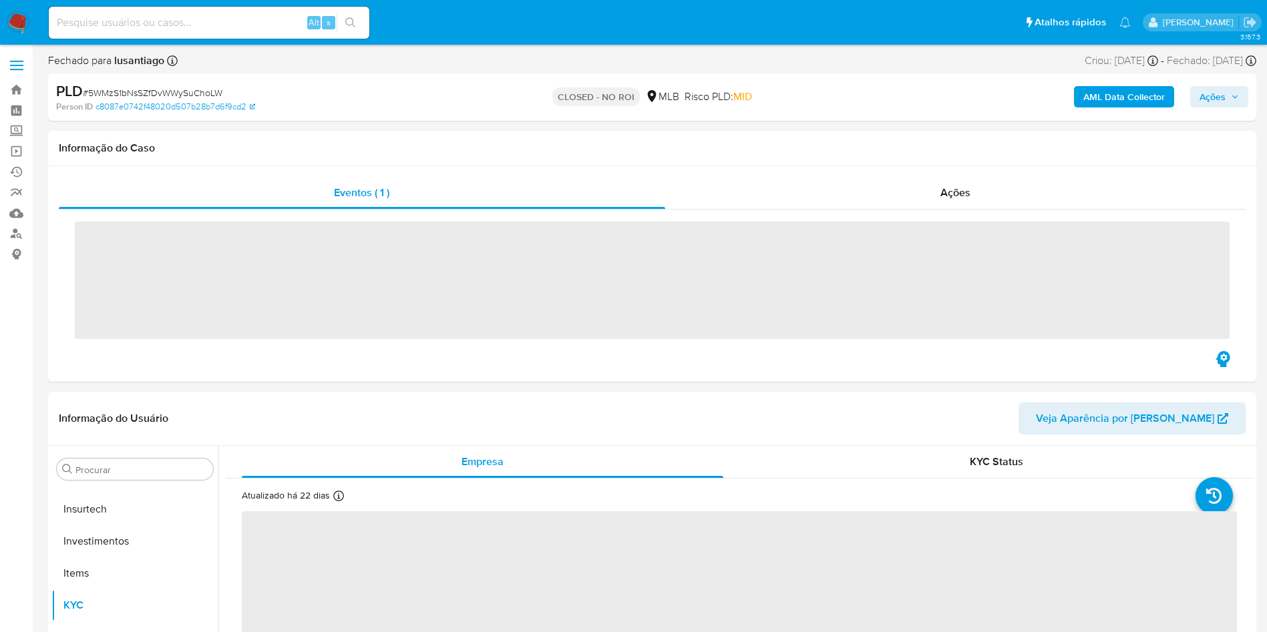
scroll to position [628, 0]
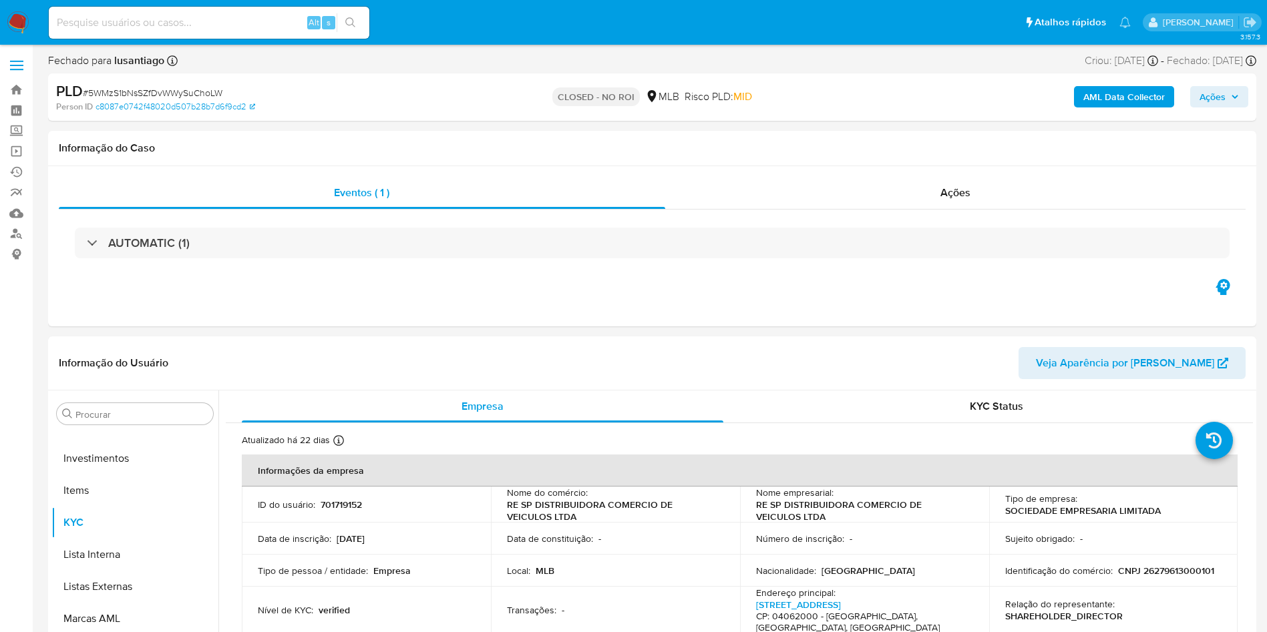
select select "10"
click at [930, 186] on div "Ações" at bounding box center [955, 193] width 581 height 32
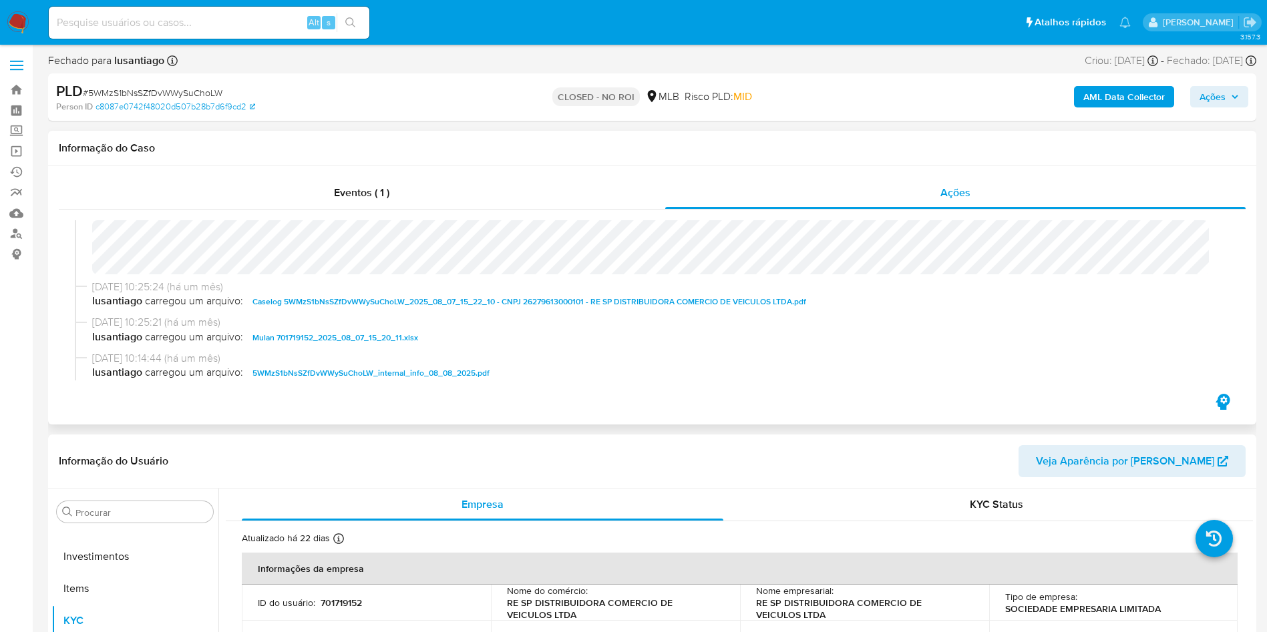
scroll to position [0, 0]
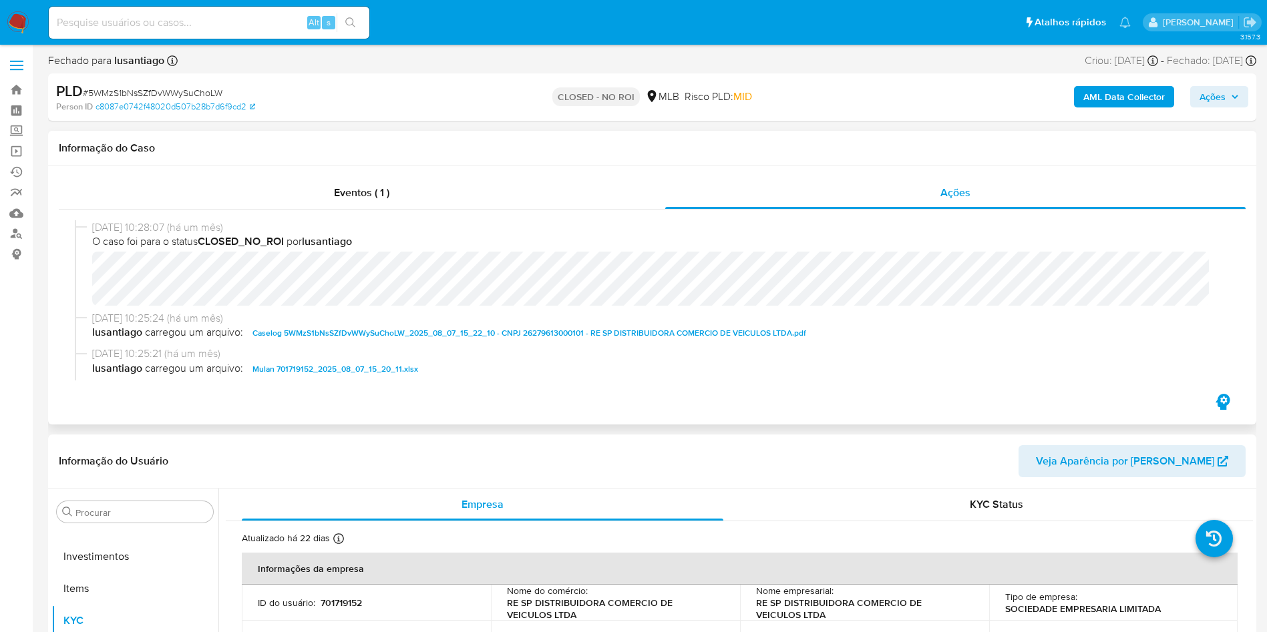
click at [315, 332] on span "Caselog 5WMzS1bNsSZfDvWWySuChoLW_2025_08_07_15_22_10 - CNPJ 26279613000101 - RE…" at bounding box center [529, 333] width 554 height 16
click at [114, 504] on div "Procurar" at bounding box center [135, 512] width 156 height 21
click at [122, 550] on button "Anexos" at bounding box center [129, 549] width 156 height 32
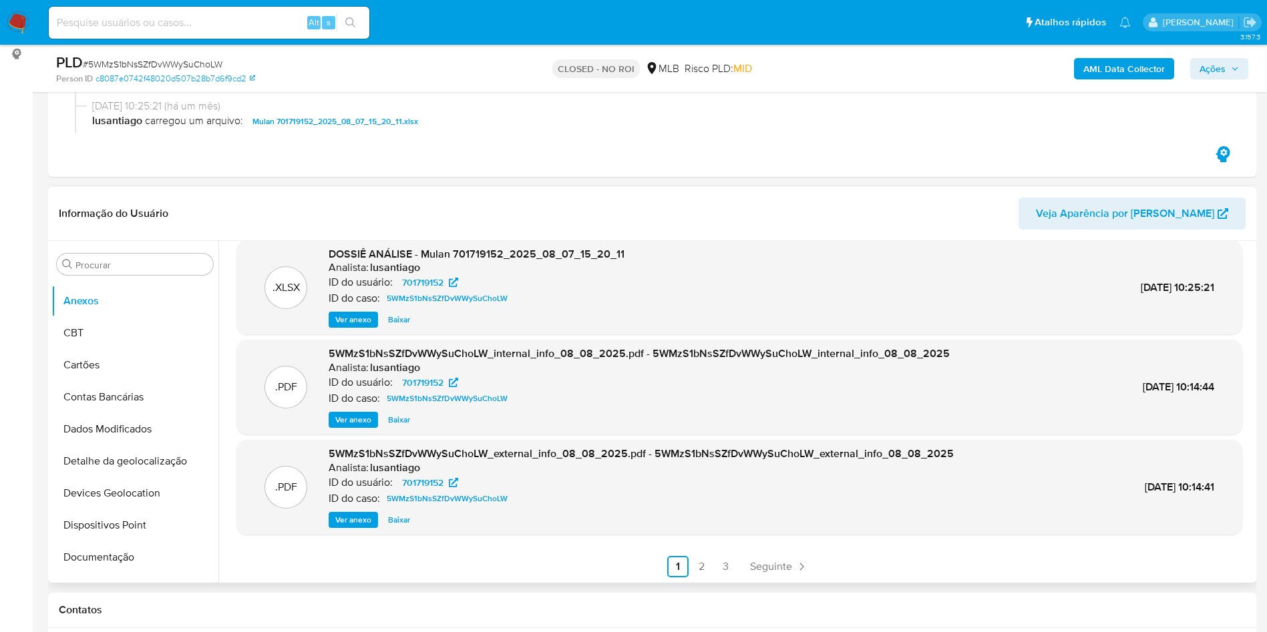
scroll to position [127, 0]
click at [351, 520] on span "Ver anexo" at bounding box center [353, 518] width 36 height 13
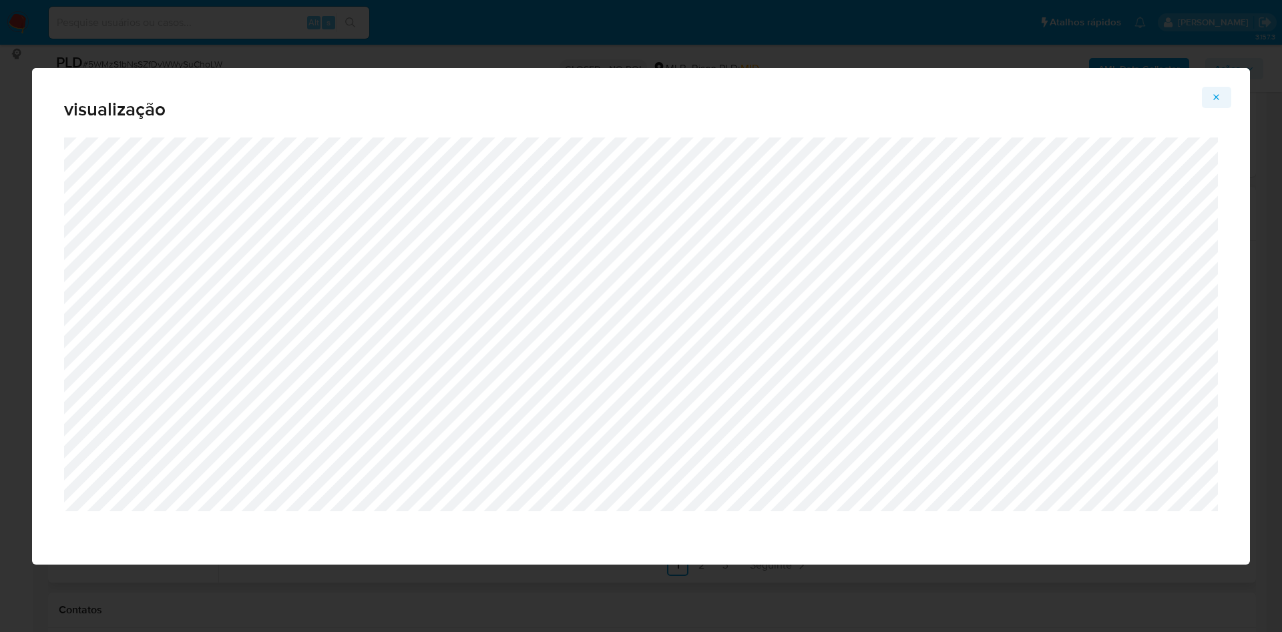
click at [1225, 97] on button "Attachment preview" at bounding box center [1216, 97] width 29 height 21
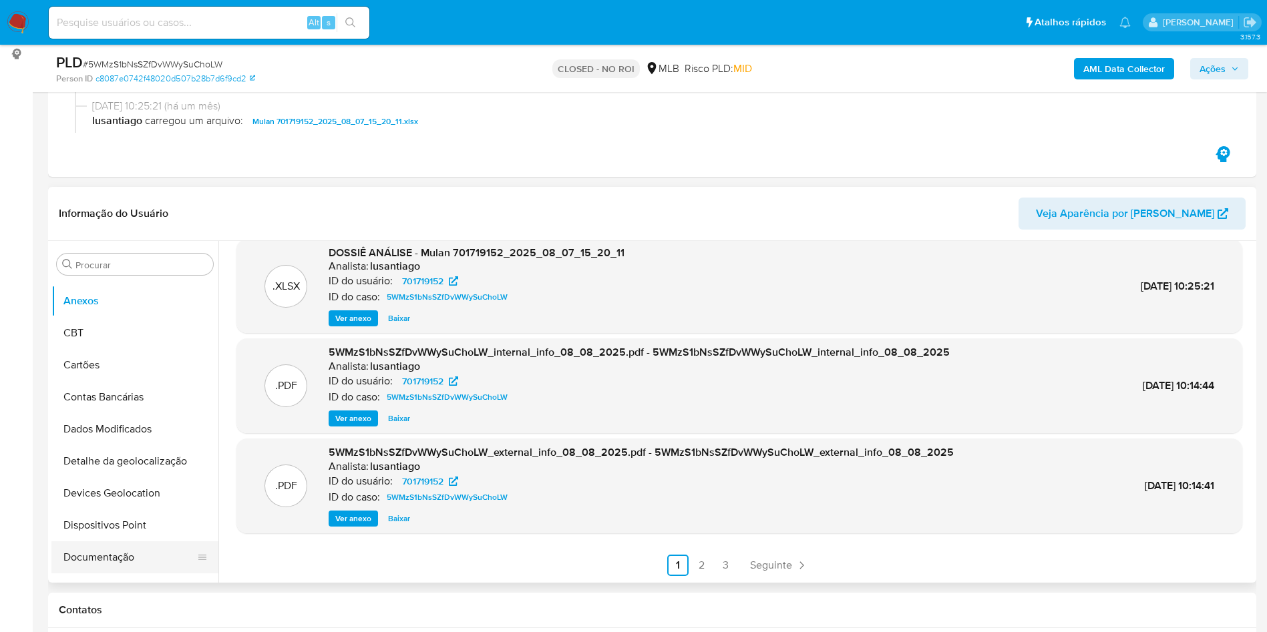
click at [133, 563] on button "Documentação" at bounding box center [129, 558] width 156 height 32
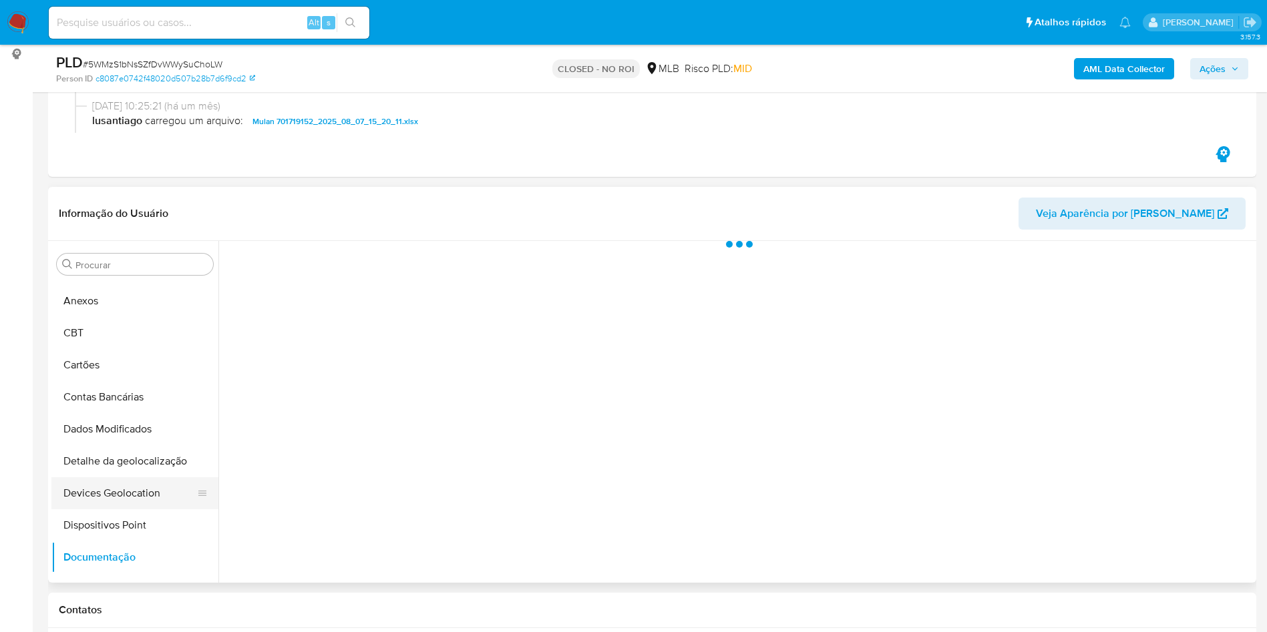
scroll to position [0, 0]
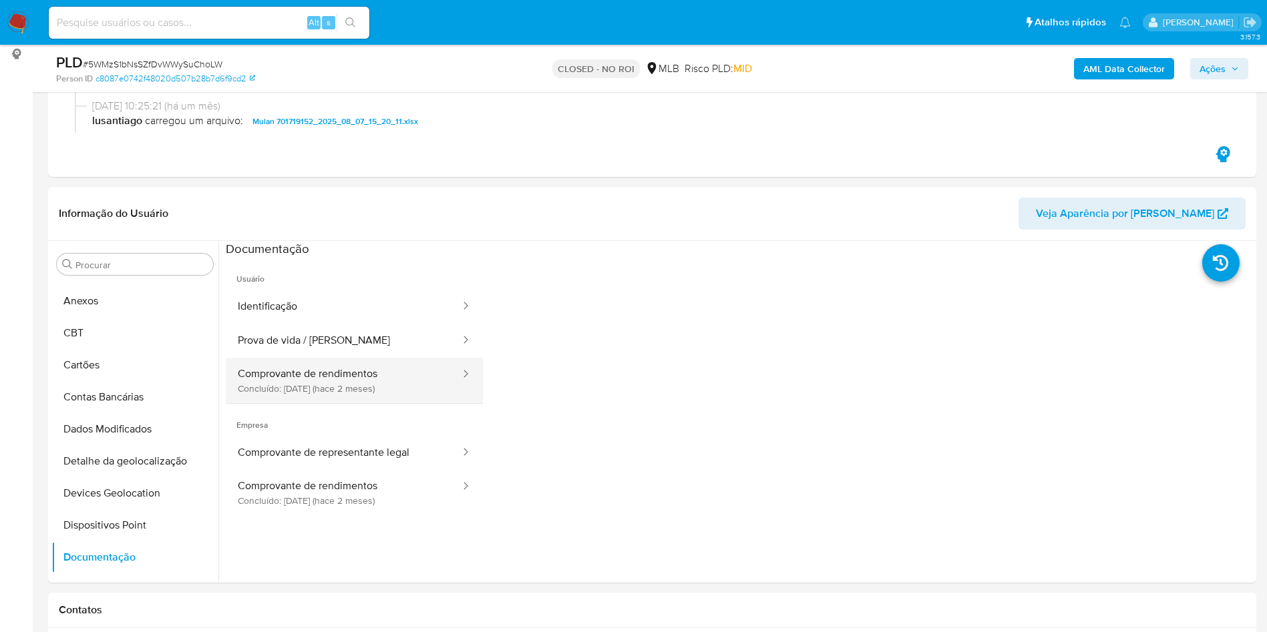
click at [394, 373] on button "Comprovante de rendimentos Concluído: [DATE] (hace 2 meses)" at bounding box center [344, 380] width 236 height 45
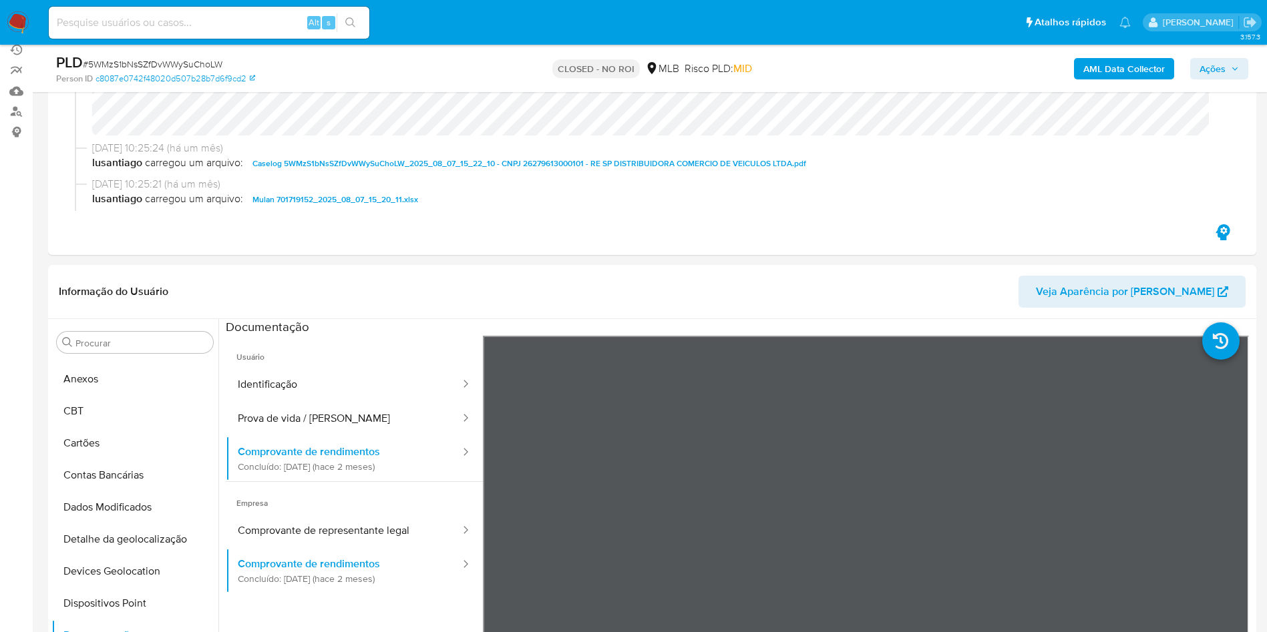
scroll to position [301, 0]
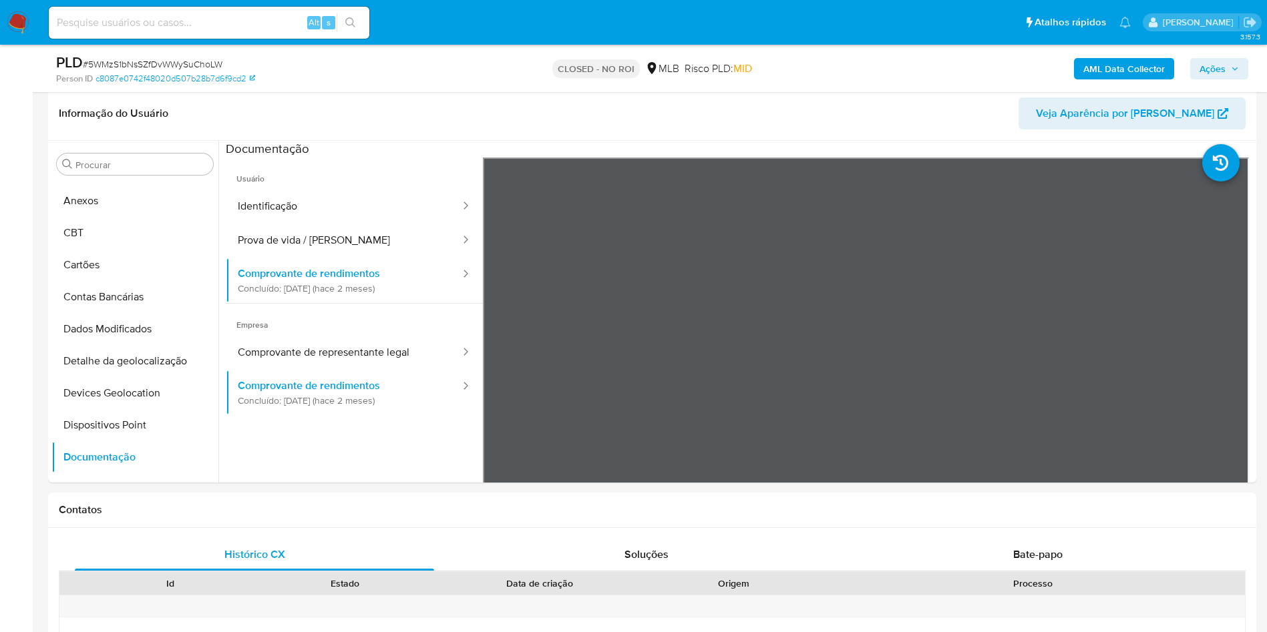
click at [226, 258] on button "Comprovante de rendimentos Concluído: [DATE] (hace 2 meses)" at bounding box center [344, 280] width 236 height 45
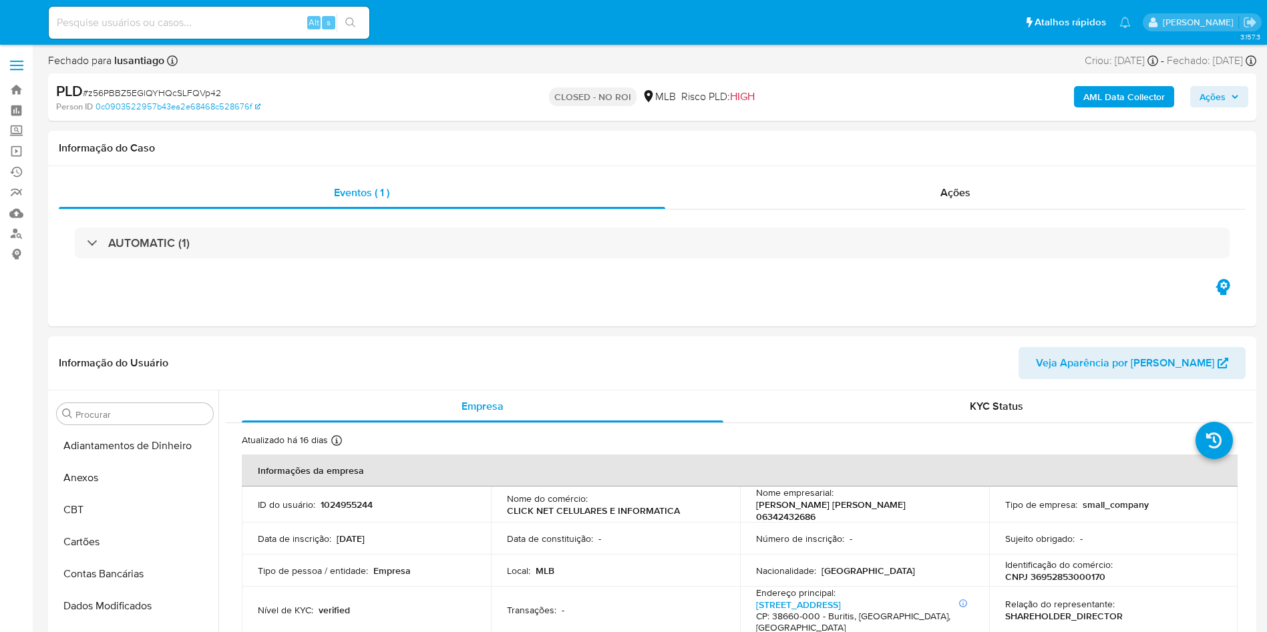
select select "10"
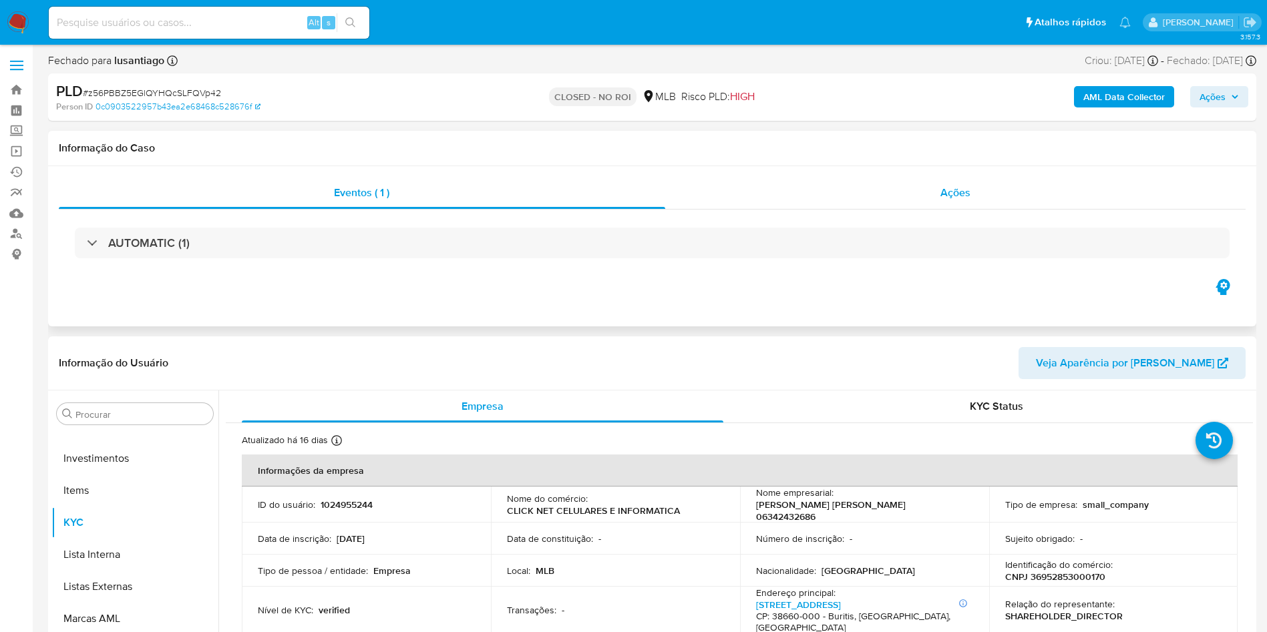
click at [998, 192] on div "Ações" at bounding box center [955, 193] width 581 height 32
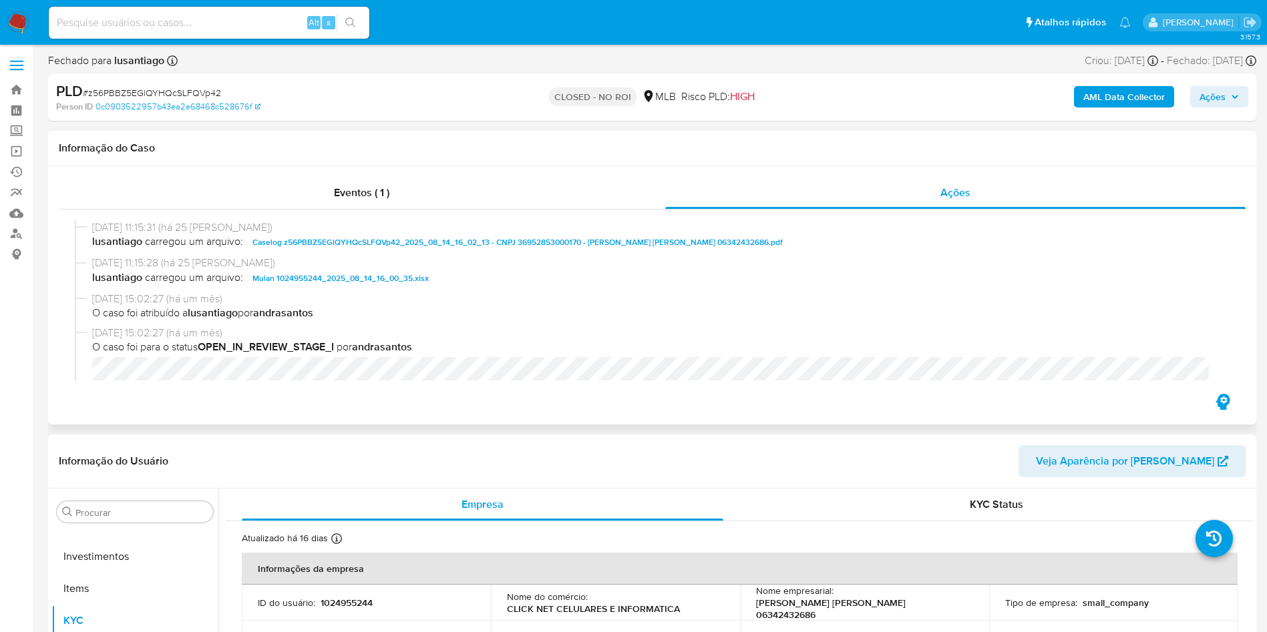
scroll to position [0, 0]
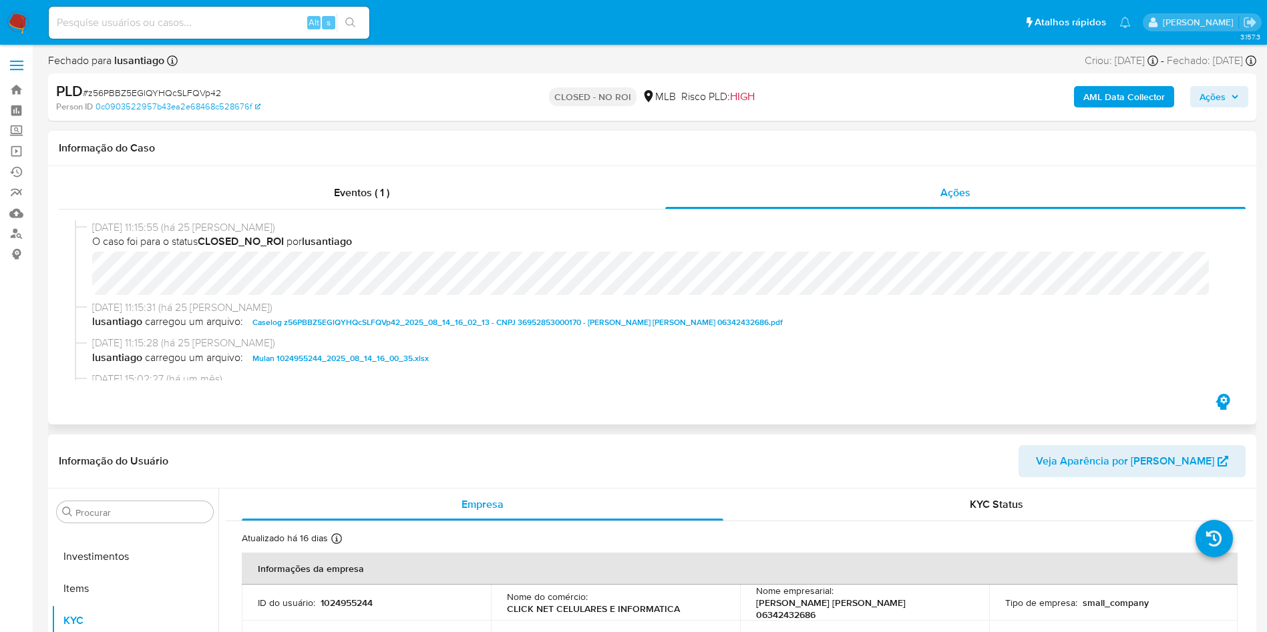
click at [330, 315] on span "Caselog z56PBBZ5EGlQYHQcSLFQVp42_2025_08_14_16_02_13 - CNPJ 36952853000170 - [P…" at bounding box center [517, 323] width 530 height 16
click at [1141, 106] on b "AML Data Collector" at bounding box center [1123, 96] width 81 height 21
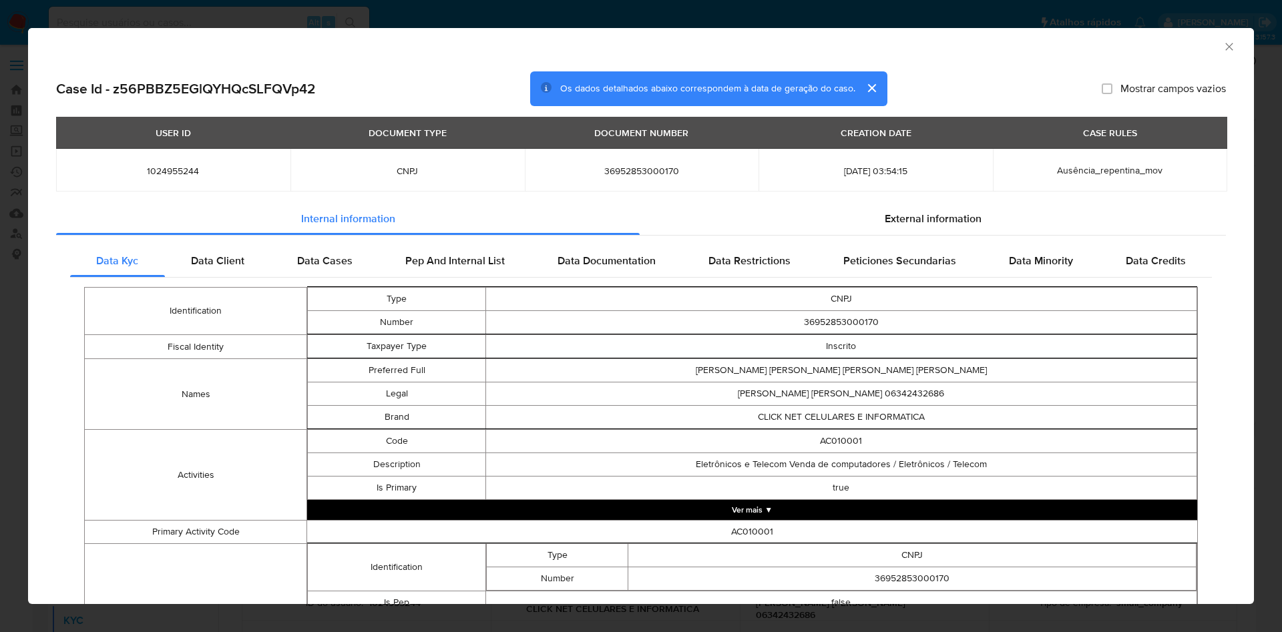
click at [729, 509] on button "Ver mais ▼" at bounding box center [752, 511] width 890 height 20
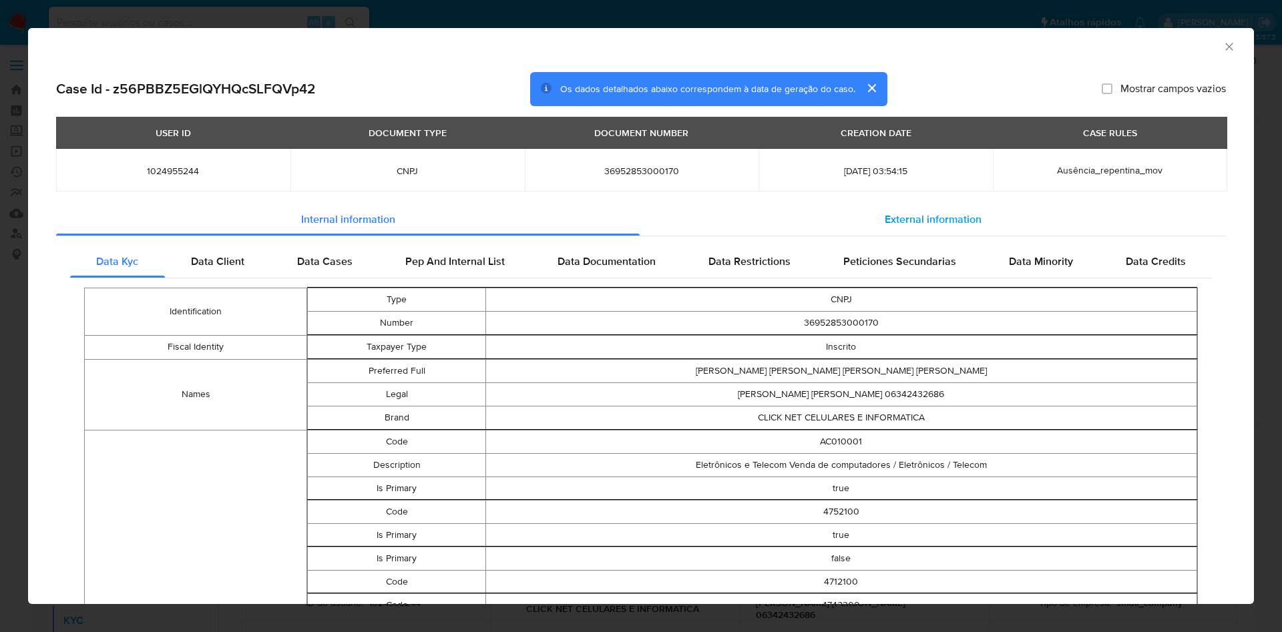
click at [885, 217] on span "External information" at bounding box center [933, 219] width 97 height 15
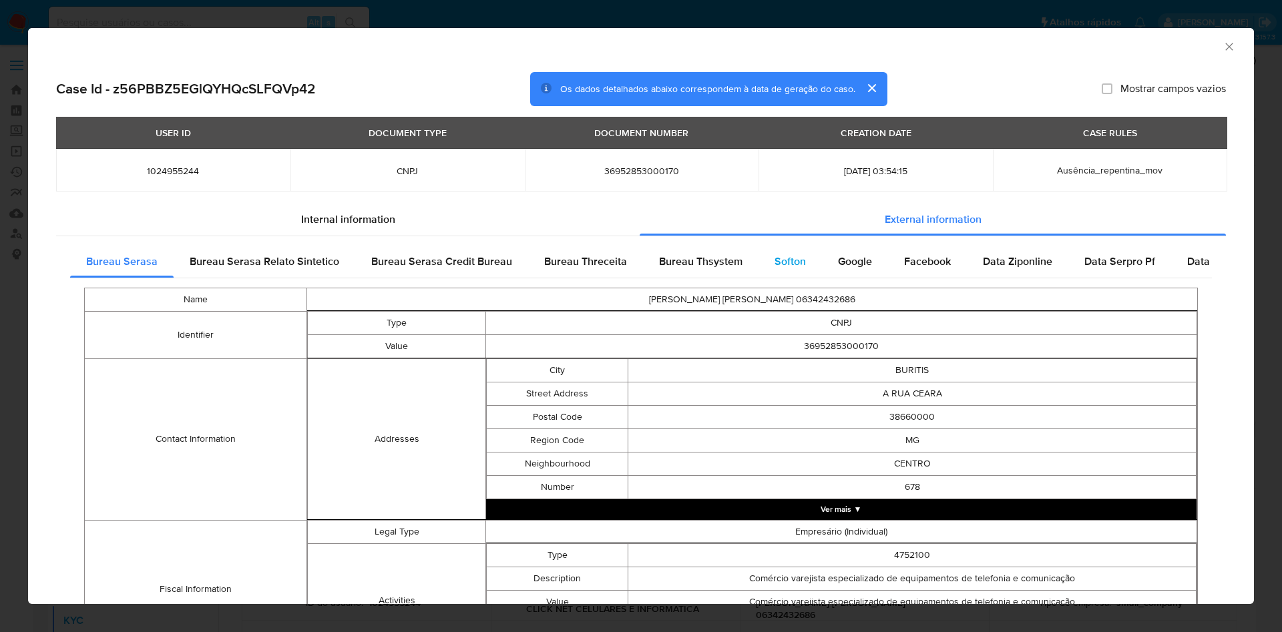
click at [763, 261] on div "Softon" at bounding box center [790, 262] width 63 height 32
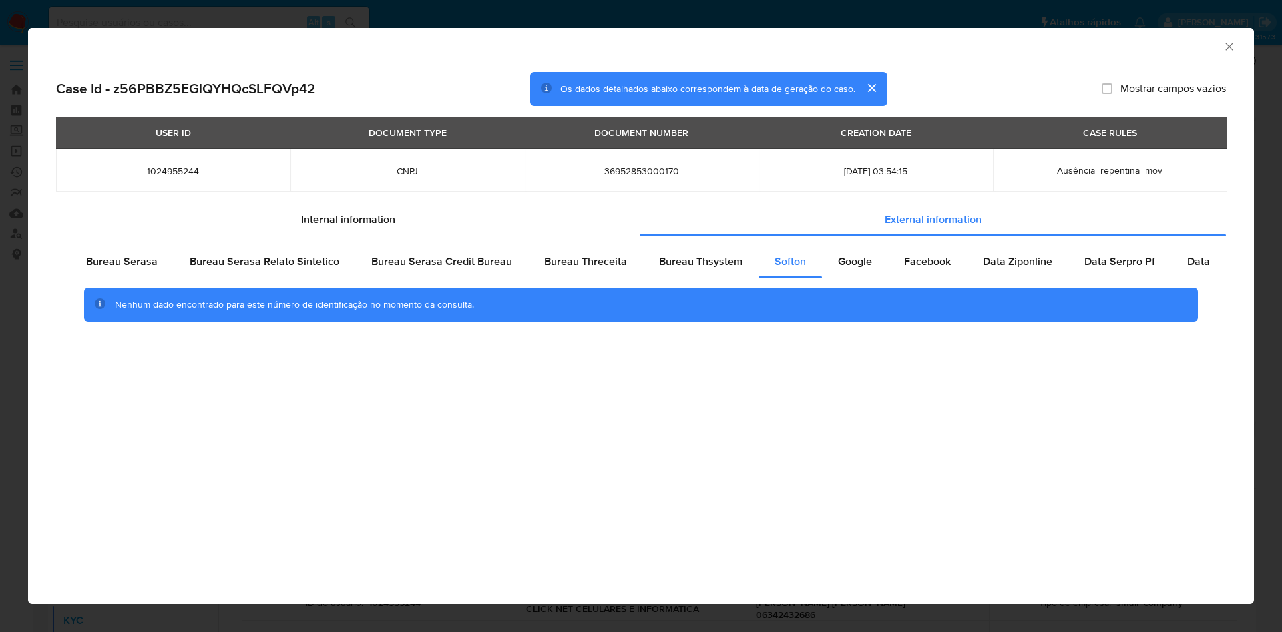
click at [1233, 47] on icon "Fechar a janela" at bounding box center [1229, 46] width 13 height 13
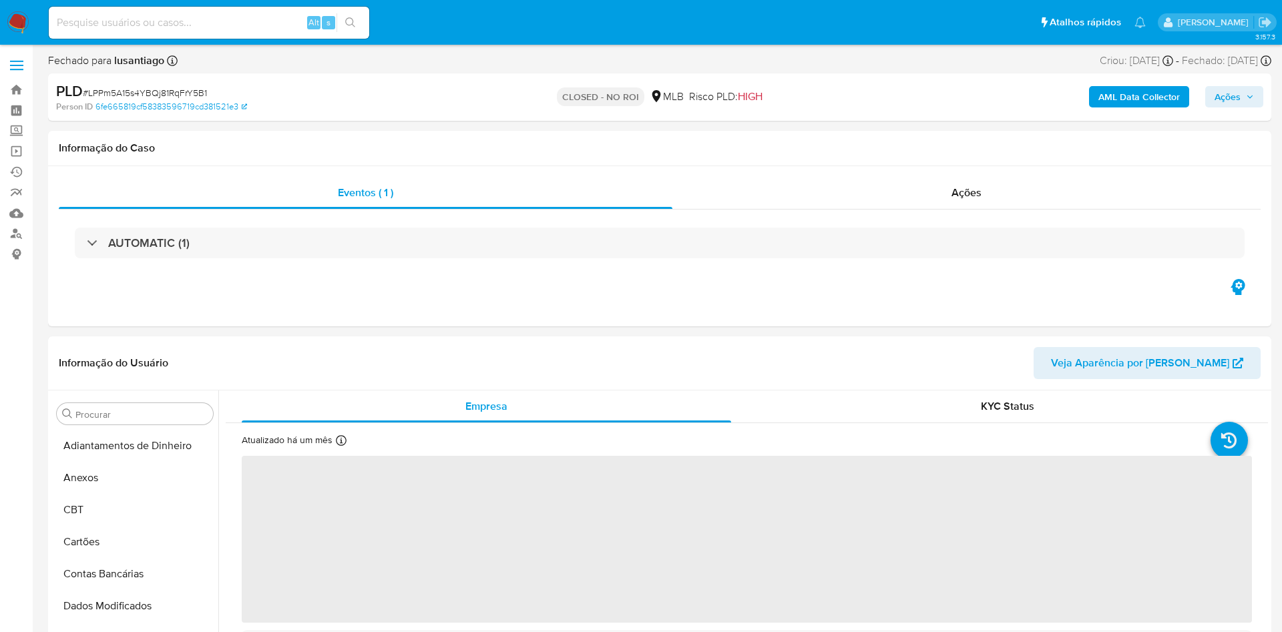
select select "10"
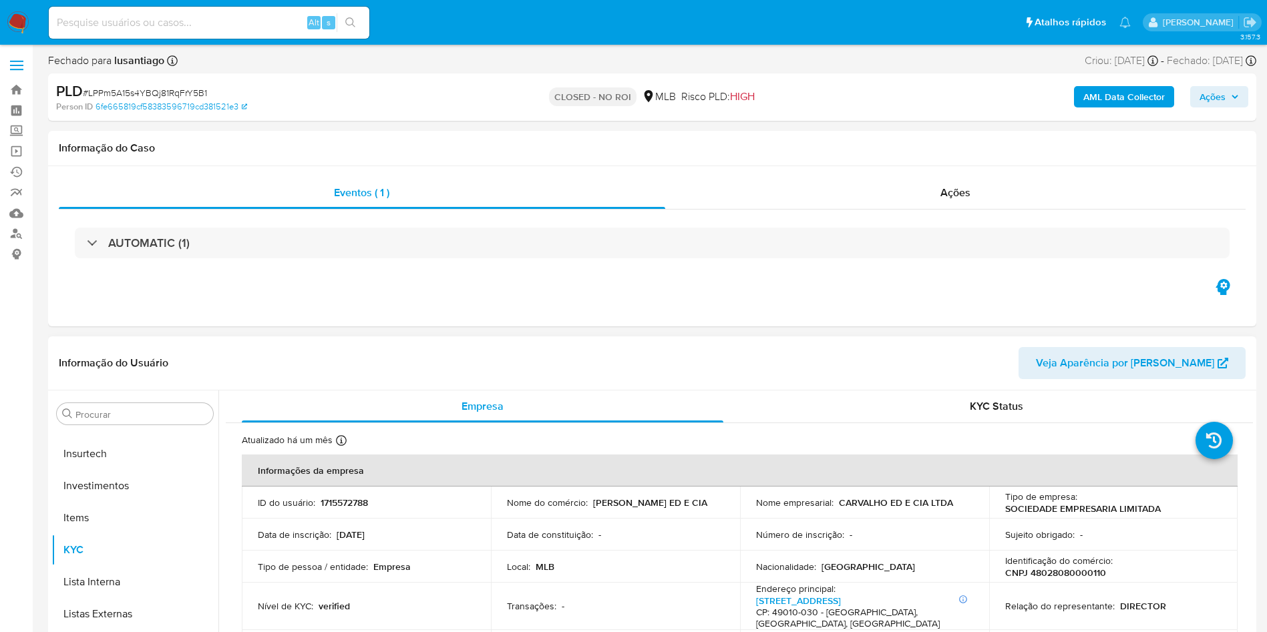
scroll to position [628, 0]
click at [958, 182] on div "Ações" at bounding box center [955, 193] width 581 height 32
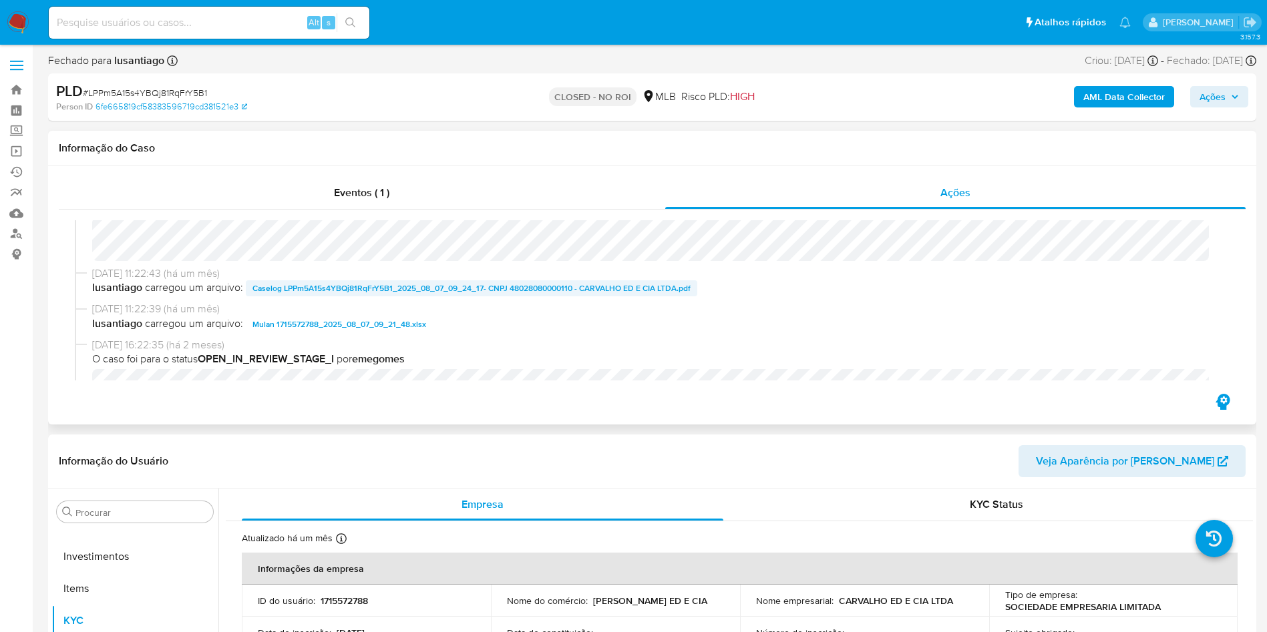
scroll to position [32, 0]
click at [385, 288] on span "Caselog LPPm5A15s4YBQj81RqFrY5B1_2025_08_07_09_24_17- CNPJ 48028080000110 - CAR…" at bounding box center [471, 290] width 438 height 16
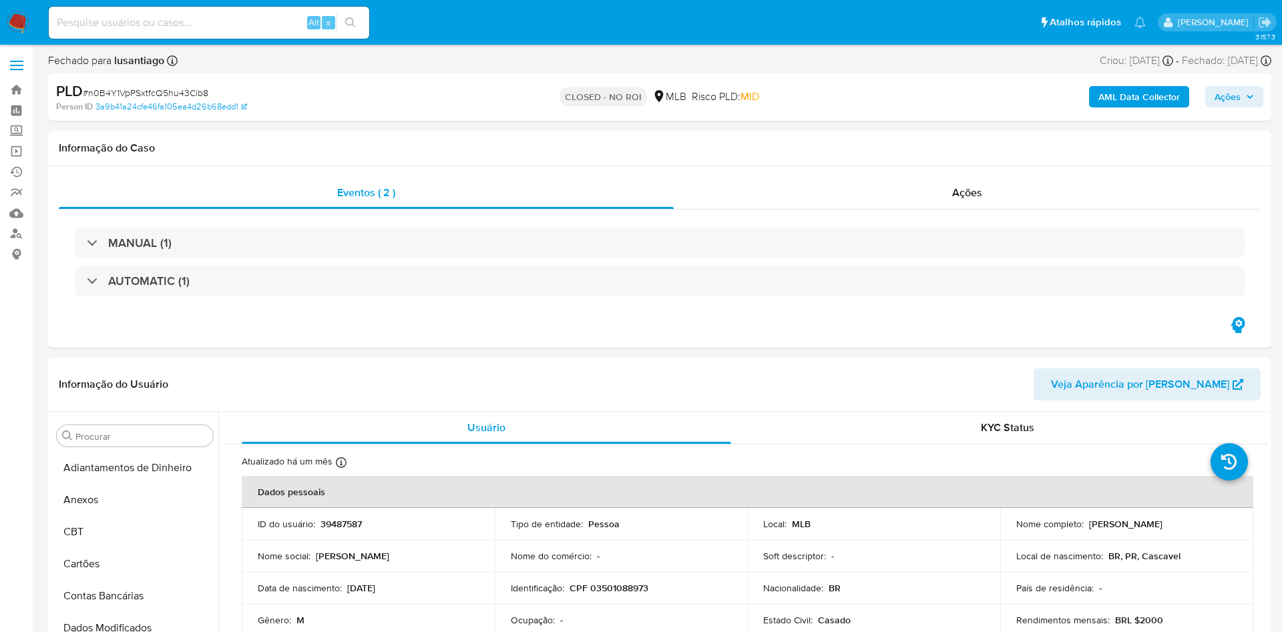
select select "10"
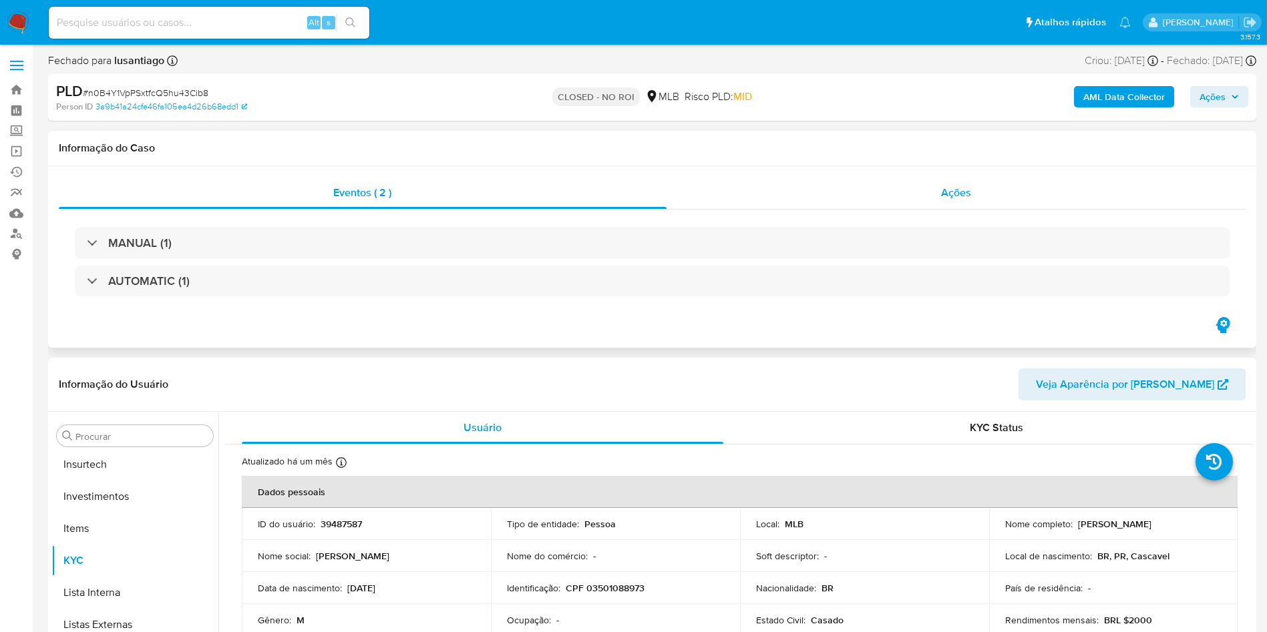
scroll to position [628, 0]
click at [919, 182] on div "Ações" at bounding box center [956, 193] width 580 height 32
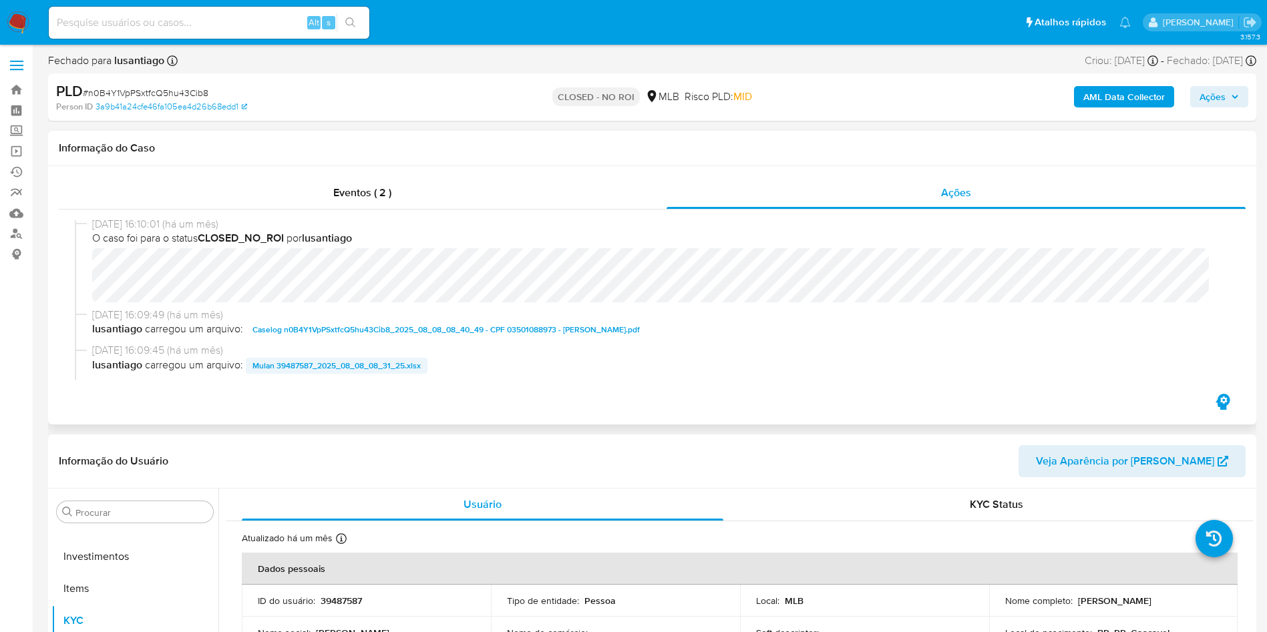
scroll to position [1, 0]
click at [303, 333] on span "Caselog n0B4Y1VpPSxtfcQ5hu43Cib8_2025_08_08_08_40_49 - CPF 03501088973 - [PERSO…" at bounding box center [445, 332] width 387 height 16
click at [102, 566] on button "Anexos" at bounding box center [129, 576] width 156 height 32
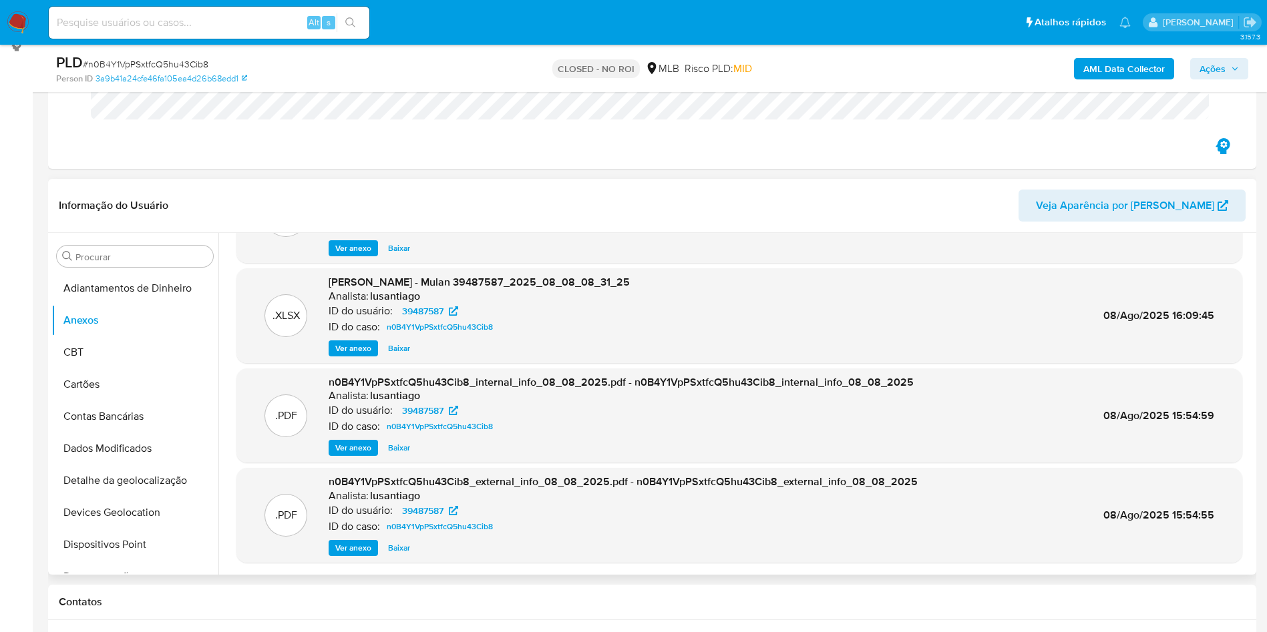
scroll to position [74, 0]
click at [369, 543] on span "Ver anexo" at bounding box center [353, 548] width 36 height 13
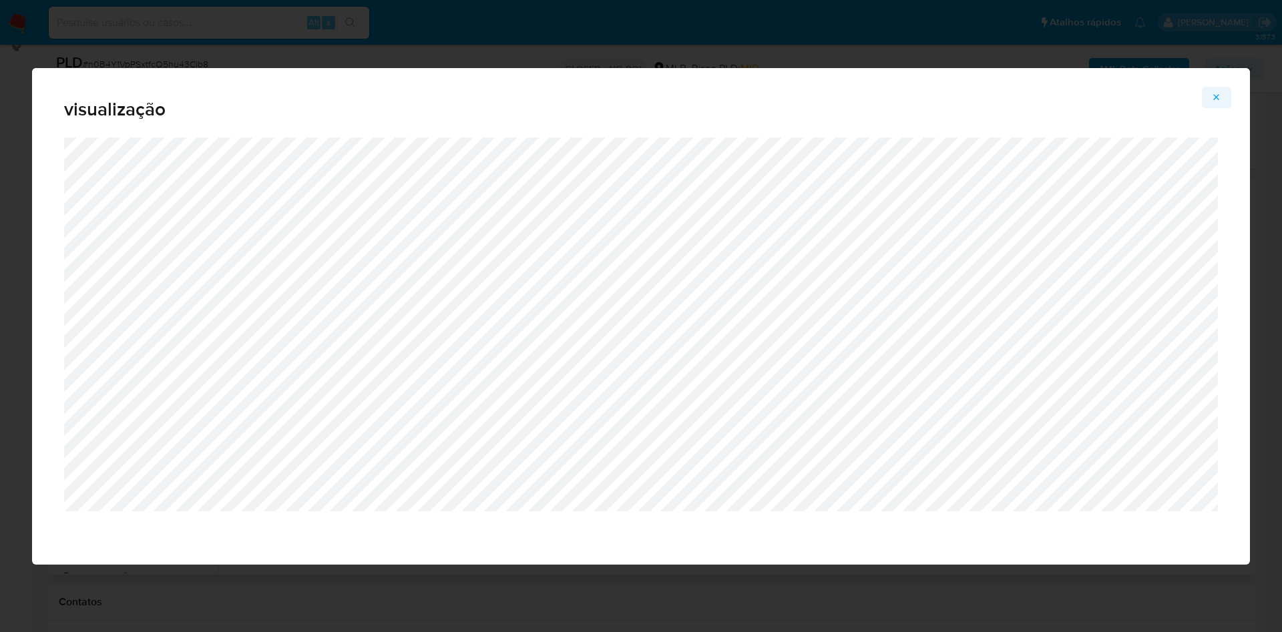
click at [1219, 97] on icon "Attachment preview" at bounding box center [1216, 97] width 11 height 11
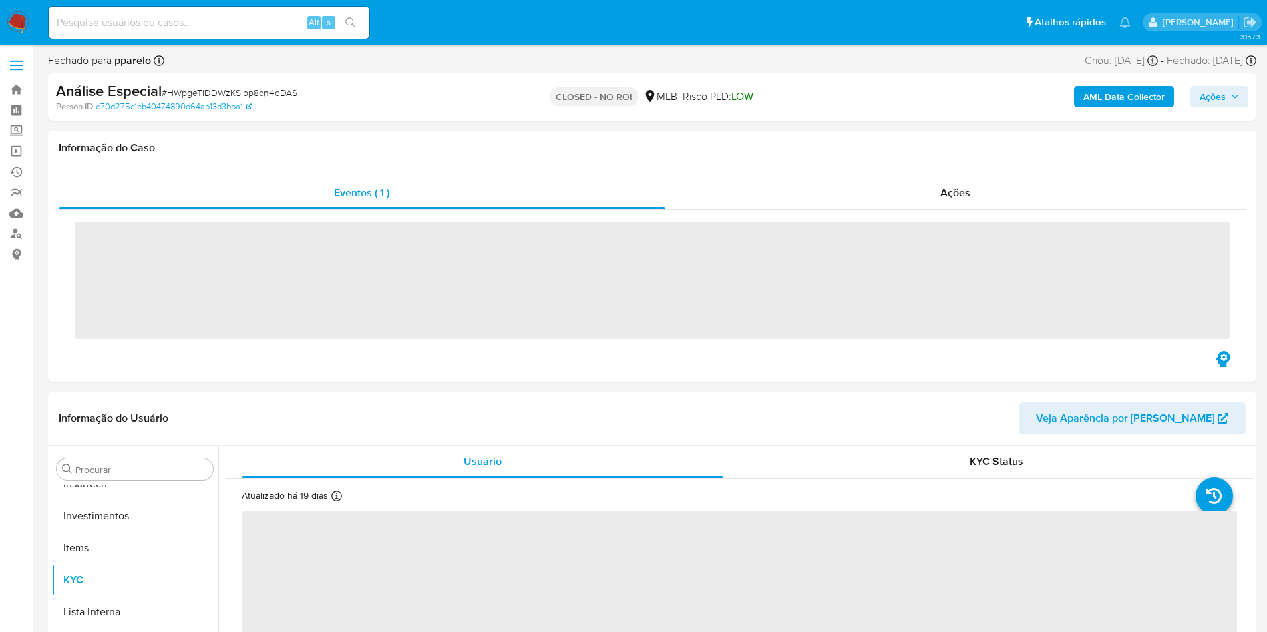
scroll to position [628, 0]
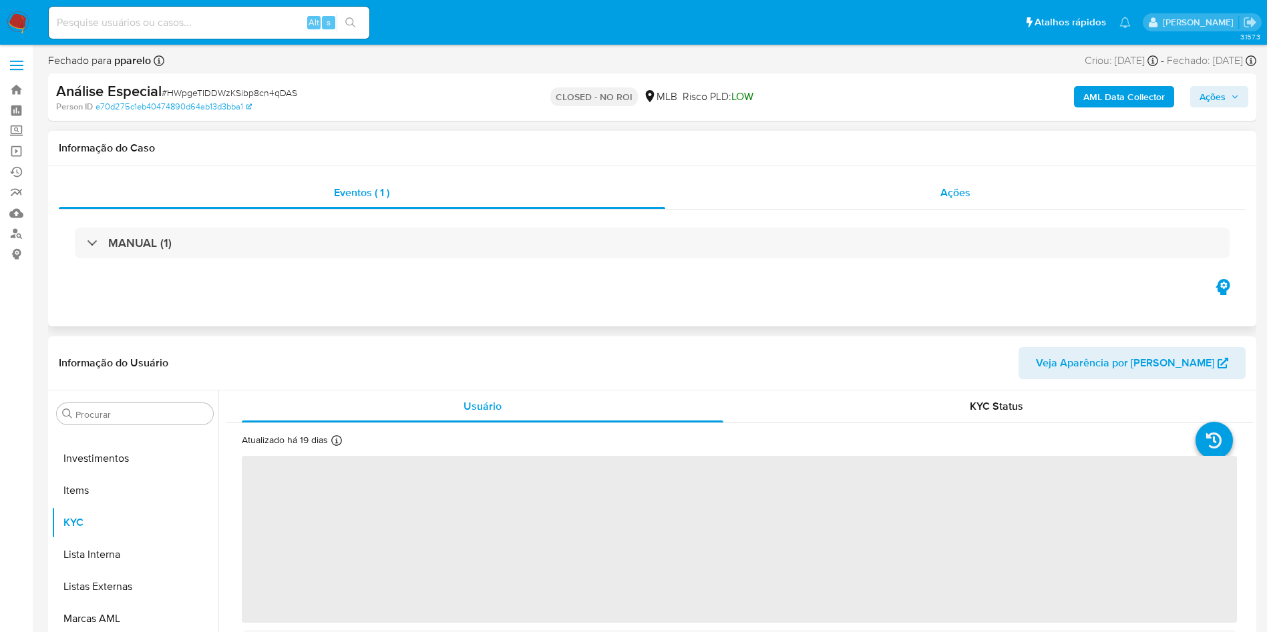
click at [986, 205] on div "Ações" at bounding box center [955, 193] width 581 height 32
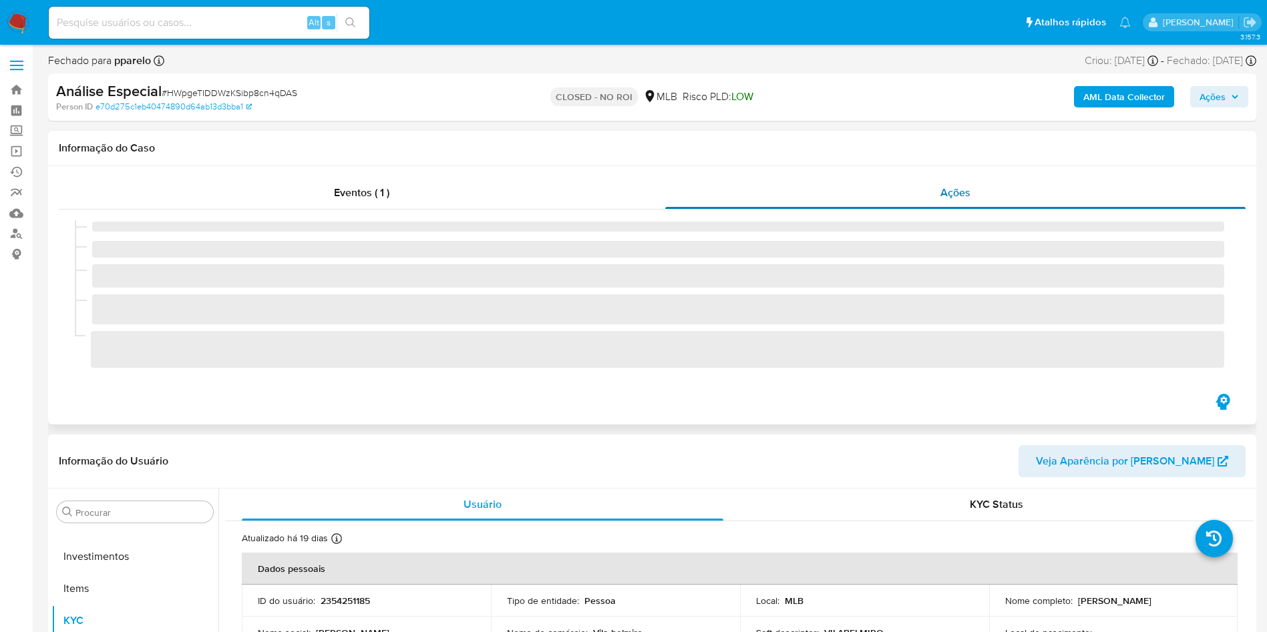
select select "10"
